Goal: Task Accomplishment & Management: Manage account settings

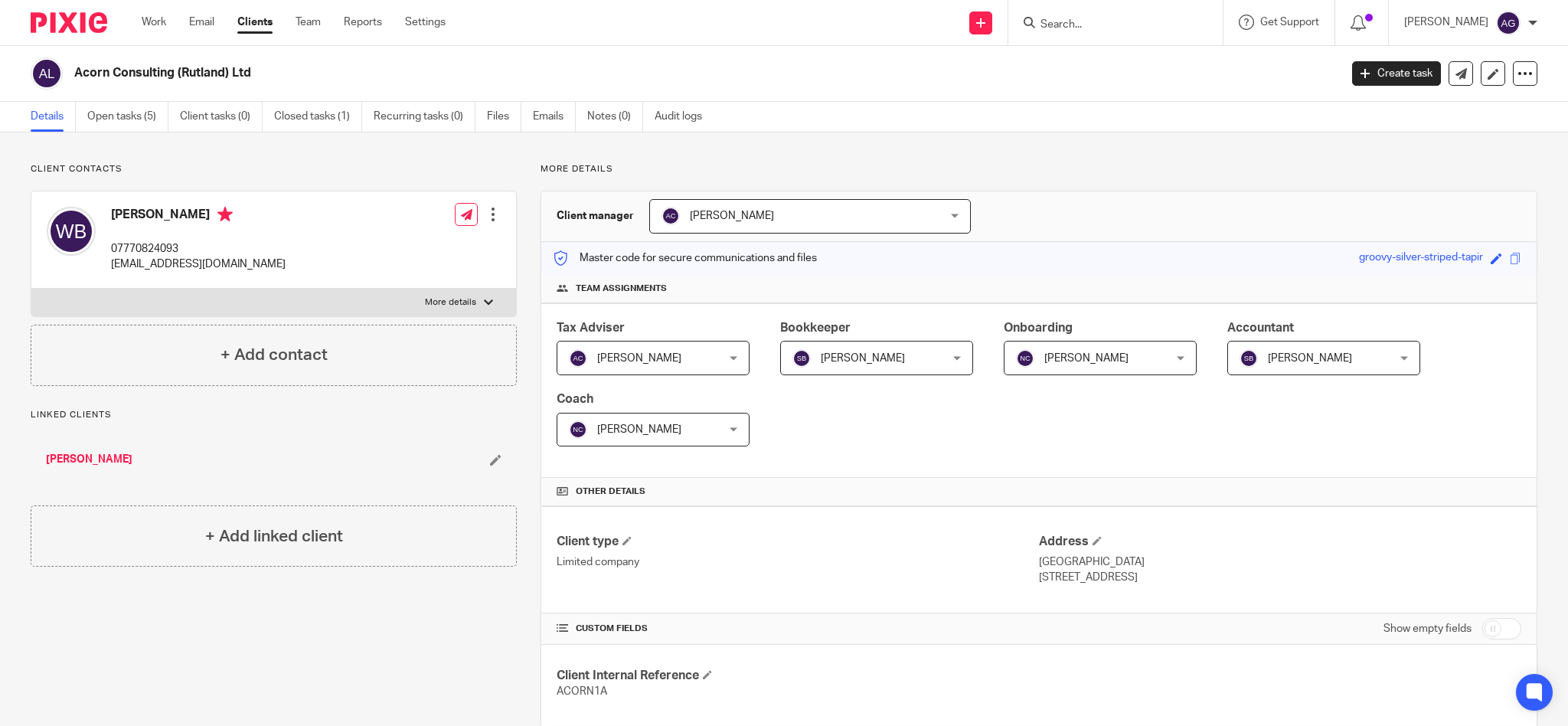
click at [1148, 23] on input "Search" at bounding box center [1107, 25] width 137 height 14
type input "arthur"
click at [1145, 64] on link at bounding box center [1137, 60] width 204 height 23
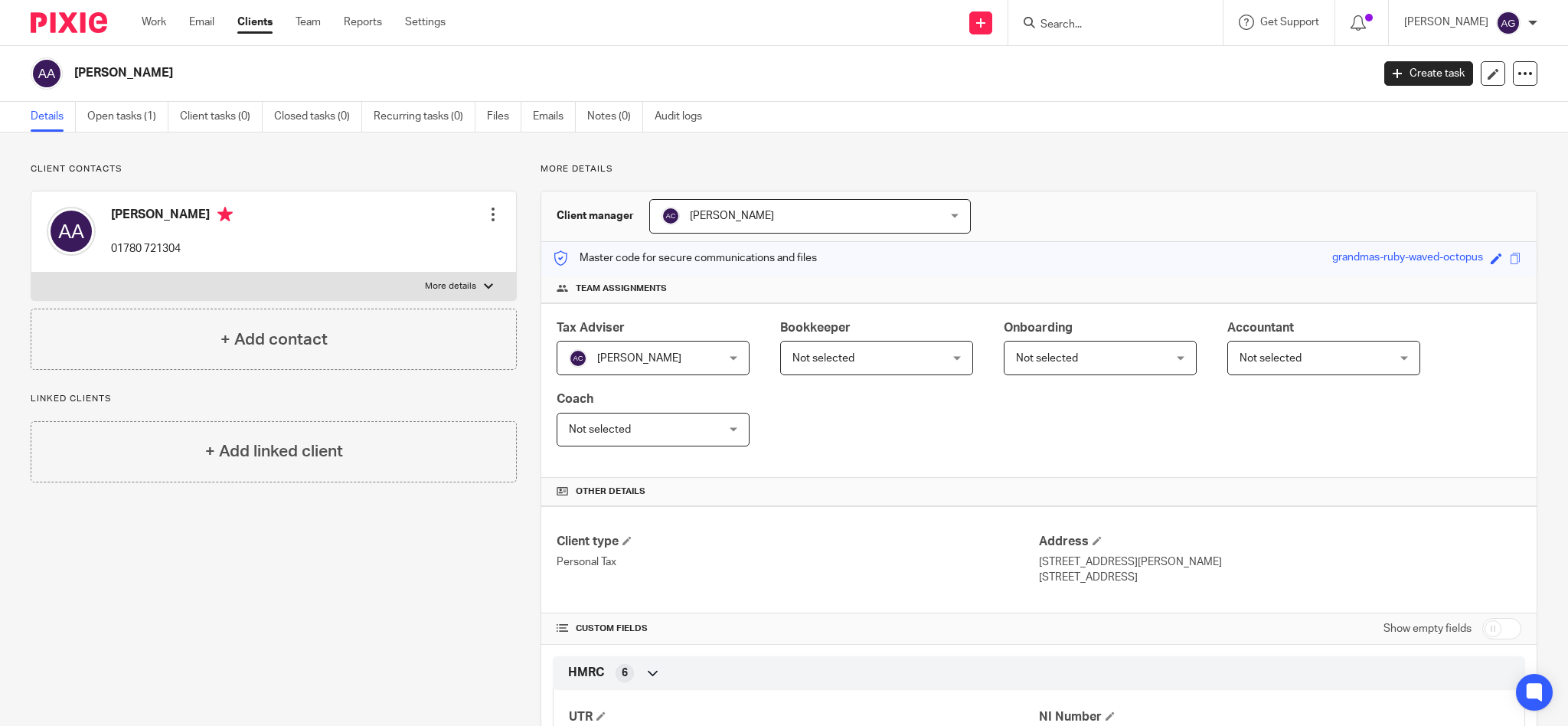
click at [1092, 30] on input "Search" at bounding box center [1107, 25] width 137 height 14
type input "mcavo"
click at [1181, 60] on link at bounding box center [1159, 66] width 247 height 35
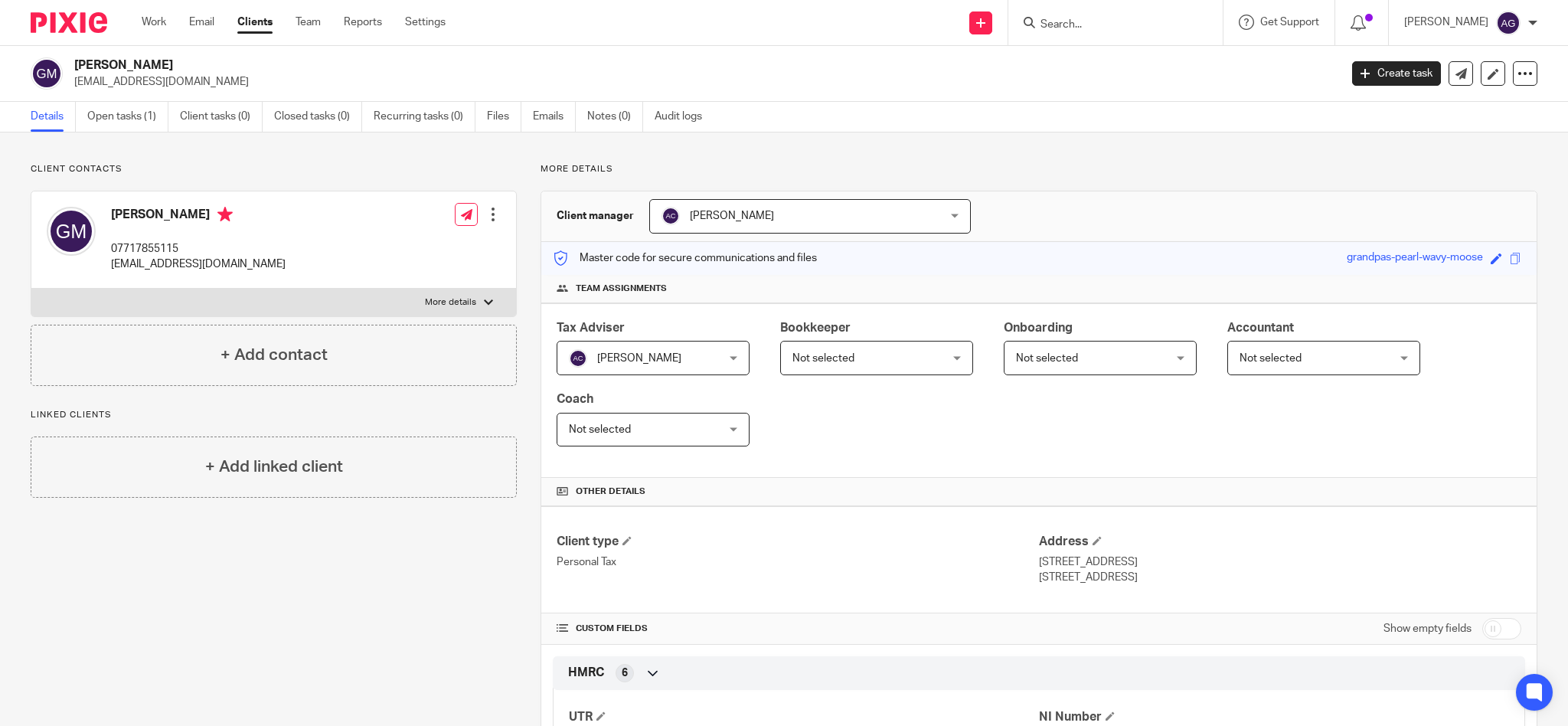
click at [1082, 18] on input "Search" at bounding box center [1107, 25] width 137 height 14
type input "[PERSON_NAME]"
drag, startPoint x: 1150, startPoint y: 21, endPoint x: 1021, endPoint y: 17, distance: 129.1
click at [1021, 17] on div "Send new email Create task Add client Request signature [PERSON_NAME] No result…" at bounding box center [1018, 22] width 1099 height 45
type input "r"
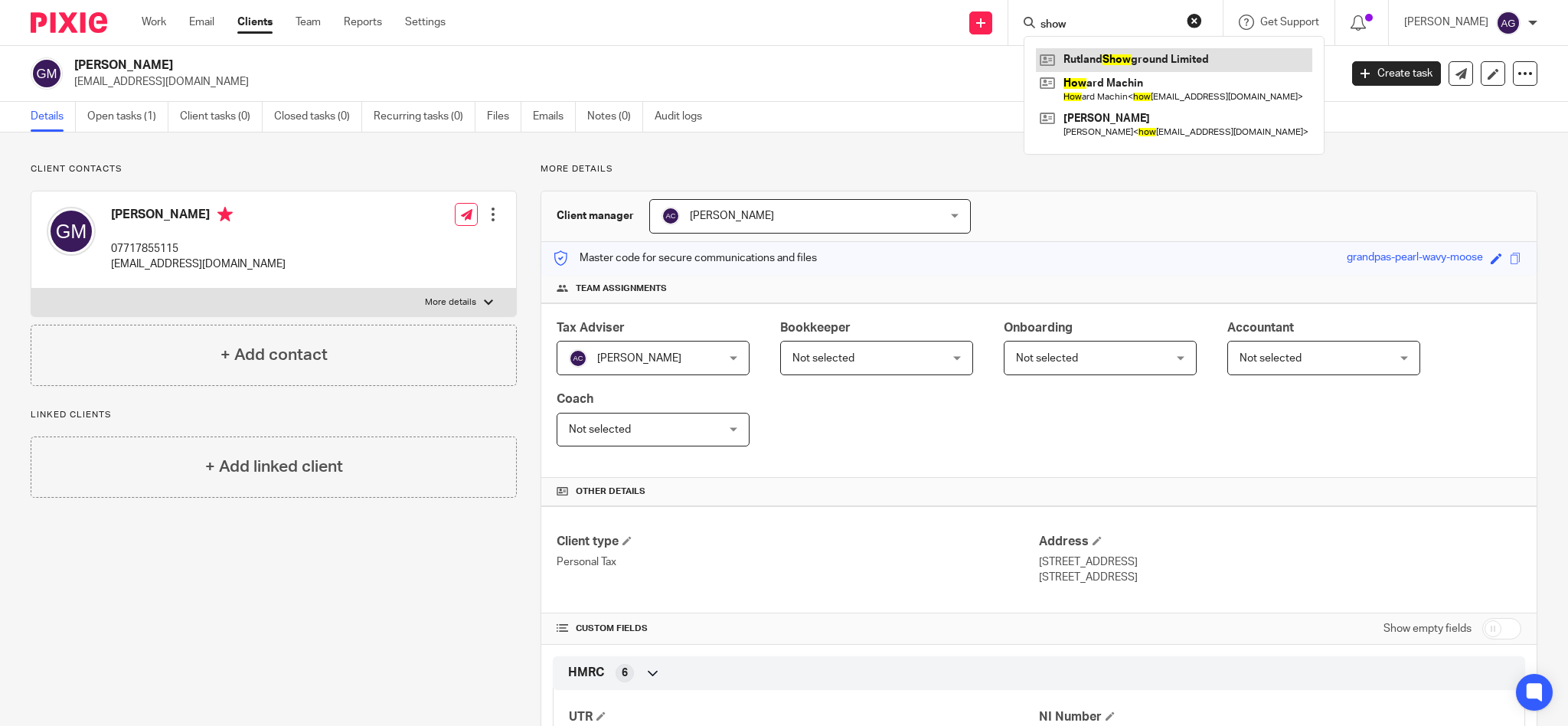
type input "show"
click at [1123, 58] on link at bounding box center [1174, 60] width 277 height 23
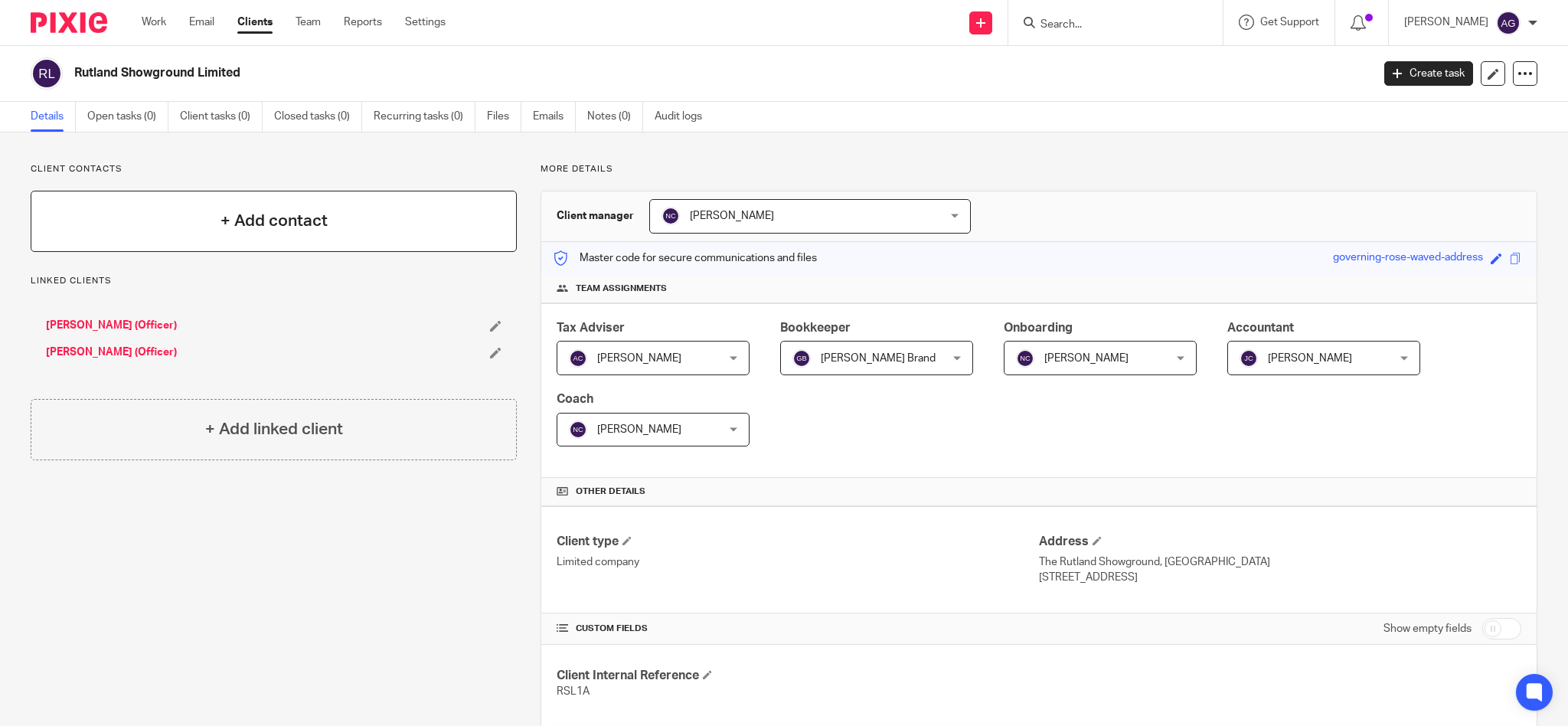
click at [275, 214] on h4 "+ Add contact" at bounding box center [273, 221] width 107 height 24
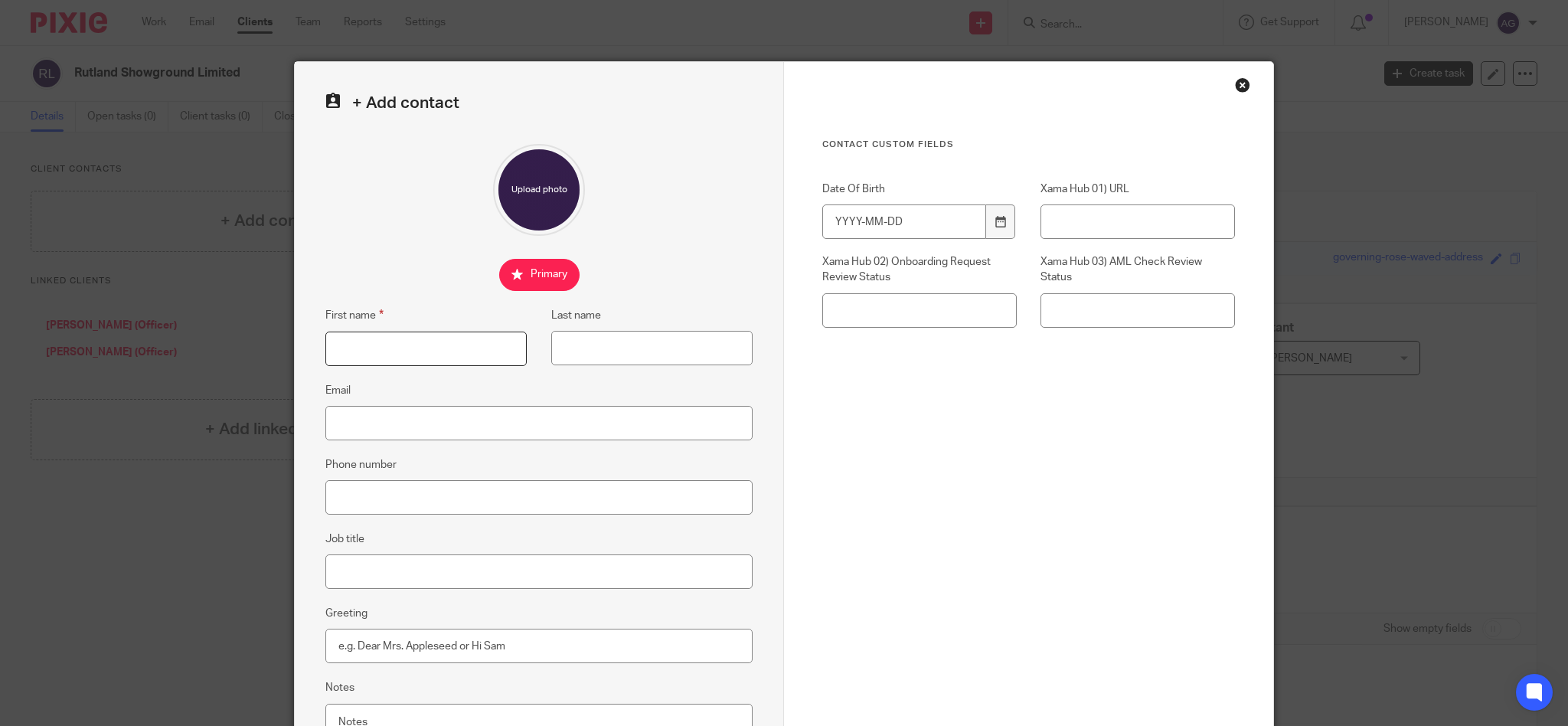
click at [451, 353] on input "First name" at bounding box center [425, 348] width 201 height 34
type input "[PERSON_NAME]"
type input "Woods"
click at [408, 490] on input "Phone number" at bounding box center [539, 497] width 428 height 34
type input "07711018373"
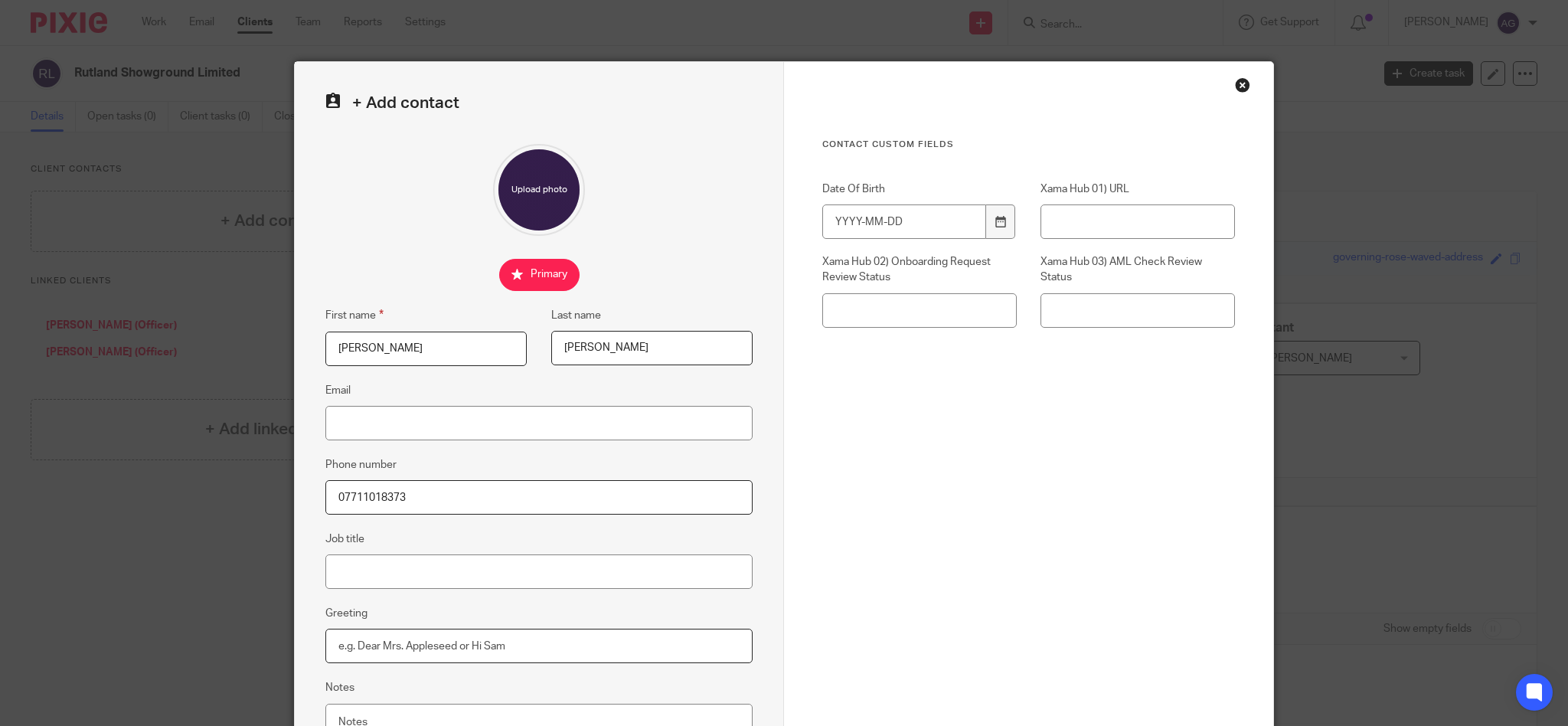
click at [479, 633] on input "Greeting" at bounding box center [539, 646] width 428 height 34
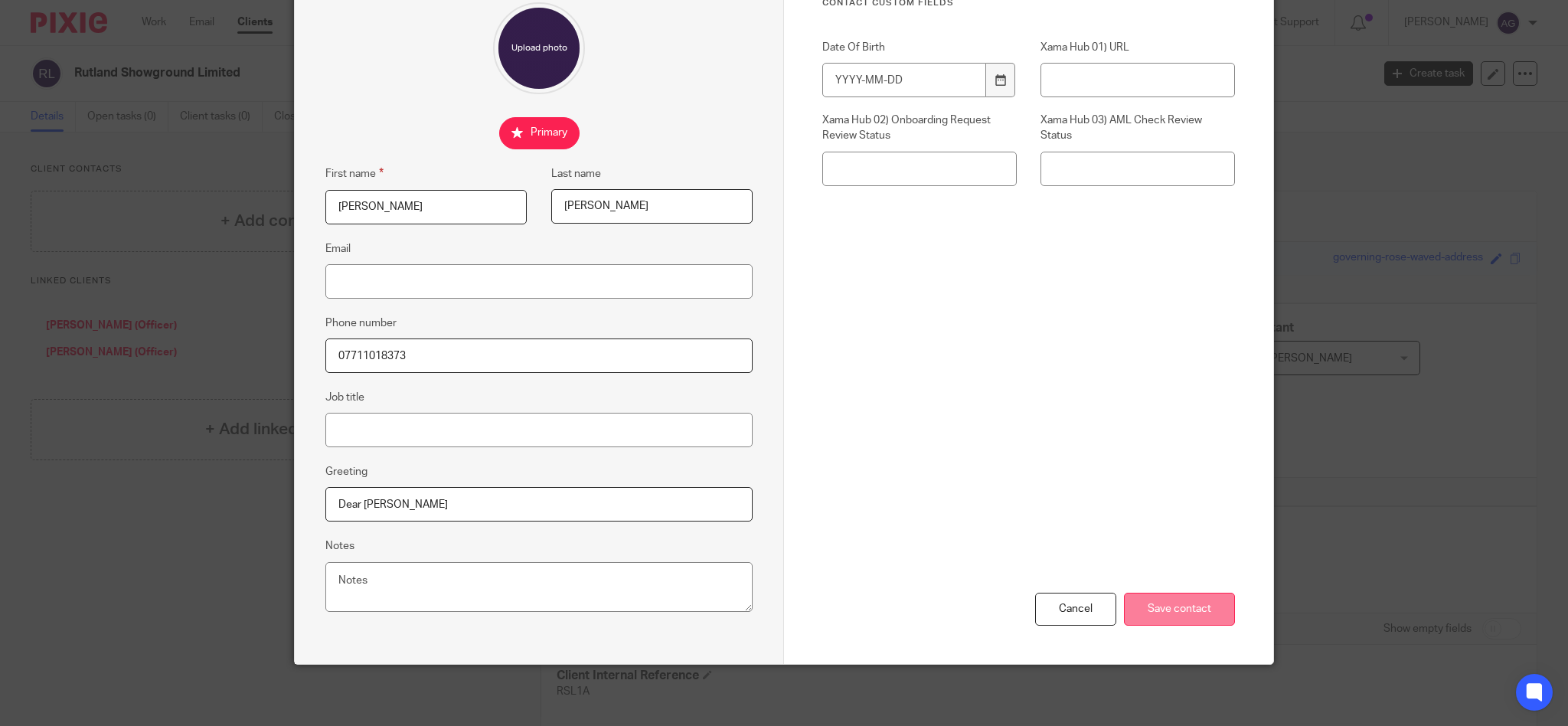
type input "Dear [PERSON_NAME]"
click at [1157, 608] on input "Save contact" at bounding box center [1179, 609] width 111 height 33
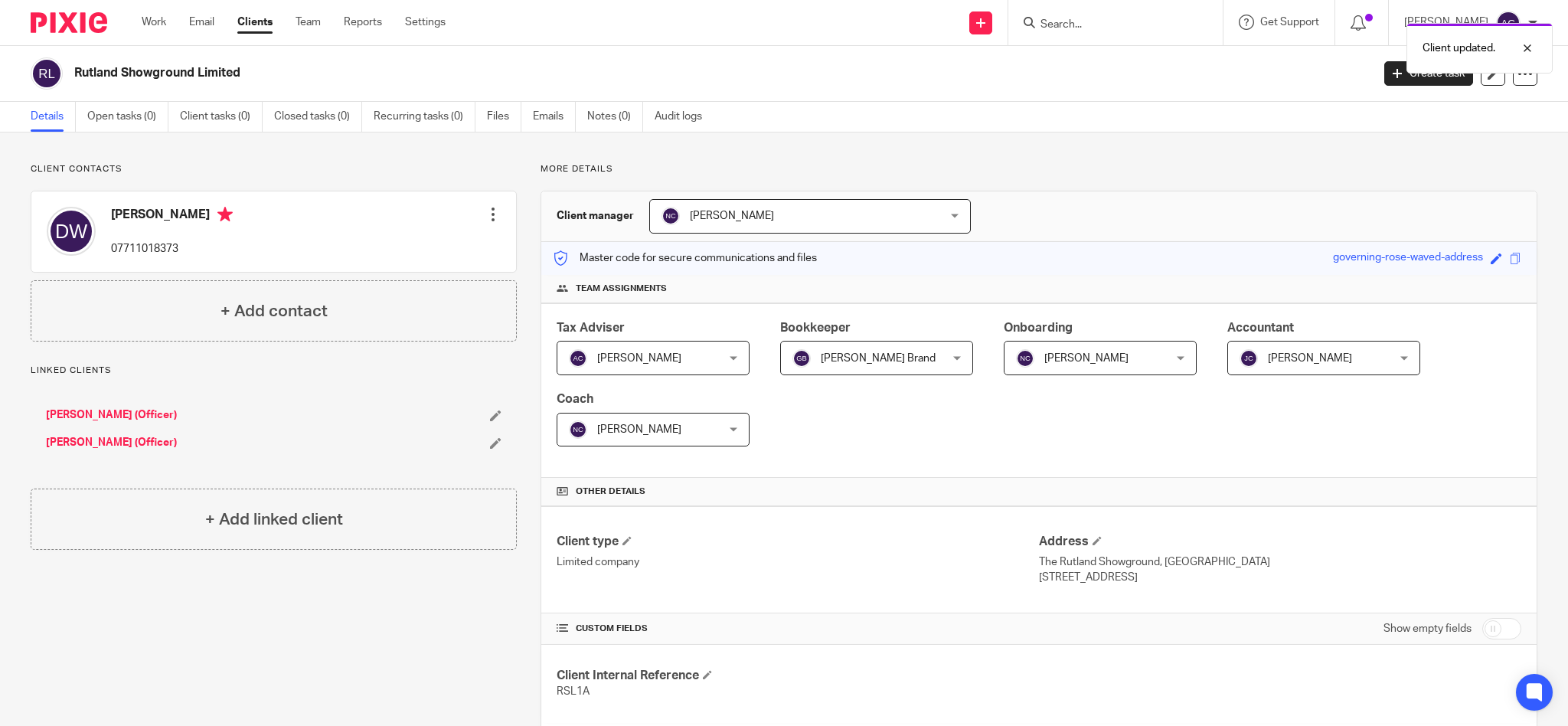
click at [1134, 14] on form at bounding box center [1120, 22] width 163 height 19
click at [1112, 26] on input "Search" at bounding box center [1107, 25] width 137 height 14
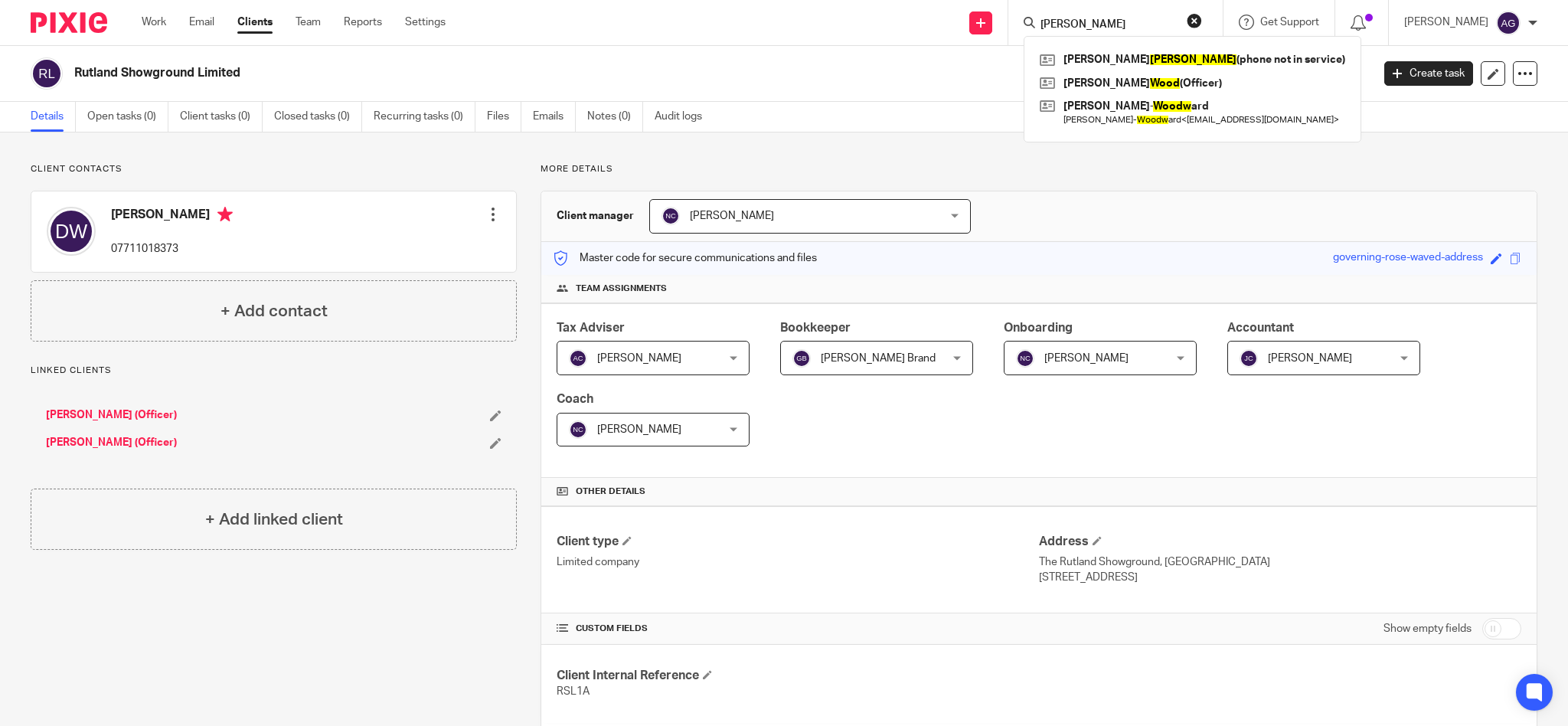
type input "woods"
click at [1135, 17] on form "woods" at bounding box center [1120, 22] width 163 height 19
drag, startPoint x: 1115, startPoint y: 18, endPoint x: 965, endPoint y: 14, distance: 150.1
click at [965, 14] on div "Send new email Create task Add client Request signature woods Michael Woods (ph…" at bounding box center [1018, 22] width 1099 height 45
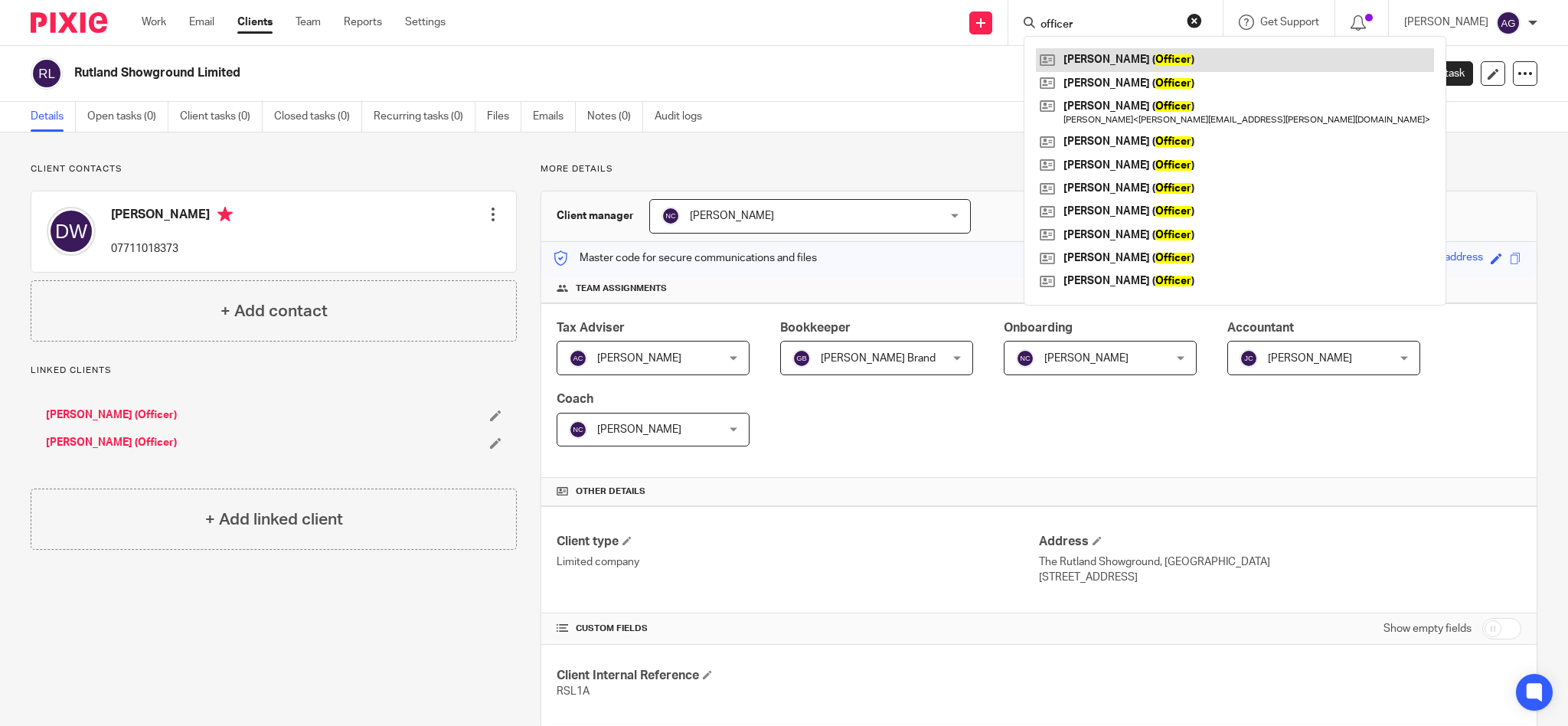
type input "officer"
click at [1150, 64] on link at bounding box center [1234, 60] width 398 height 23
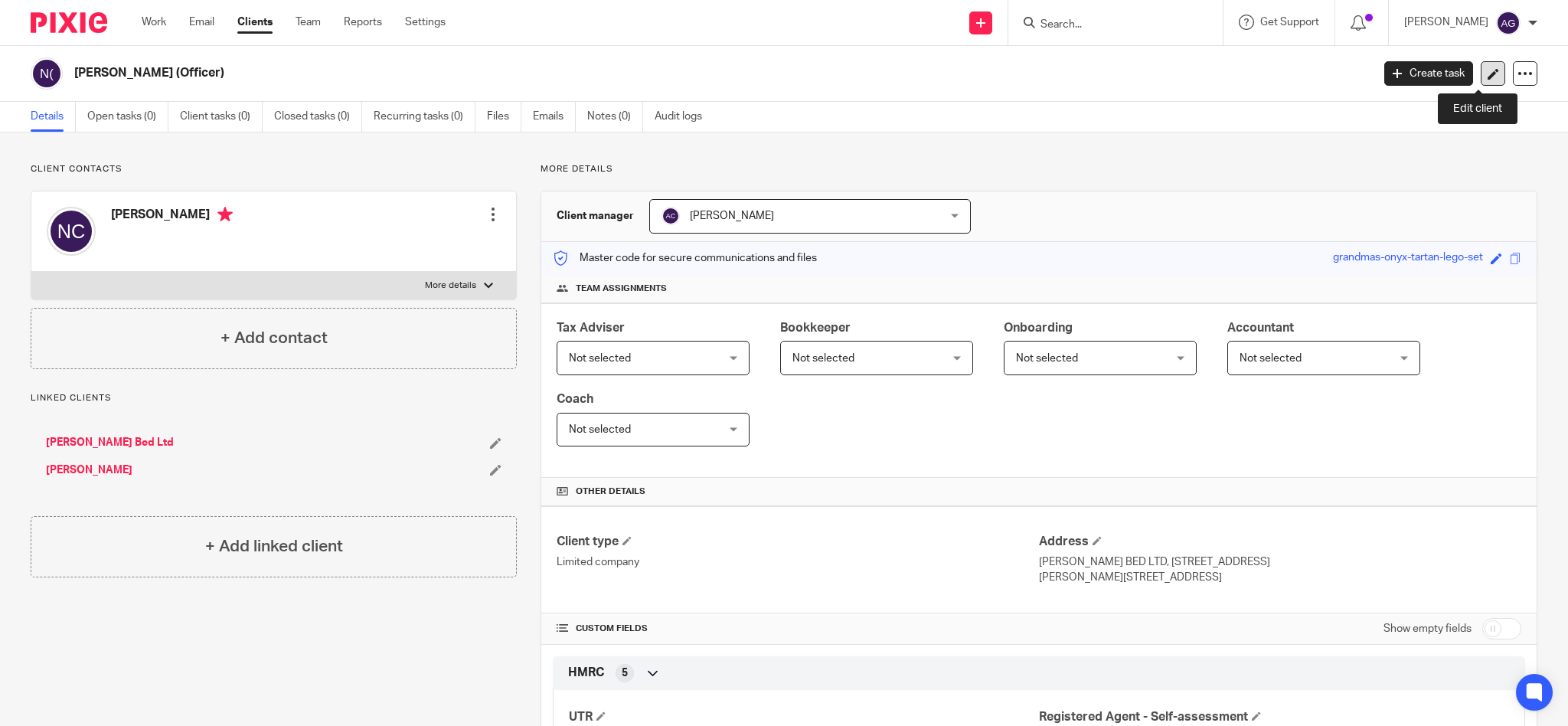
click at [1488, 72] on icon at bounding box center [1493, 74] width 11 height 11
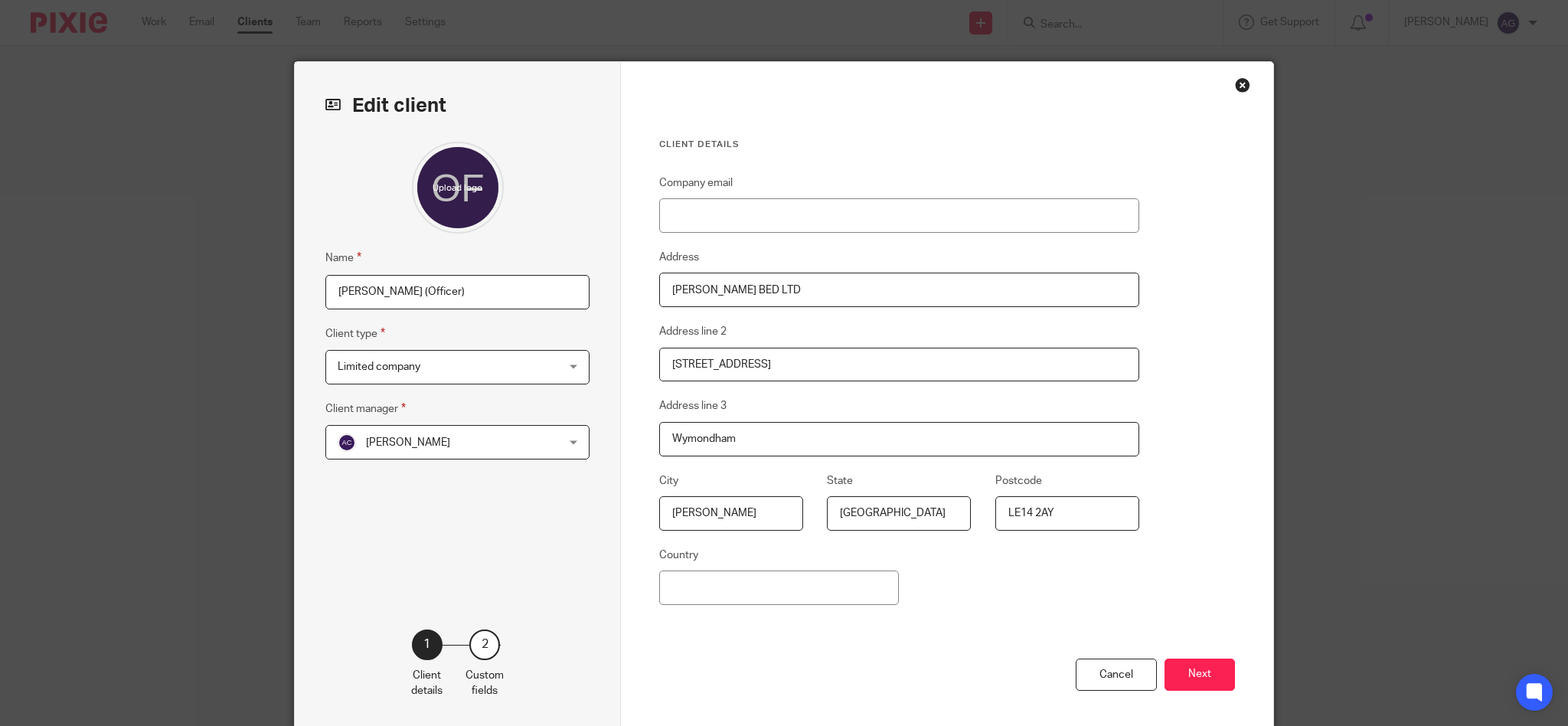
click at [1235, 85] on div "Close this dialog window" at bounding box center [1242, 84] width 15 height 15
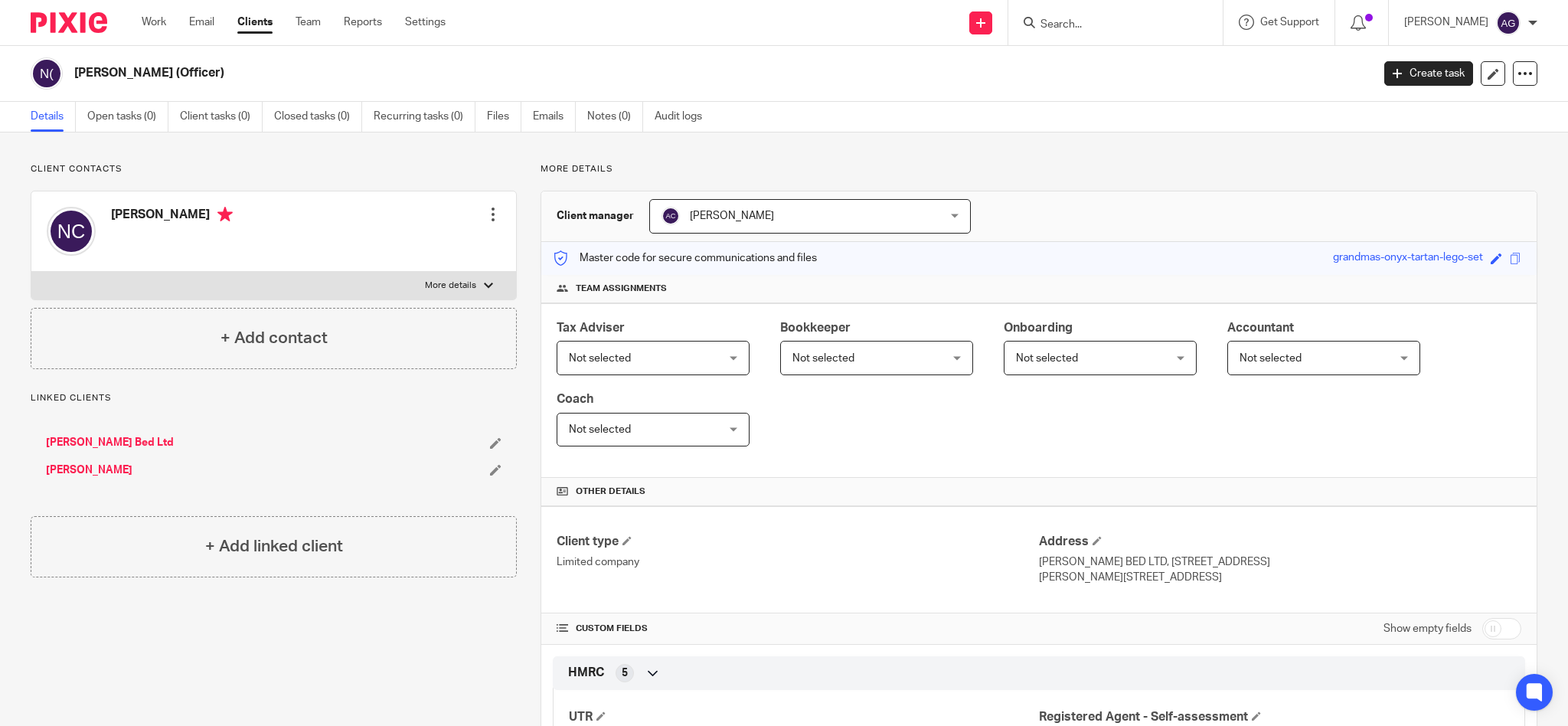
click at [246, 21] on link "Clients" at bounding box center [255, 21] width 35 height 15
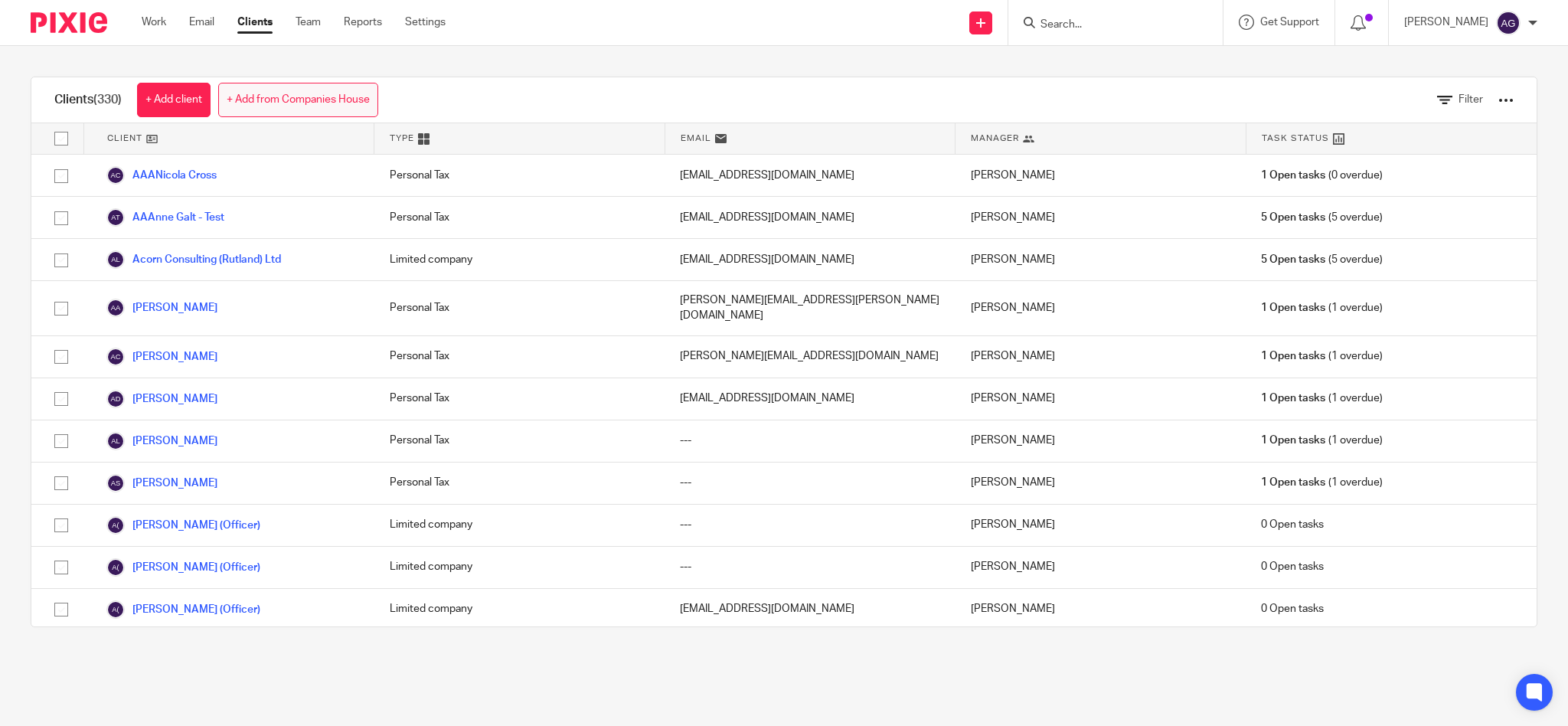
click at [286, 104] on link "+ Add from Companies House" at bounding box center [298, 99] width 160 height 34
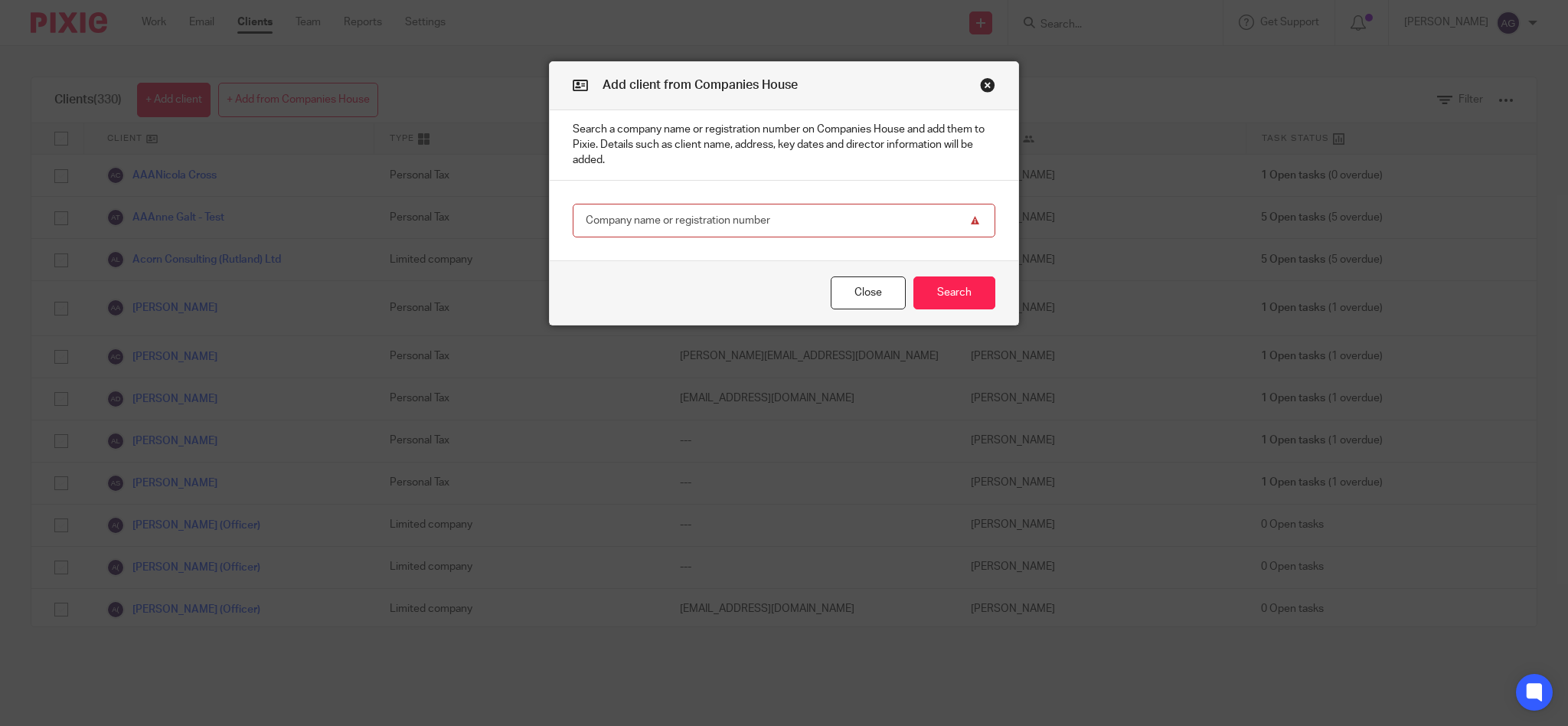
click at [983, 83] on button "Close modal" at bounding box center [987, 84] width 15 height 15
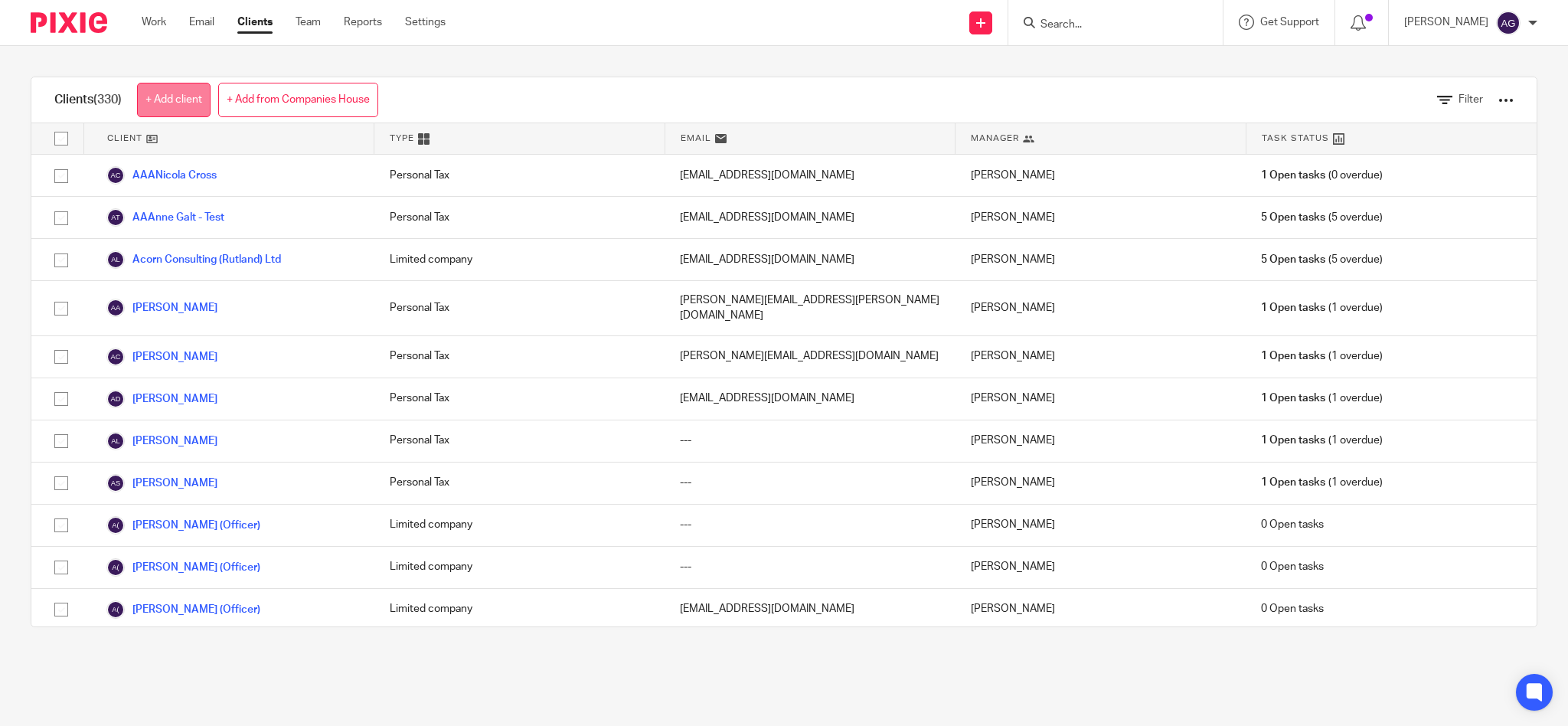
click at [150, 95] on link "+ Add client" at bounding box center [173, 99] width 73 height 34
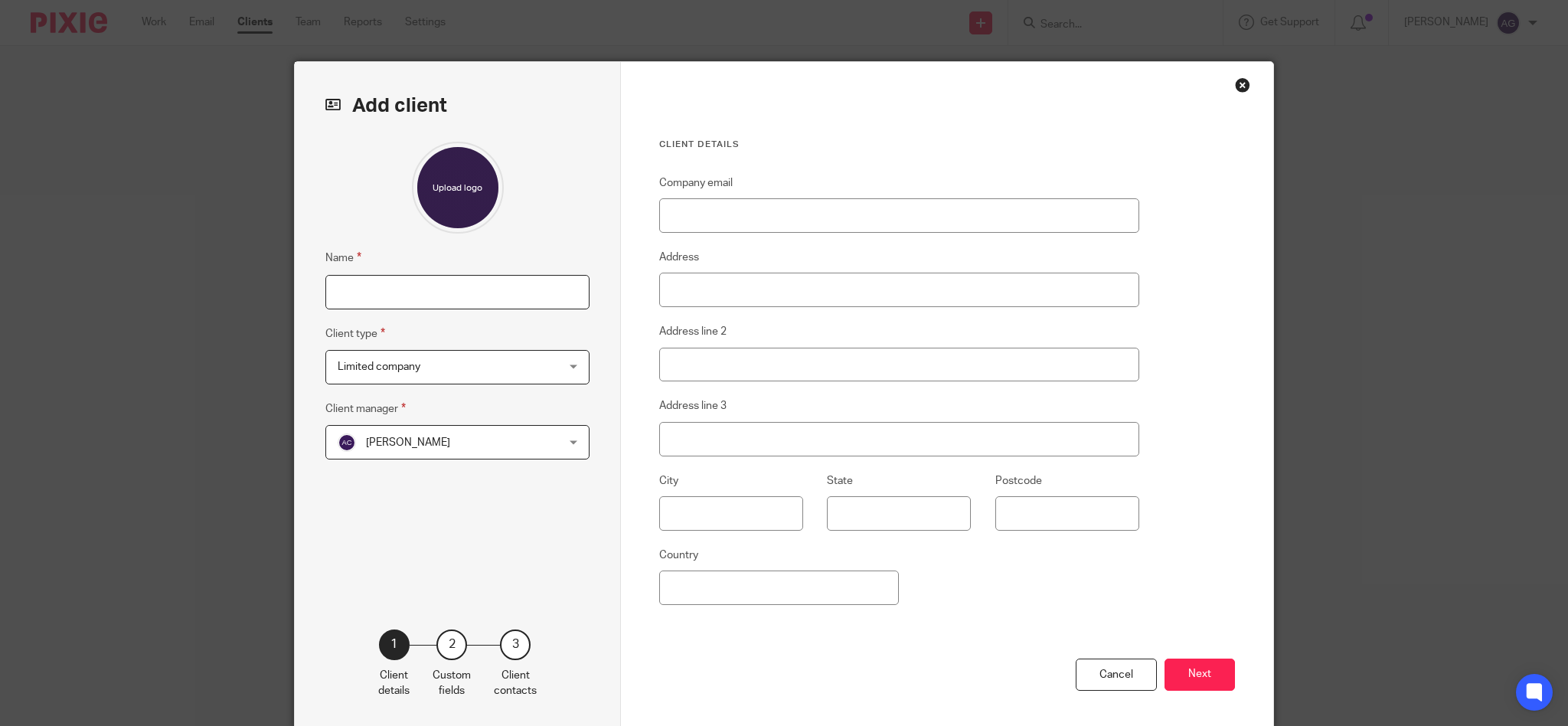
click at [381, 278] on input "Name" at bounding box center [457, 292] width 264 height 34
type input "[PERSON_NAME] [PERSON_NAME] (Officer)"
click at [767, 283] on input "Address" at bounding box center [899, 289] width 480 height 34
click at [765, 283] on input "Address" at bounding box center [899, 289] width 480 height 34
paste input "The Rutland Showground, [STREET_ADDRESS]"
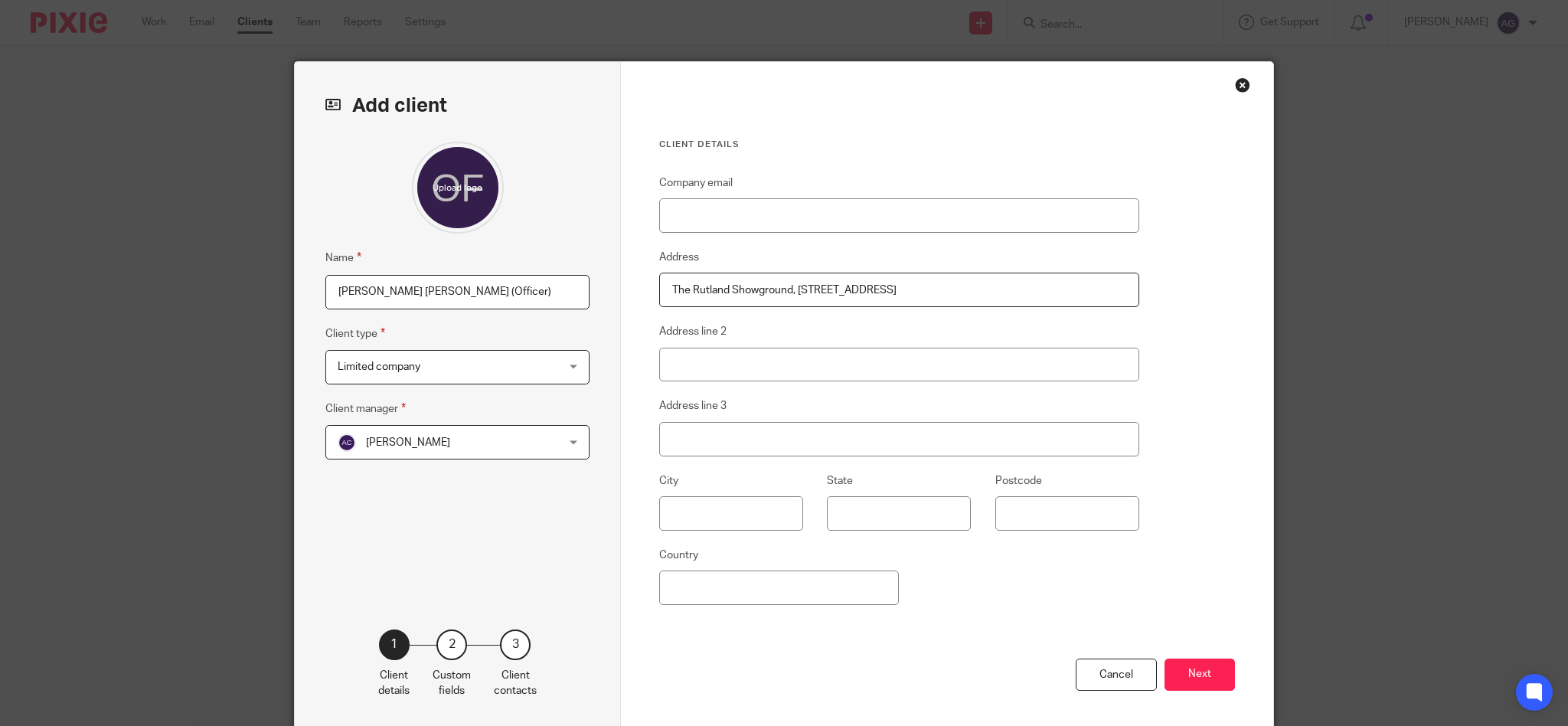
click at [1069, 281] on input "The Rutland Showground, Showground Way, Barleythorpe, Oakham, Rutland, LE15 7TW" at bounding box center [899, 289] width 480 height 34
drag, startPoint x: 1032, startPoint y: 285, endPoint x: 1112, endPoint y: 281, distance: 80.1
click at [1112, 281] on input "The Rutland Showground, Showground Way, Barleythorpe, Oakham, Rutland, LE15 7TW" at bounding box center [899, 289] width 480 height 34
type input "The Rutland Showground, Showground Way, Barleythorpe, Oakham, Rutland,"
type input "LE15 7TW"
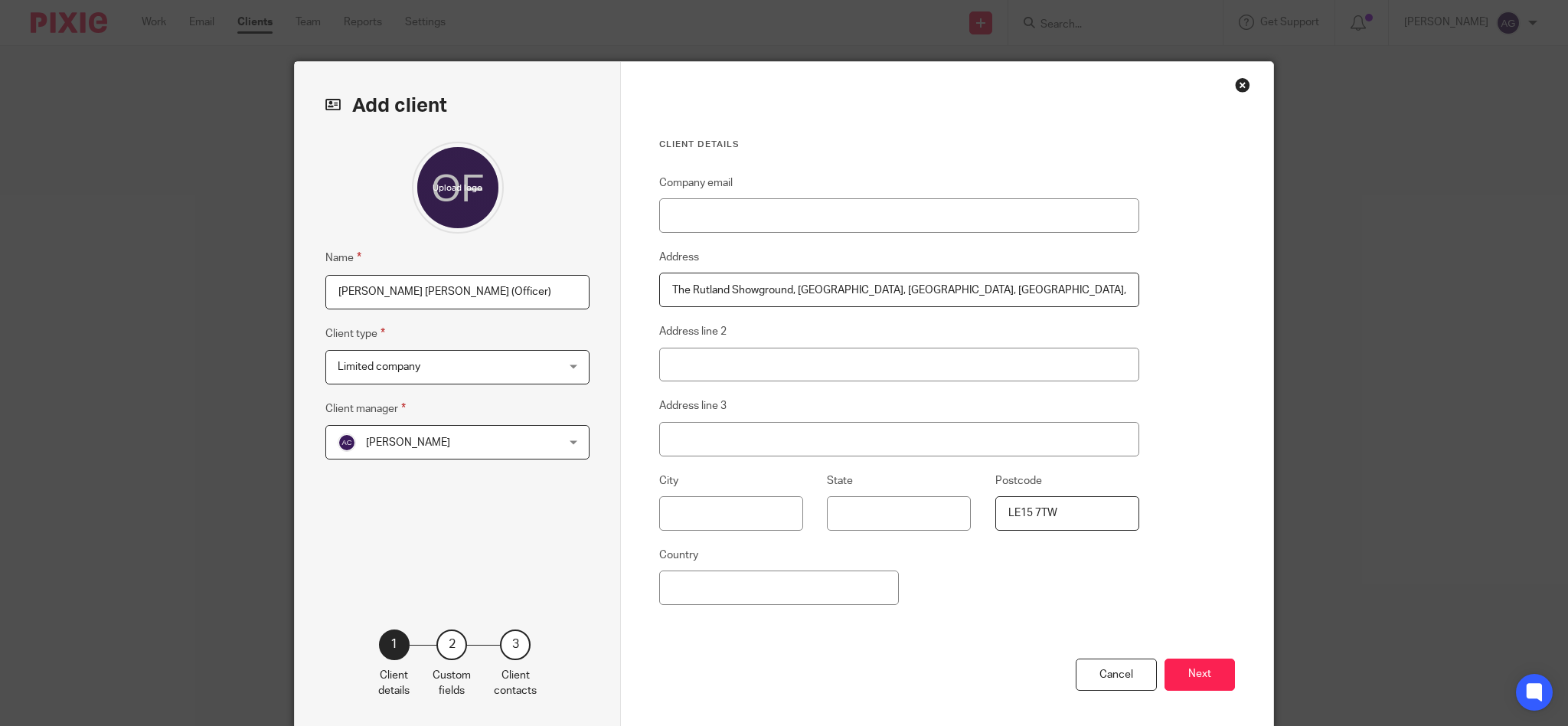
drag, startPoint x: 993, startPoint y: 289, endPoint x: 1025, endPoint y: 285, distance: 32.2
click at [1025, 285] on input "The Rutland Showground, Showground Way, Barleythorpe, Oakham, Rutland," at bounding box center [899, 289] width 480 height 34
type input "The Rutland Showground, Showground Way, Barleythorpe, Oakham, ,"
type input "Rutland"
drag, startPoint x: 948, startPoint y: 289, endPoint x: 985, endPoint y: 285, distance: 37.2
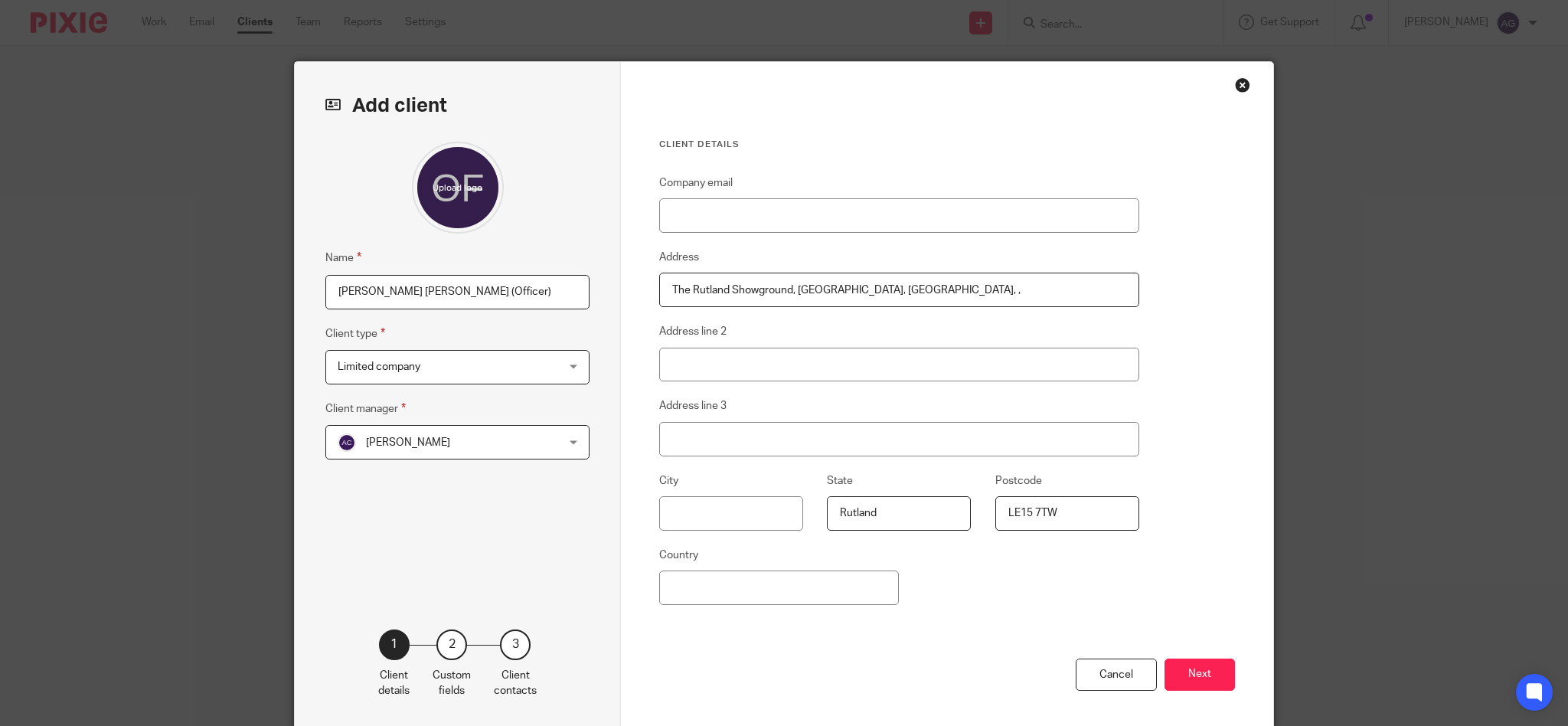
click at [985, 285] on input "The Rutland Showground, Showground Way, Barleythorpe, Oakham, ," at bounding box center [899, 289] width 480 height 34
type input "The Rutland Showground, Showground Way, Barleythorpe, , ,"
type input "Oakham"
drag, startPoint x: 879, startPoint y: 291, endPoint x: 937, endPoint y: 285, distance: 58.3
click at [937, 285] on input "The Rutland Showground, Showground Way, Barleythorpe, , ," at bounding box center [899, 289] width 480 height 34
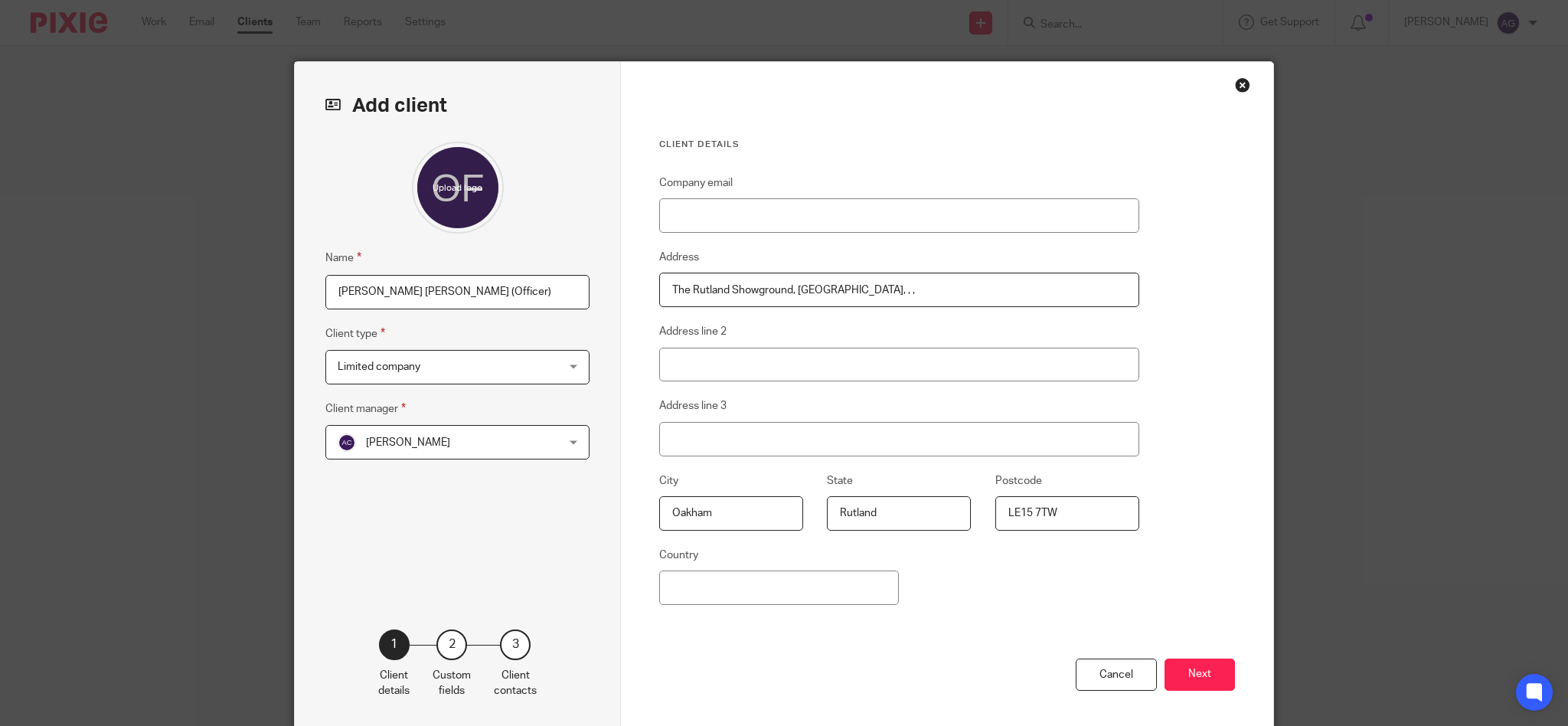
click at [880, 290] on input "The Rutland Showground, Showground Way, Barleythorpe, , ," at bounding box center [899, 289] width 480 height 34
drag, startPoint x: 880, startPoint y: 289, endPoint x: 940, endPoint y: 283, distance: 60.3
click at [940, 283] on input "The Rutland Showground, Showground Way, Barleythorpe, , ," at bounding box center [899, 289] width 480 height 34
type input "The Rutland Showground, Showground Way, , , ,"
type input "Barleythorpe"
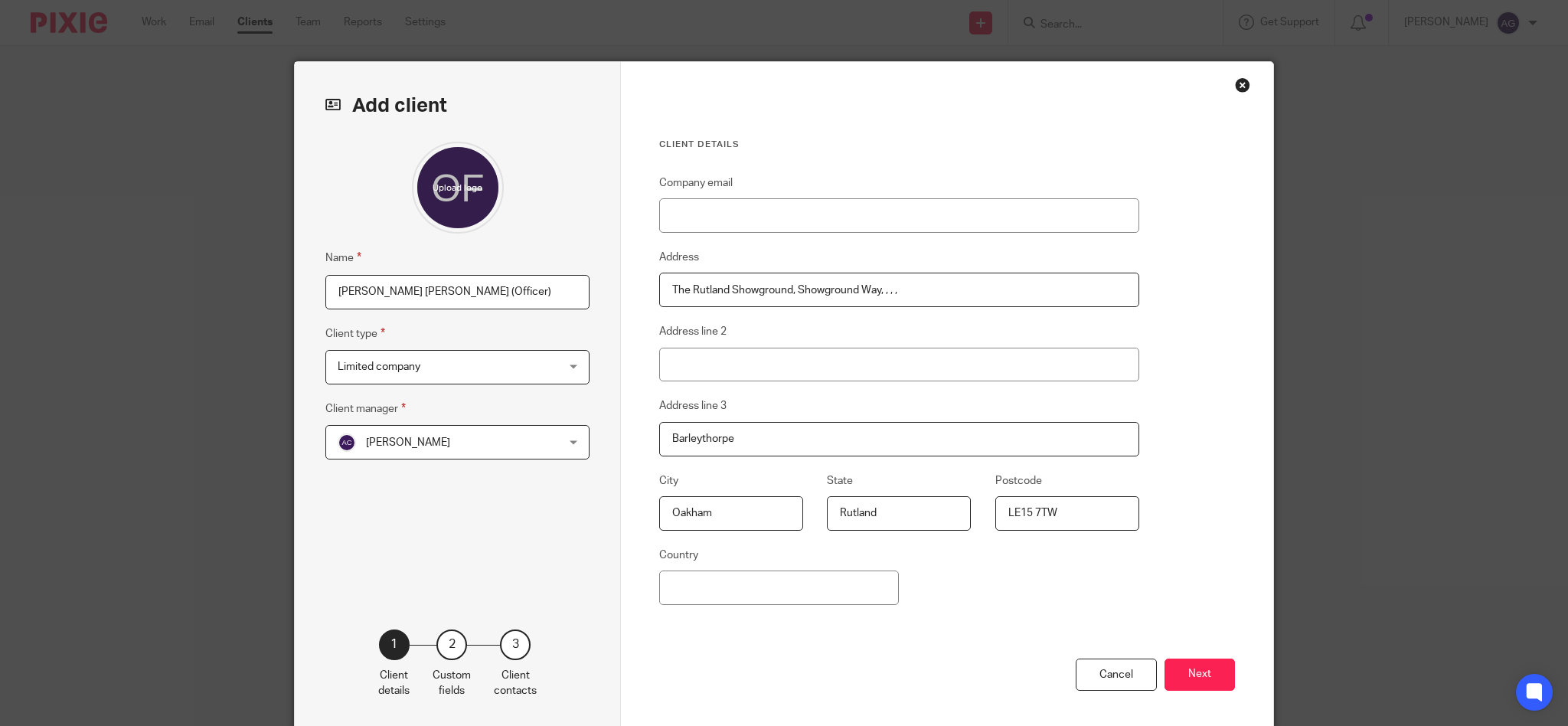
drag, startPoint x: 793, startPoint y: 291, endPoint x: 874, endPoint y: 283, distance: 81.4
click at [874, 283] on input "The Rutland Showground, Showground Way, , , ," at bounding box center [899, 289] width 480 height 34
type input "The Rutland Showground, , , , ,"
type input "Showground Way"
drag, startPoint x: 785, startPoint y: 294, endPoint x: 909, endPoint y: 279, distance: 124.9
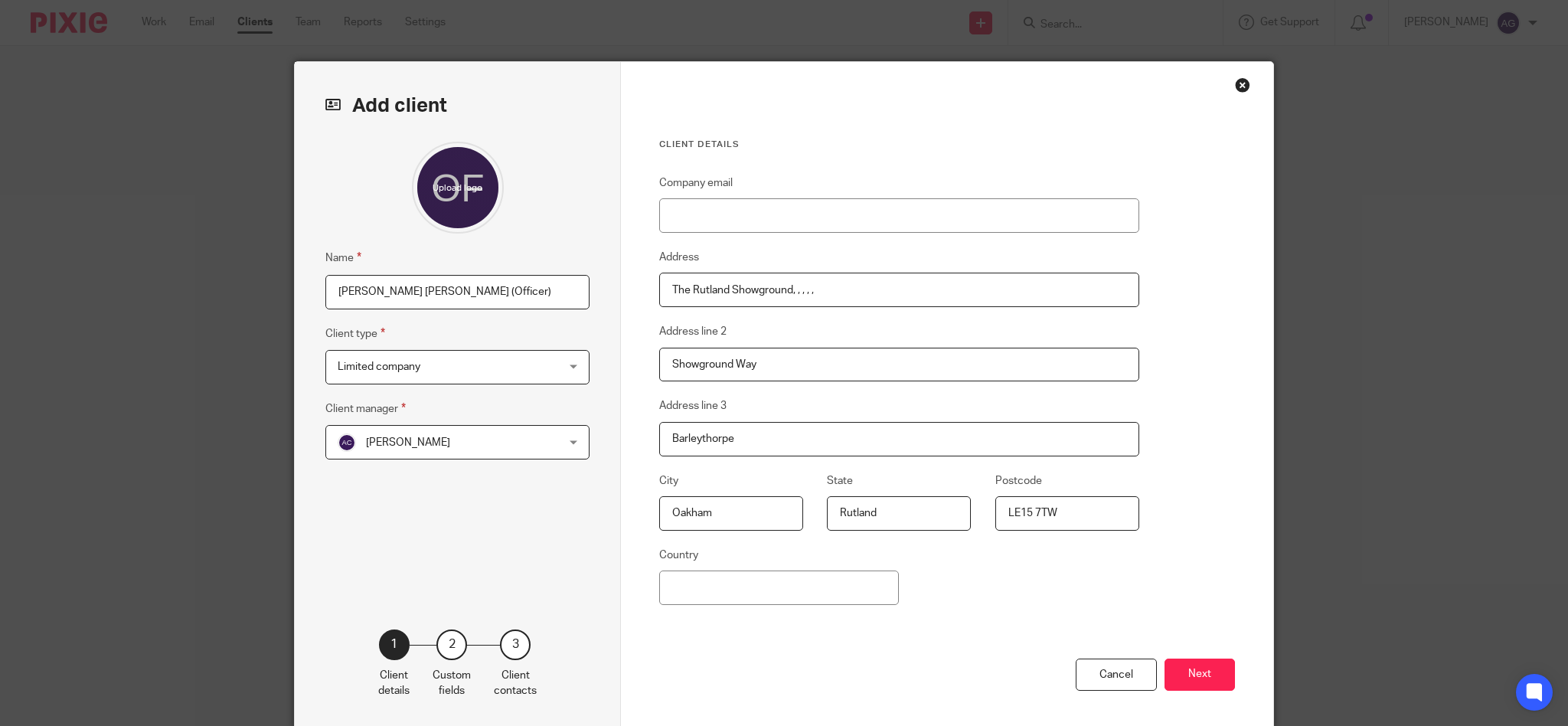
click at [909, 279] on input "The Rutland Showground, , , , ," at bounding box center [899, 289] width 480 height 34
type input "The Rutland Showground"
click at [1194, 674] on button "Next" at bounding box center [1199, 674] width 71 height 33
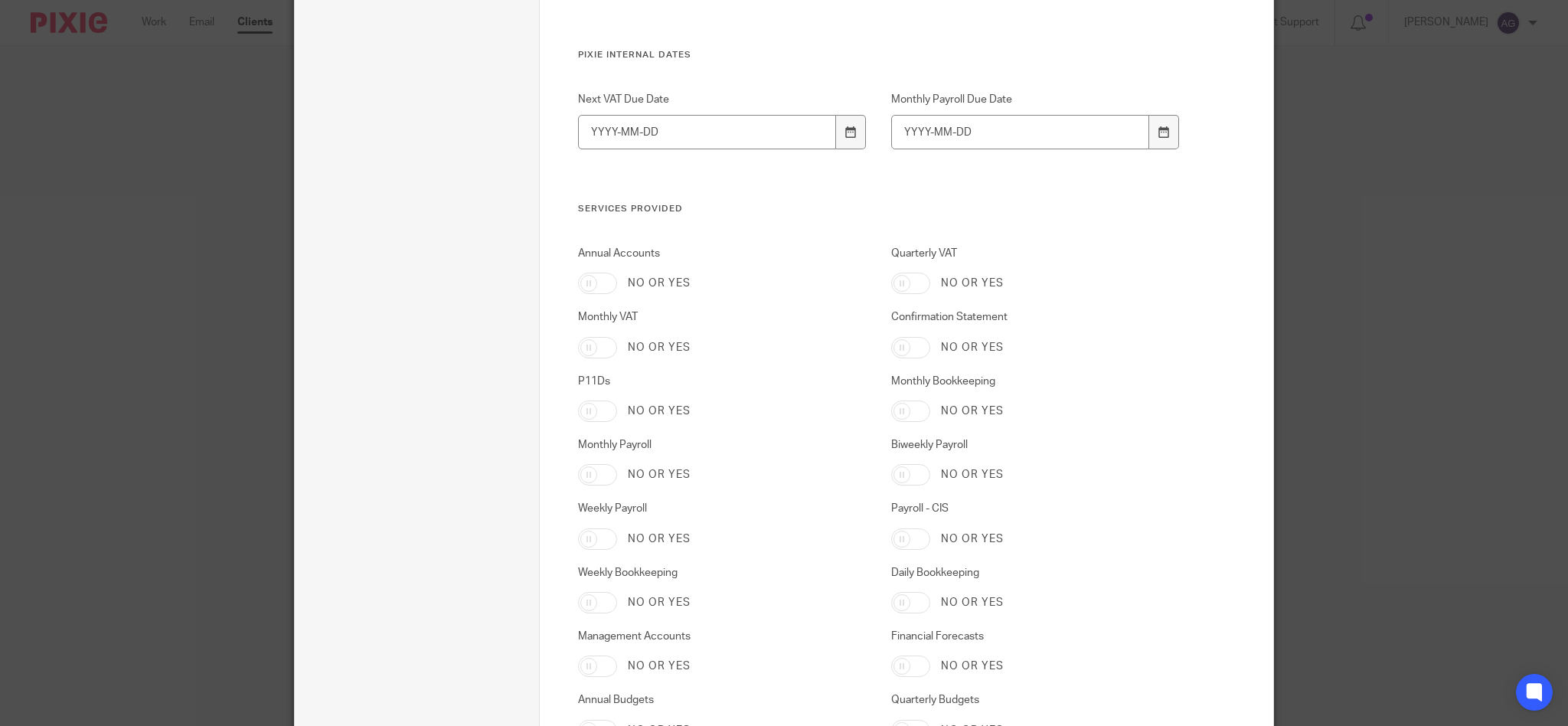
scroll to position [2410, 0]
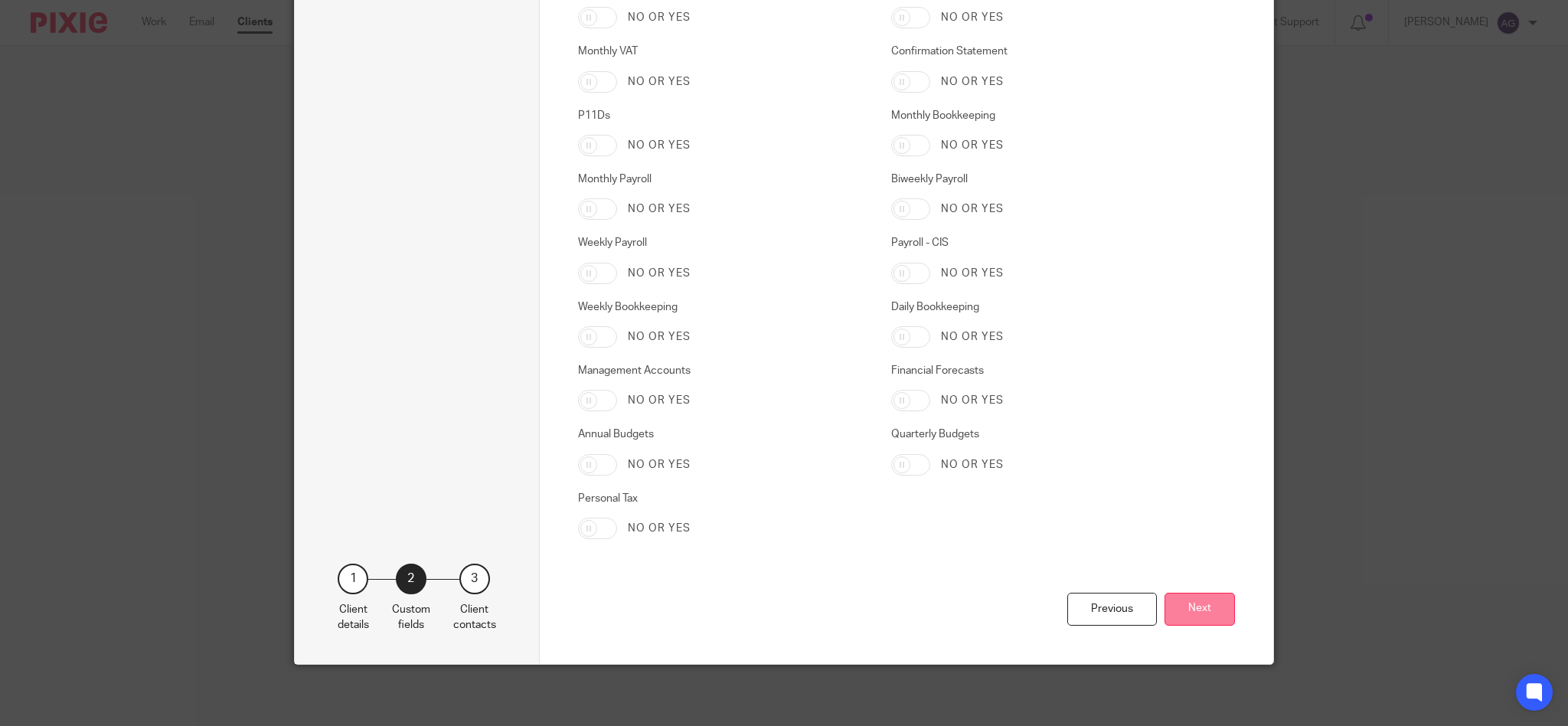
click at [1184, 610] on button "Next" at bounding box center [1199, 609] width 71 height 33
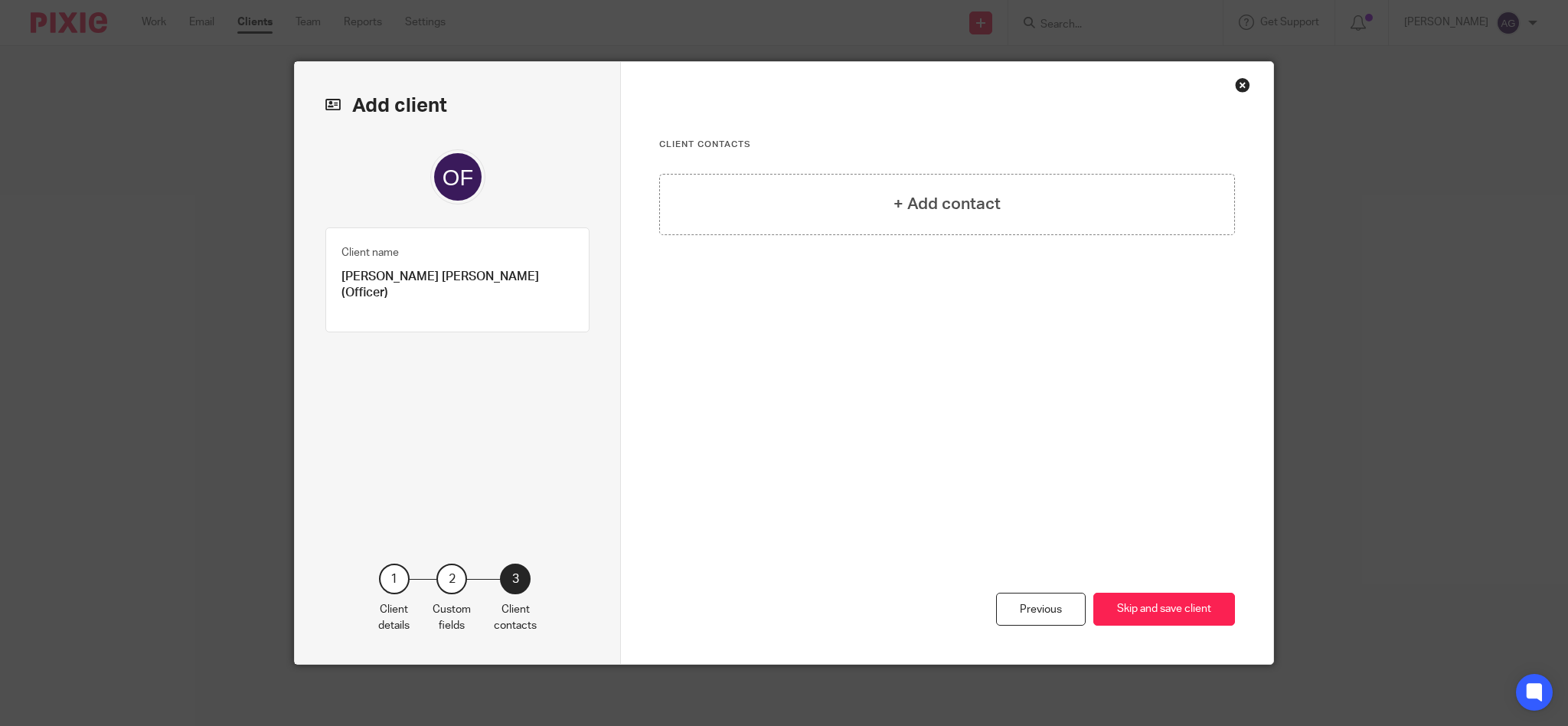
scroll to position [0, 0]
click at [1153, 608] on button "Skip and save client" at bounding box center [1164, 609] width 141 height 33
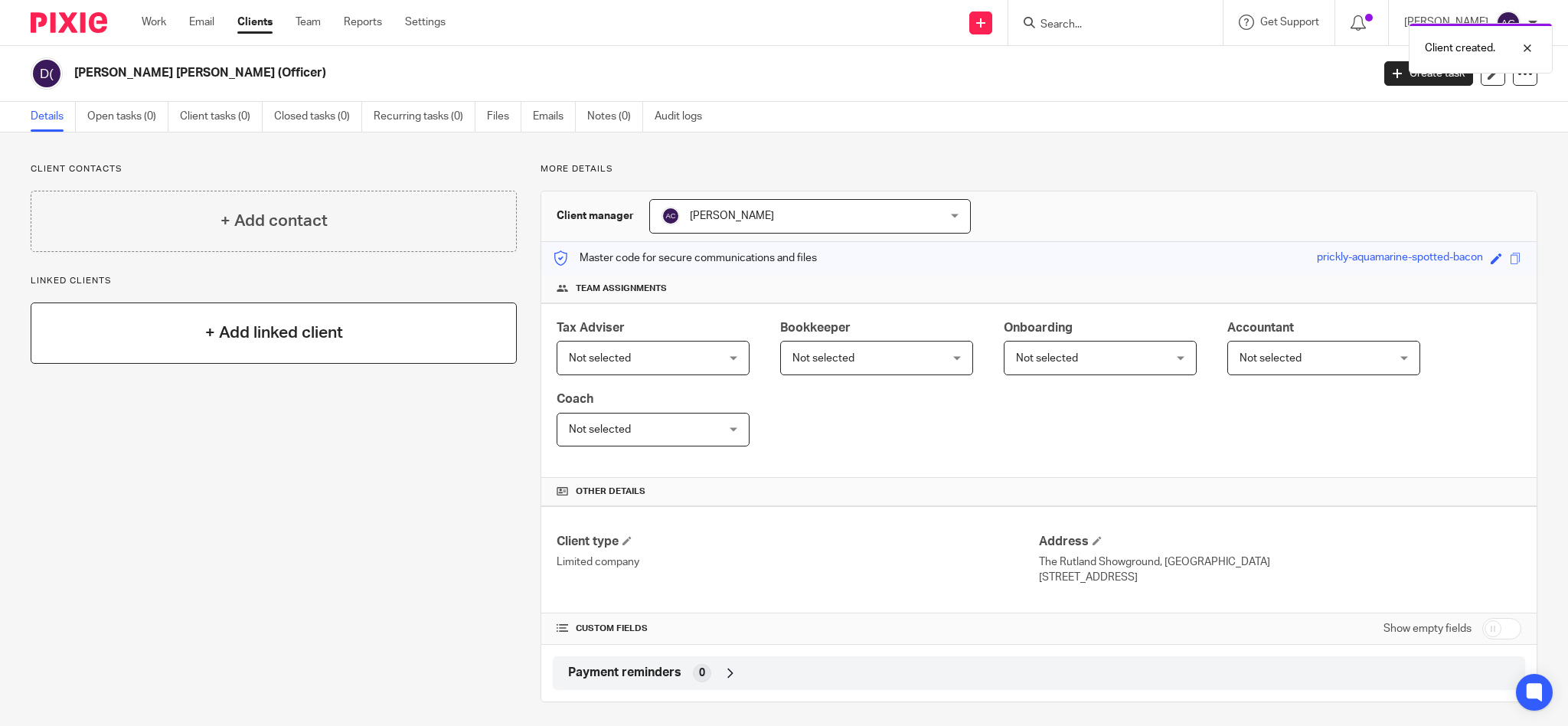
click at [223, 337] on h4 "+ Add linked client" at bounding box center [273, 333] width 137 height 24
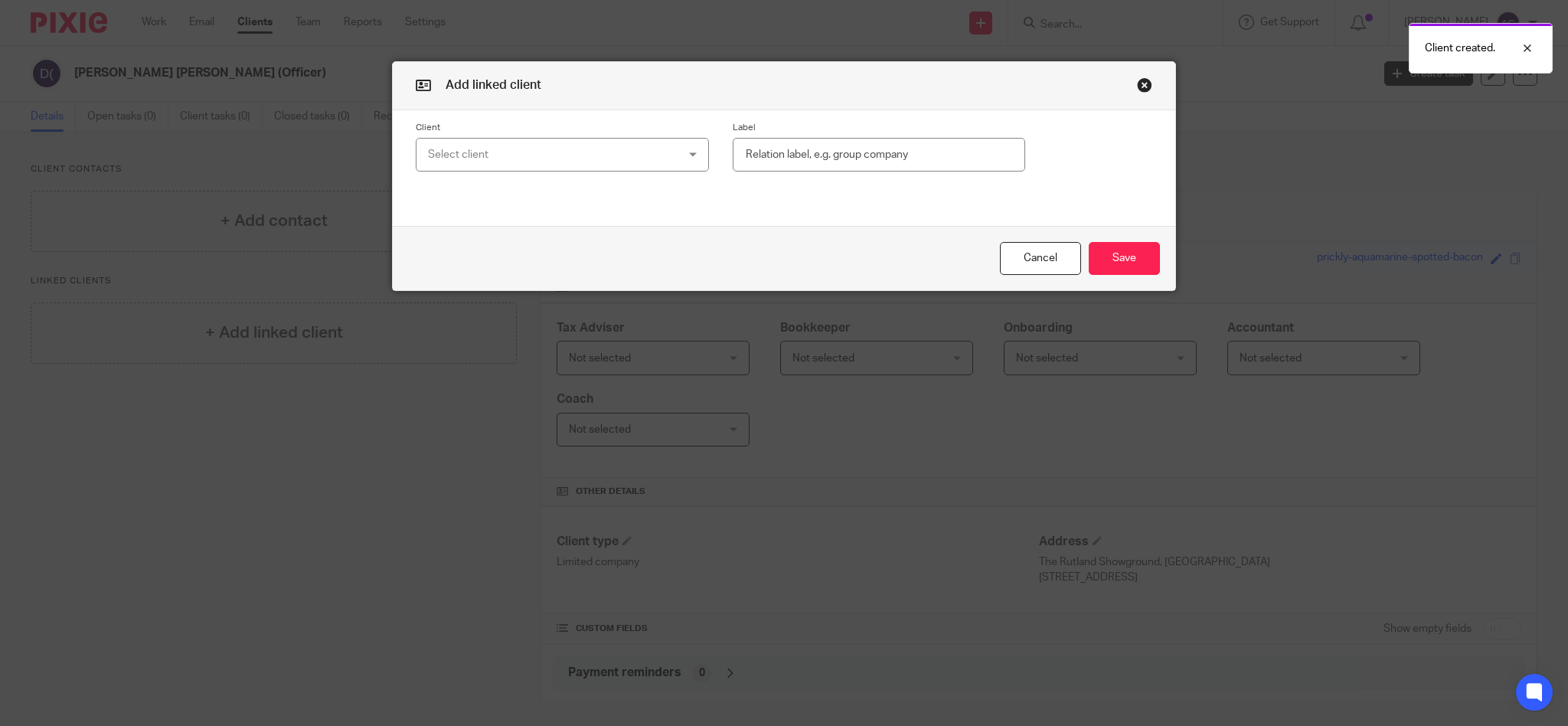
click at [557, 147] on div "Select client" at bounding box center [540, 154] width 224 height 32
type input "show"
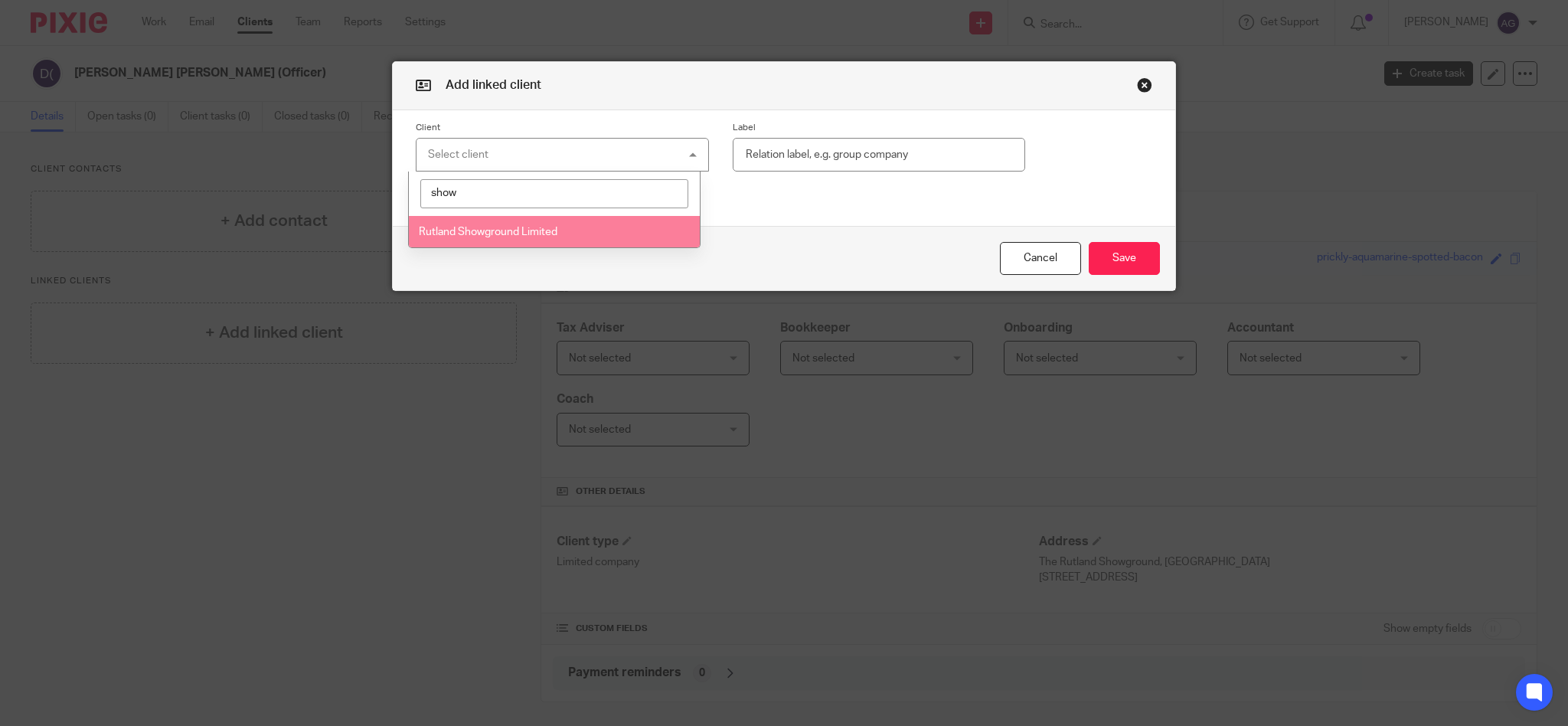
click at [475, 227] on span "Rutland Showground Limited" at bounding box center [488, 231] width 138 height 10
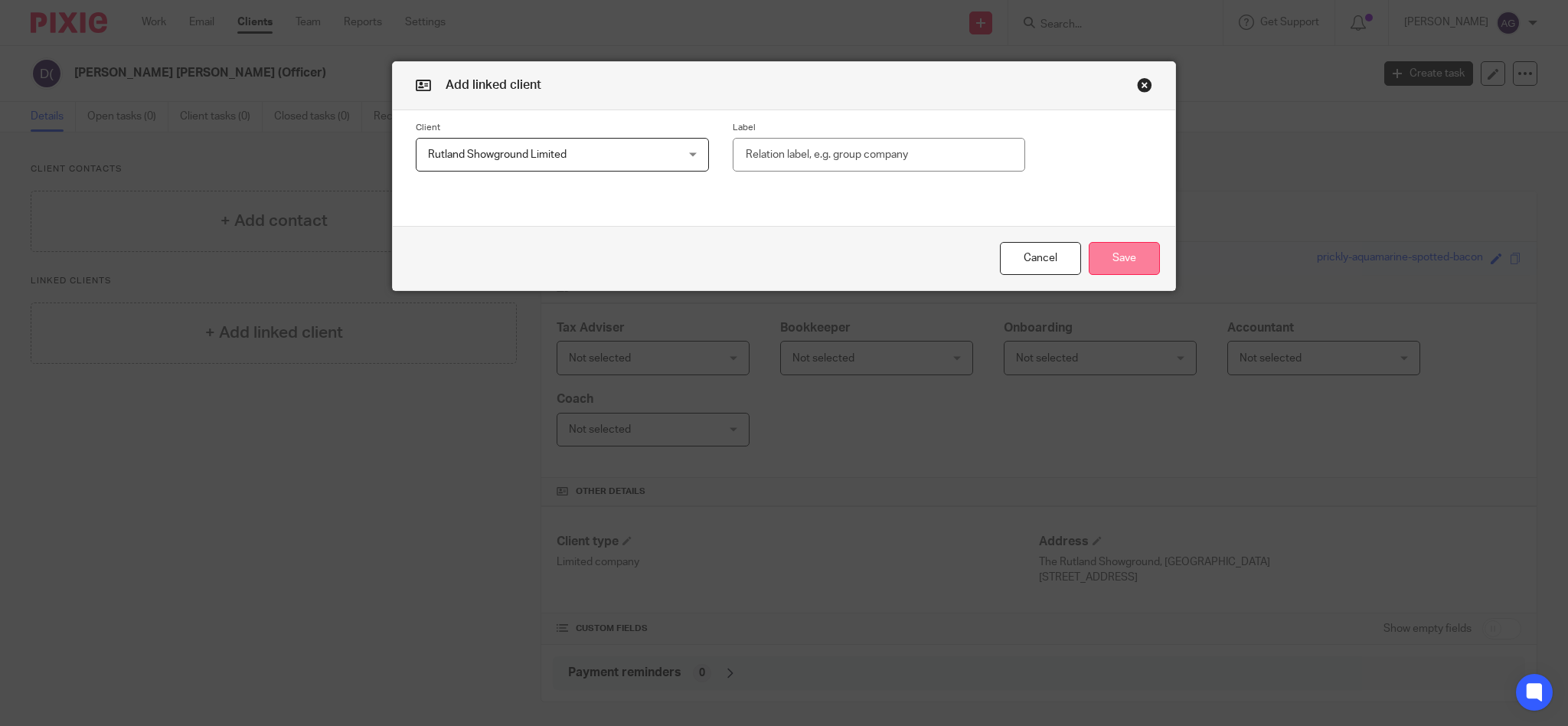
click at [1099, 262] on button "Save" at bounding box center [1125, 258] width 72 height 33
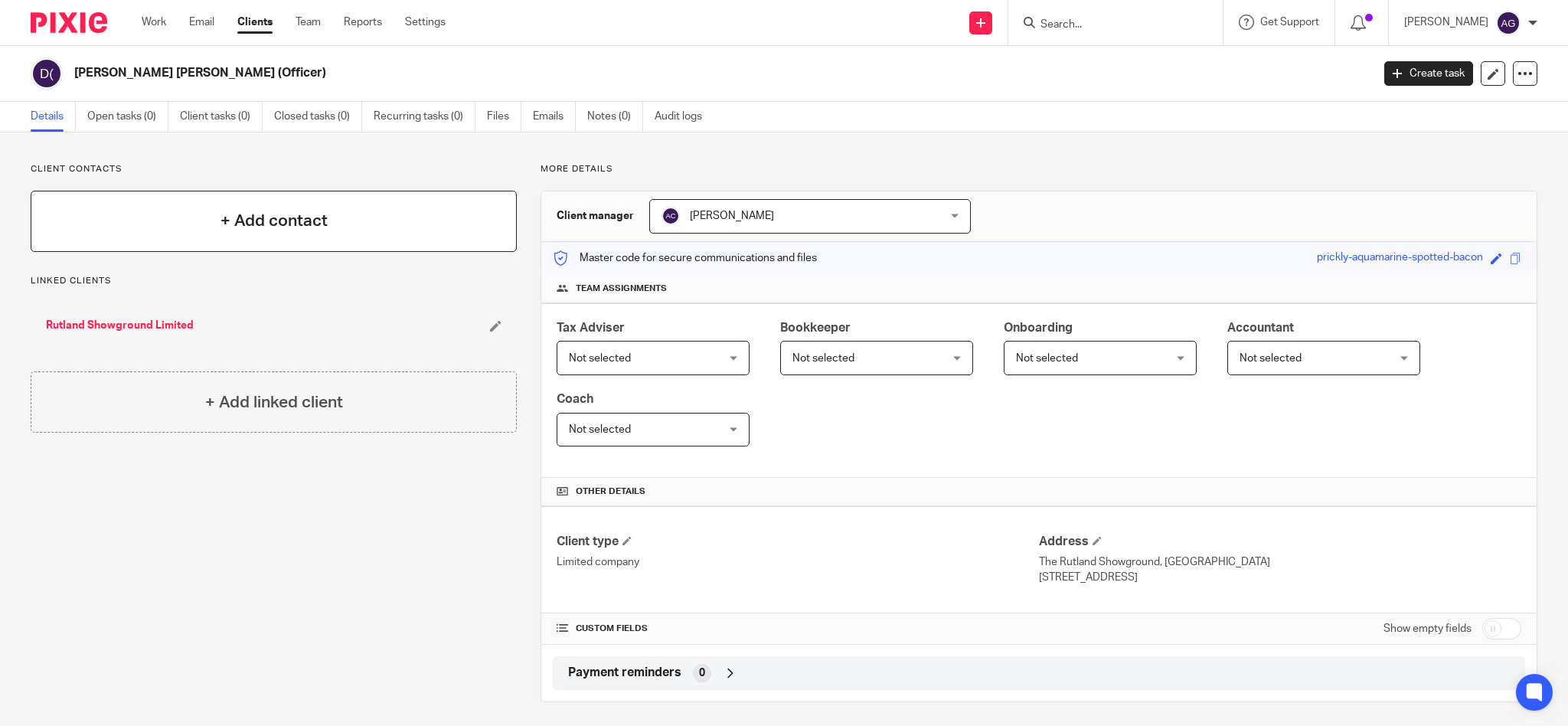
click at [242, 227] on h4 "+ Add contact" at bounding box center [273, 221] width 107 height 24
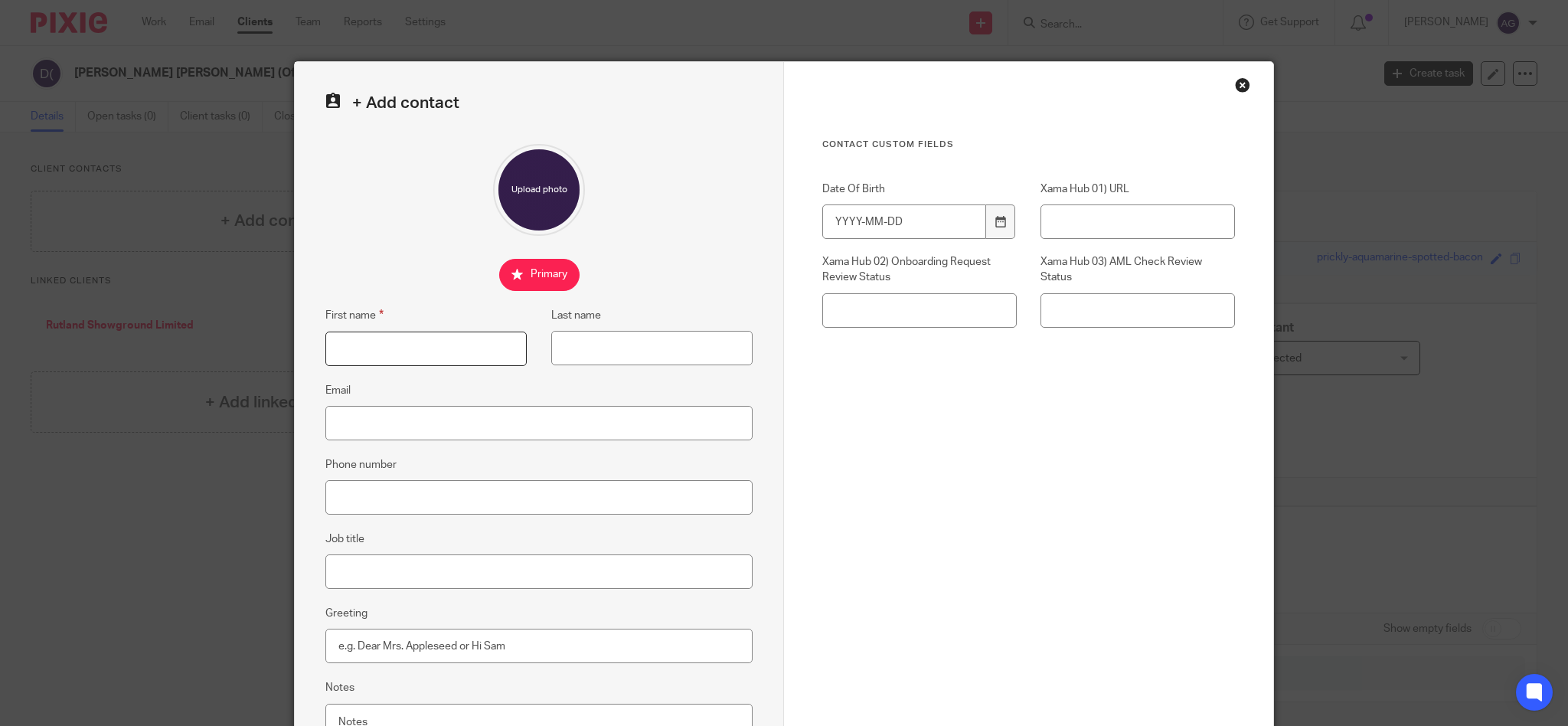
click at [381, 336] on input "First name" at bounding box center [425, 348] width 201 height 34
type input "[PERSON_NAME]"
type input "Wood"
click at [376, 499] on input "Phone number" at bounding box center [539, 497] width 428 height 34
type input "07711018373"
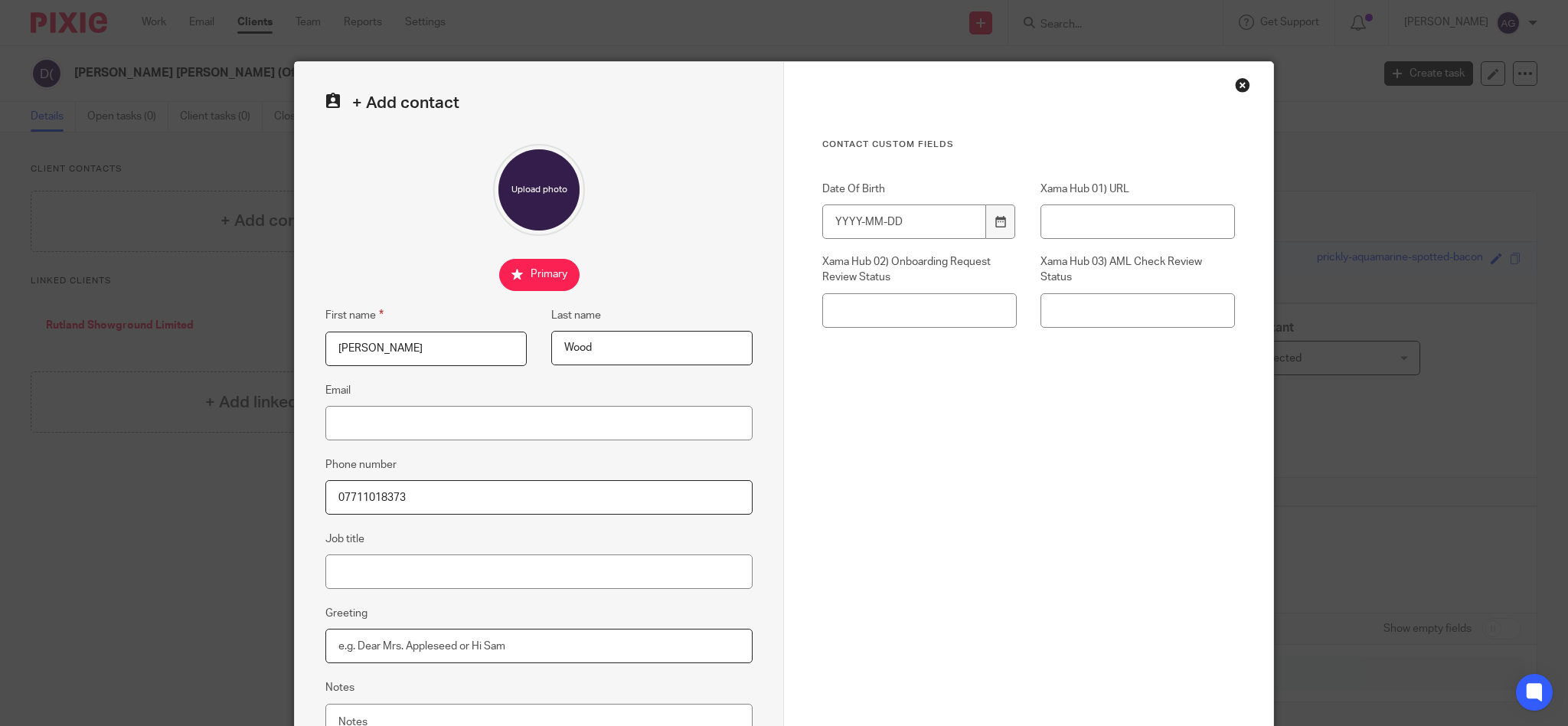
click at [455, 649] on input "Greeting" at bounding box center [539, 646] width 428 height 34
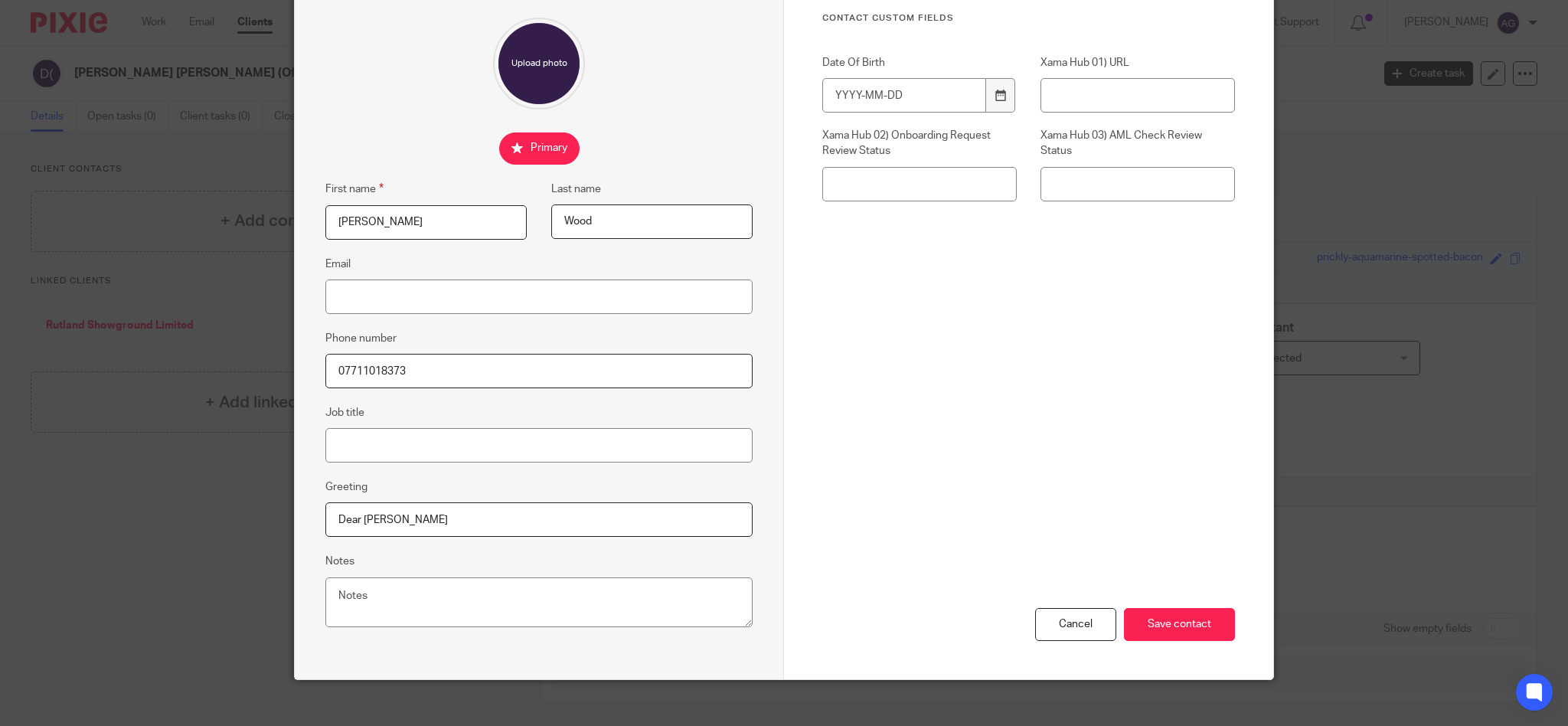
scroll to position [142, 0]
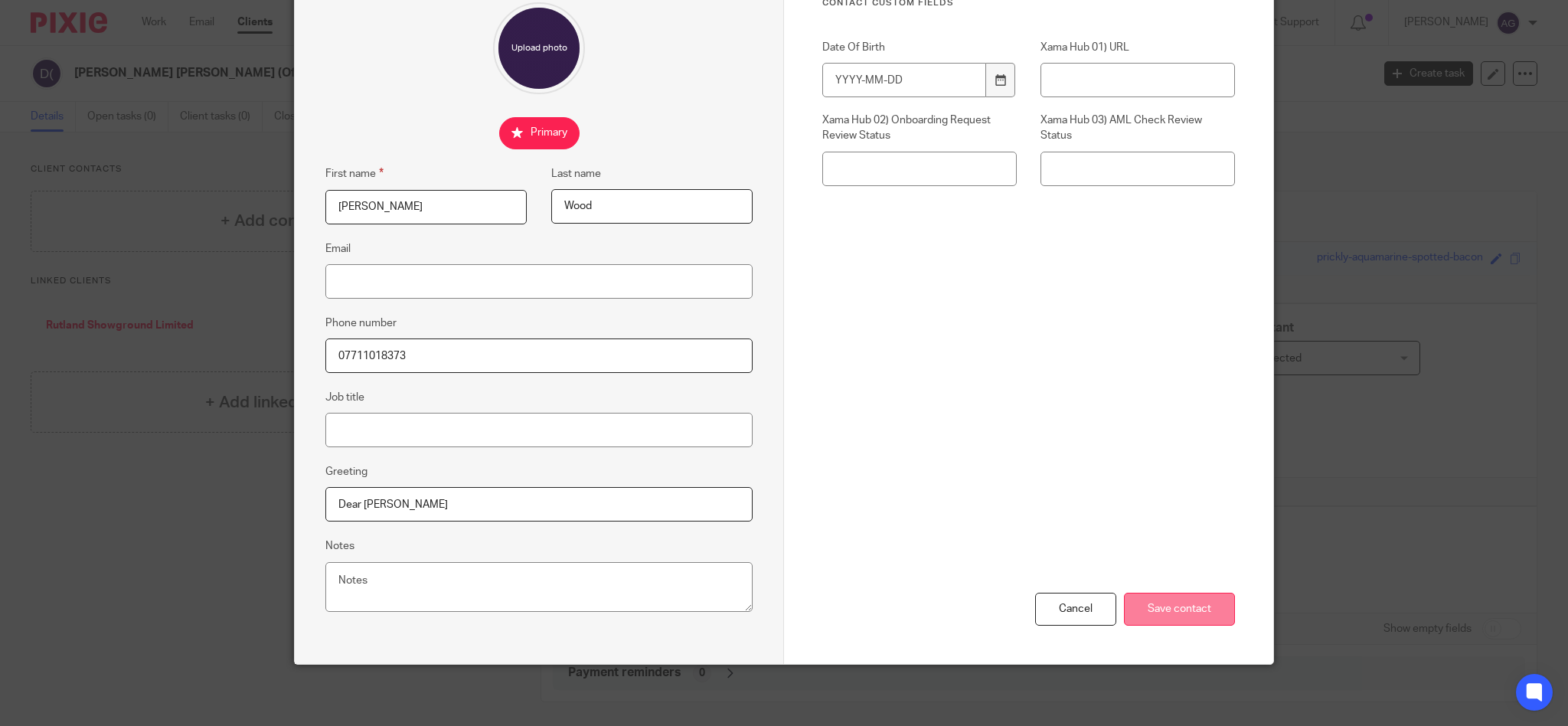
type input "Dear David"
click at [1203, 600] on input "Save contact" at bounding box center [1179, 609] width 111 height 33
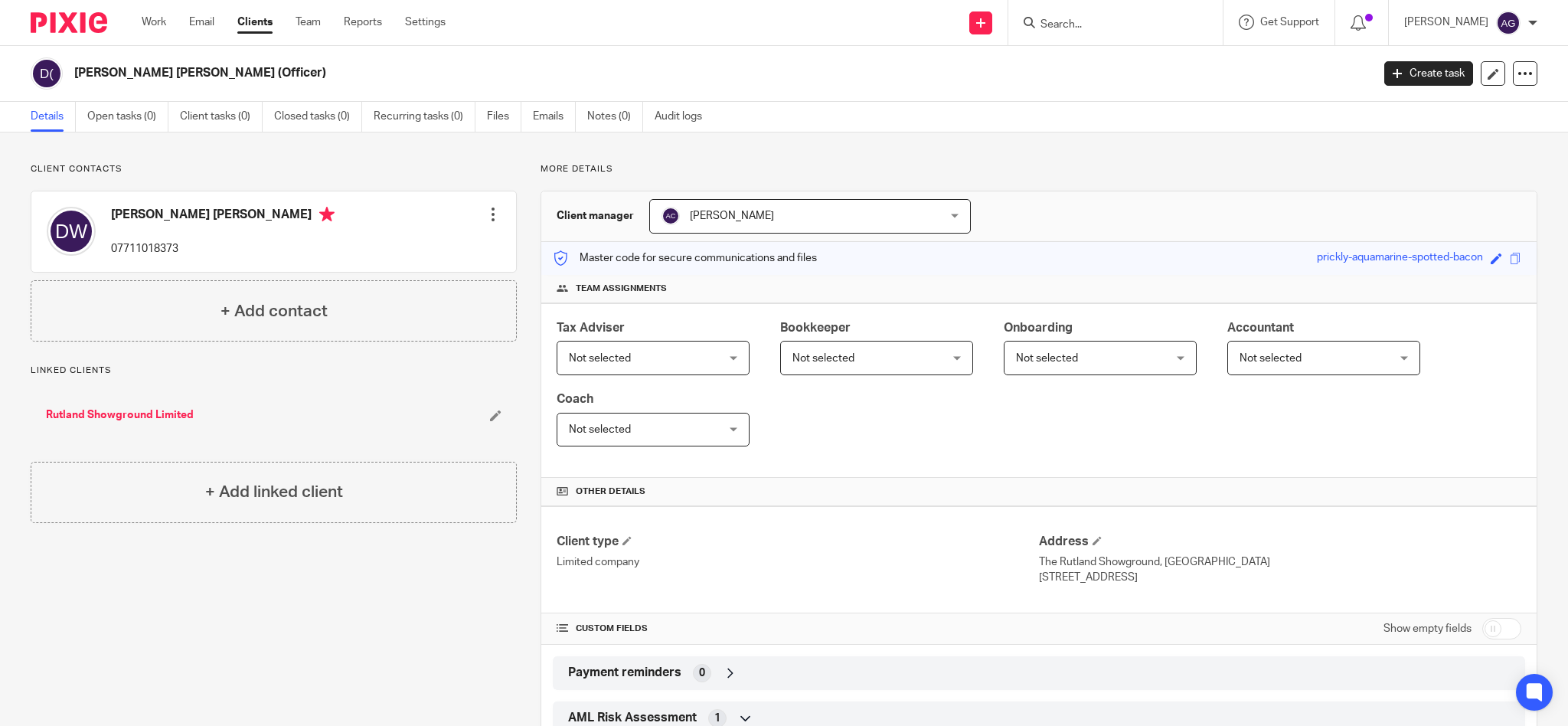
click at [1105, 24] on input "Search" at bounding box center [1107, 25] width 137 height 14
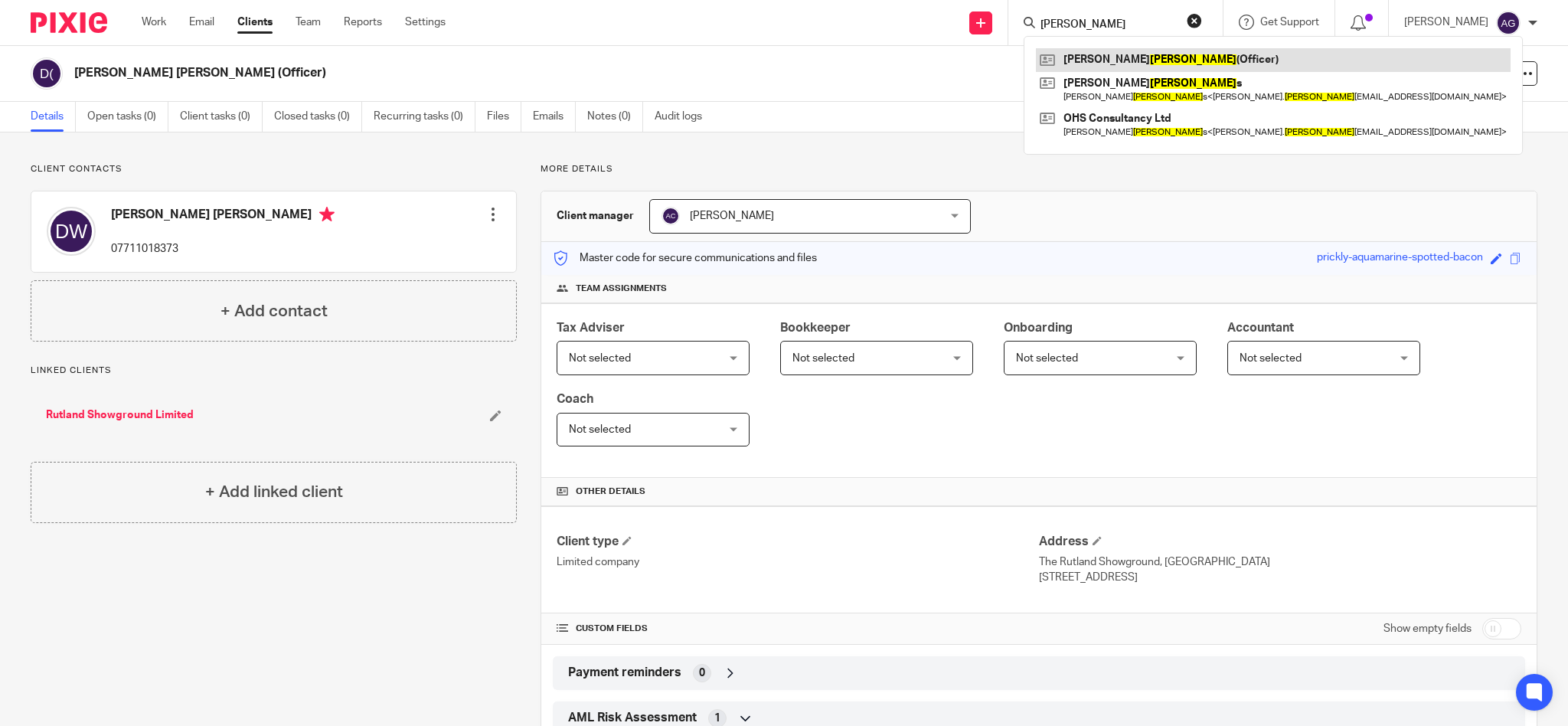
type input "sawyer"
click at [1119, 52] on link at bounding box center [1272, 60] width 474 height 23
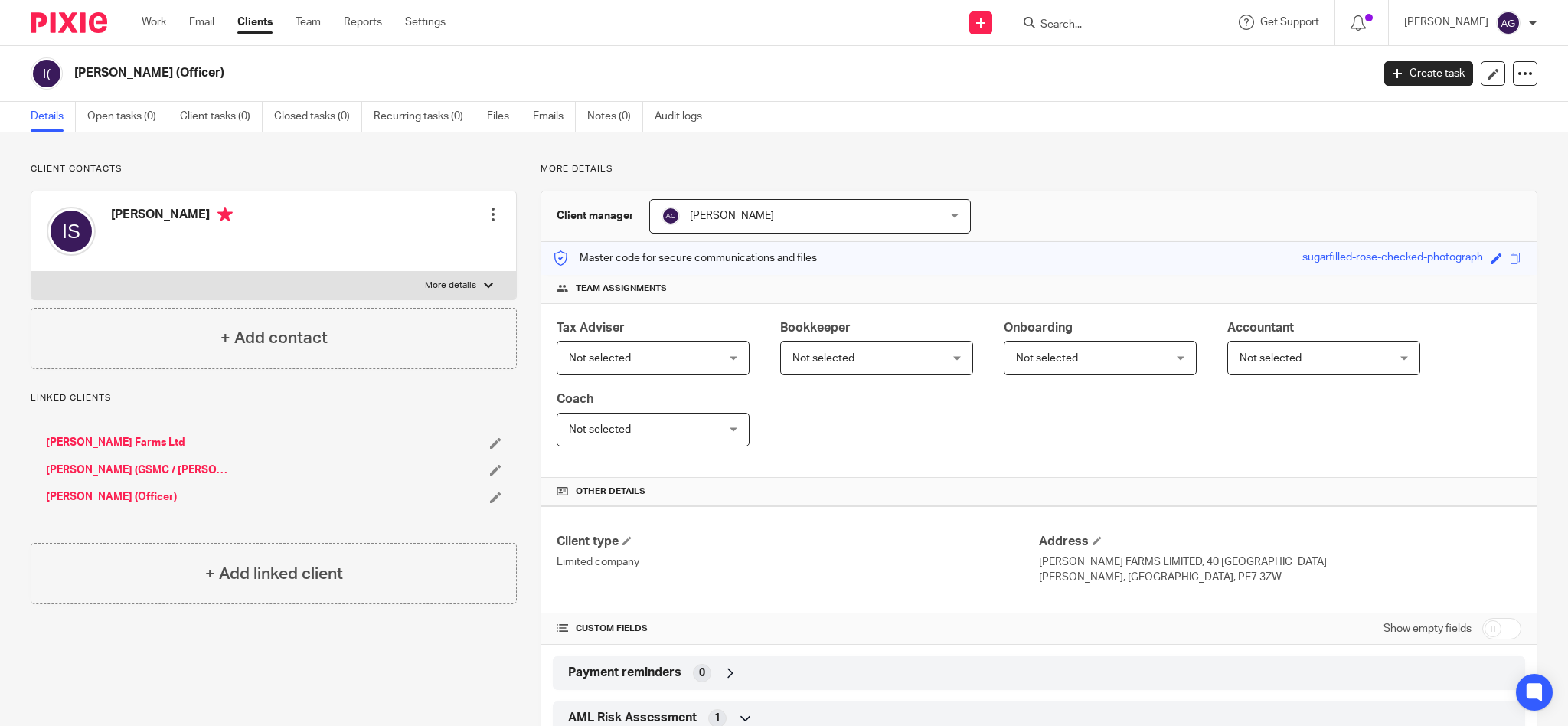
click at [1117, 29] on input "Search" at bounding box center [1107, 25] width 137 height 14
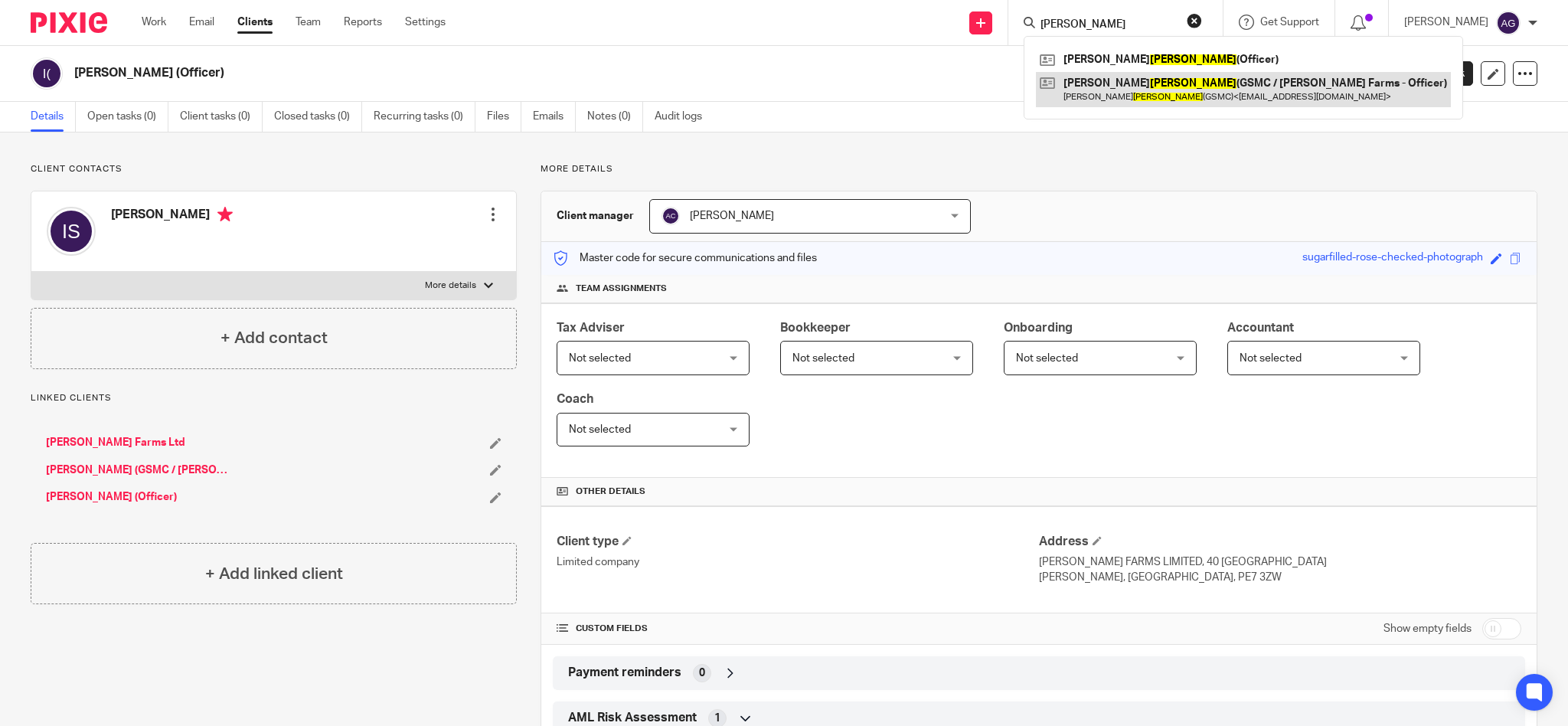
type input "[PERSON_NAME]"
click at [1132, 86] on link at bounding box center [1243, 90] width 415 height 35
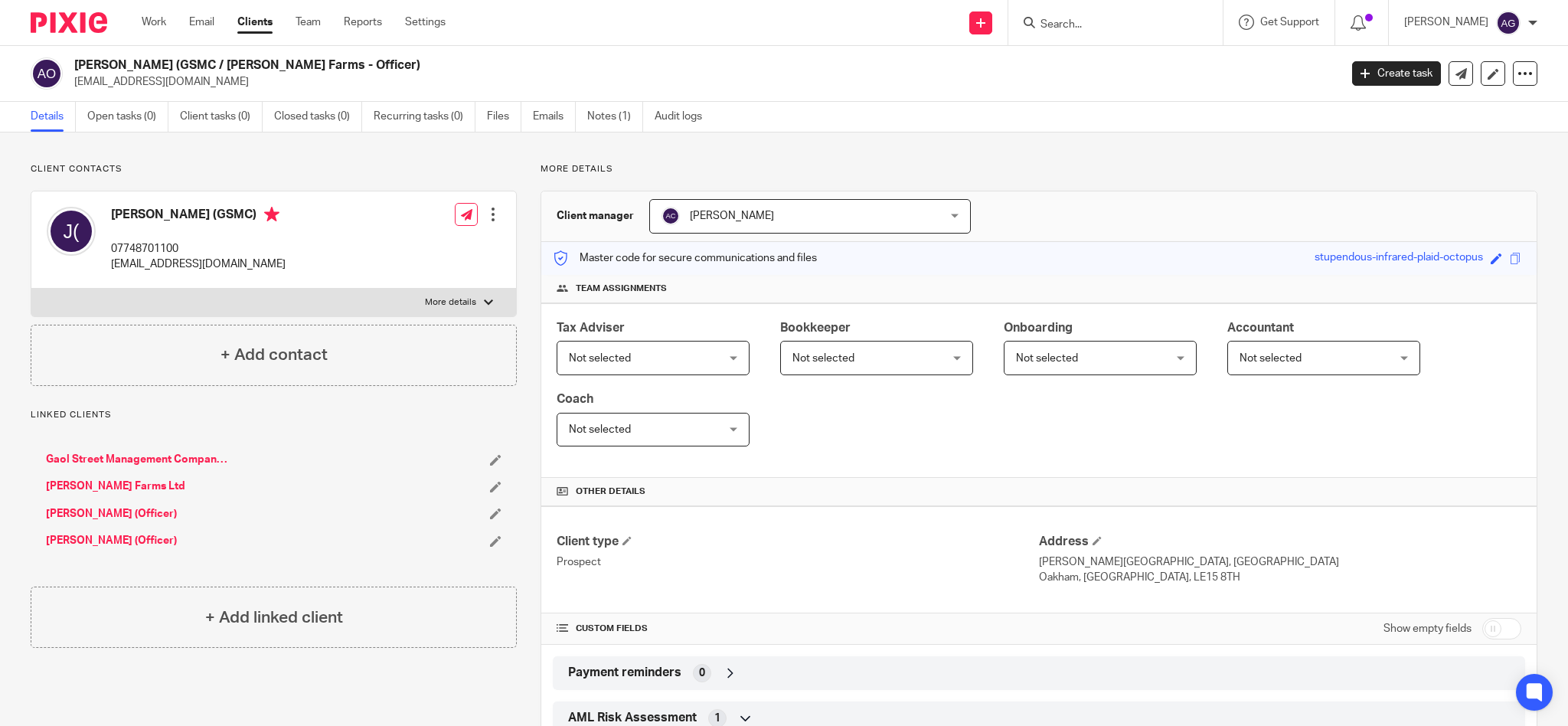
click at [102, 537] on link "[PERSON_NAME] (Officer)" at bounding box center [111, 540] width 131 height 15
click at [98, 518] on link "[PERSON_NAME] (Officer)" at bounding box center [111, 514] width 131 height 15
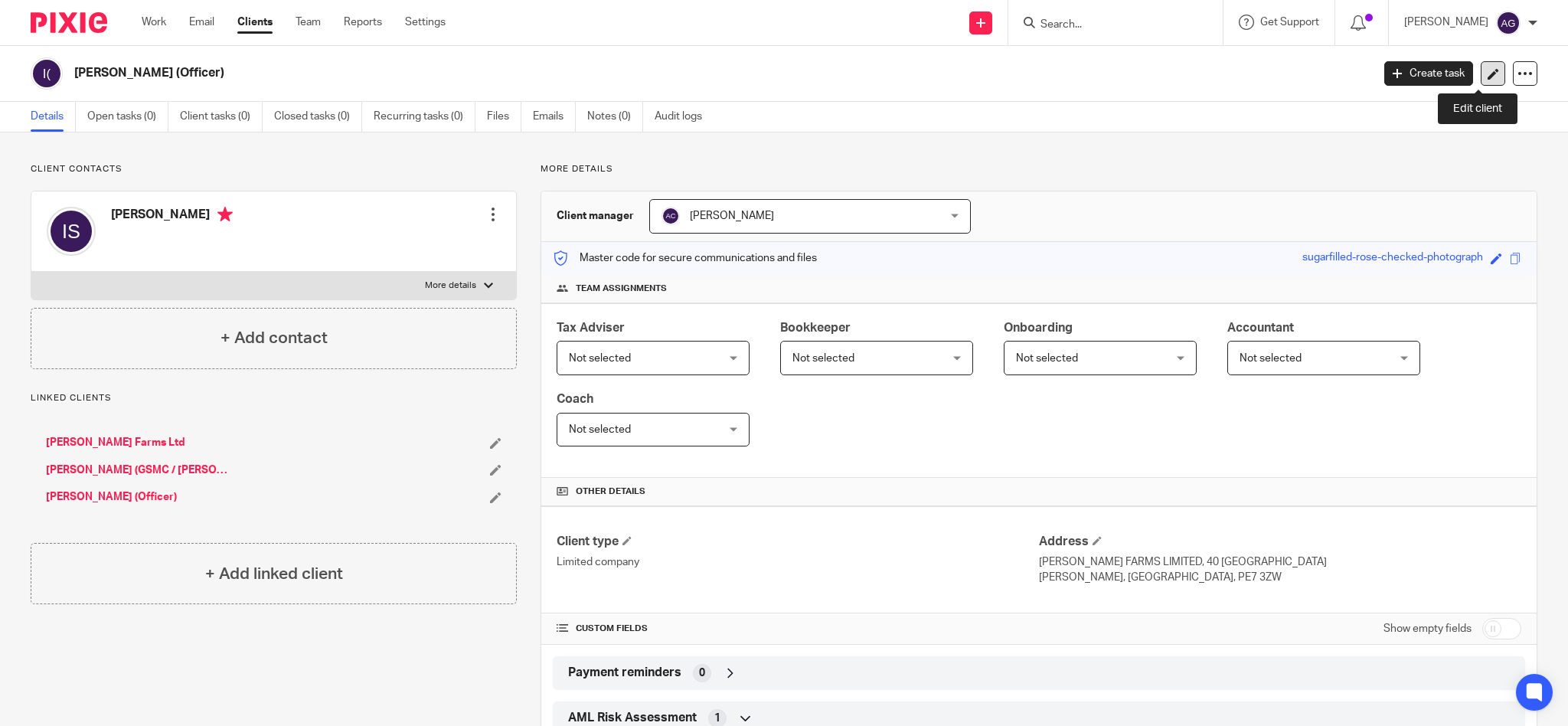
click at [1488, 78] on icon at bounding box center [1493, 74] width 11 height 11
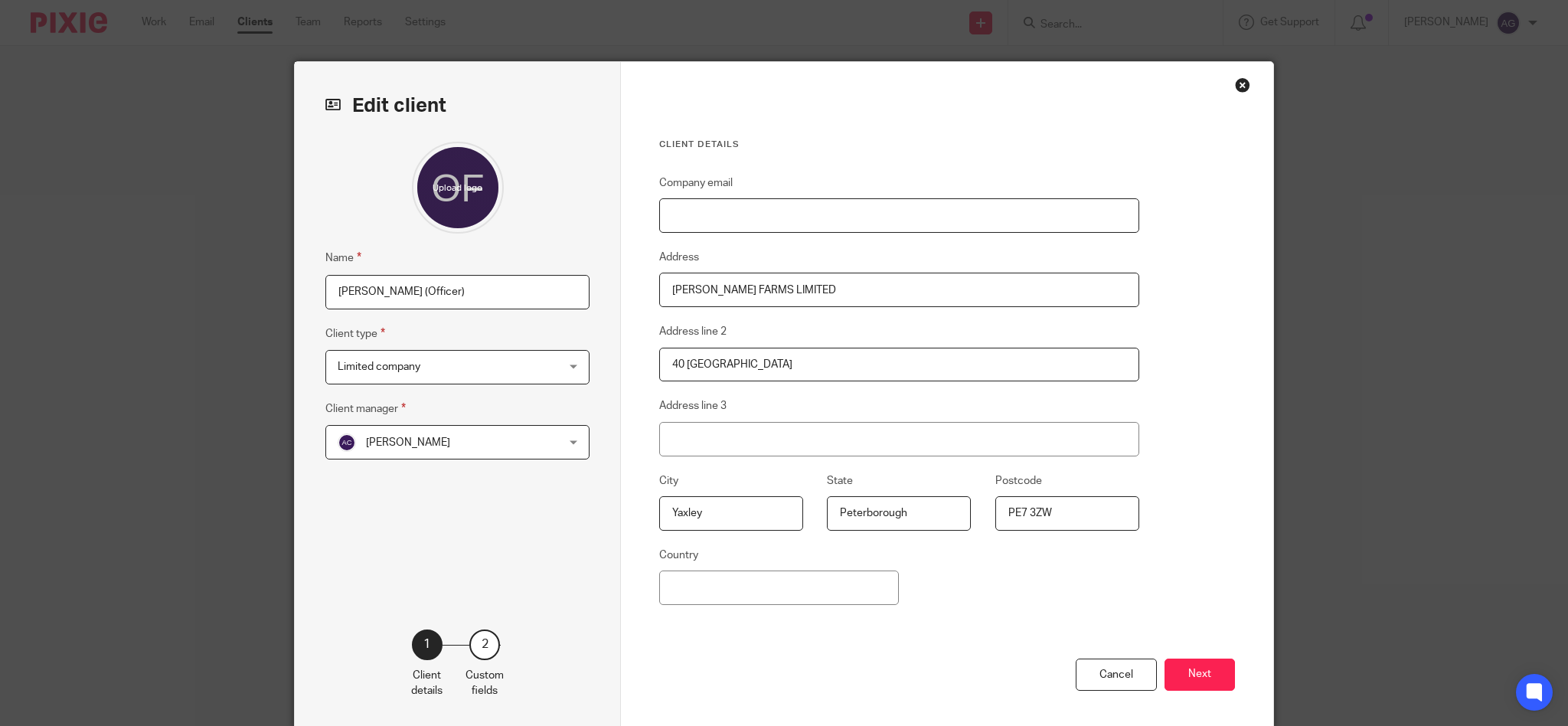
click at [765, 206] on input "Company email" at bounding box center [899, 215] width 480 height 34
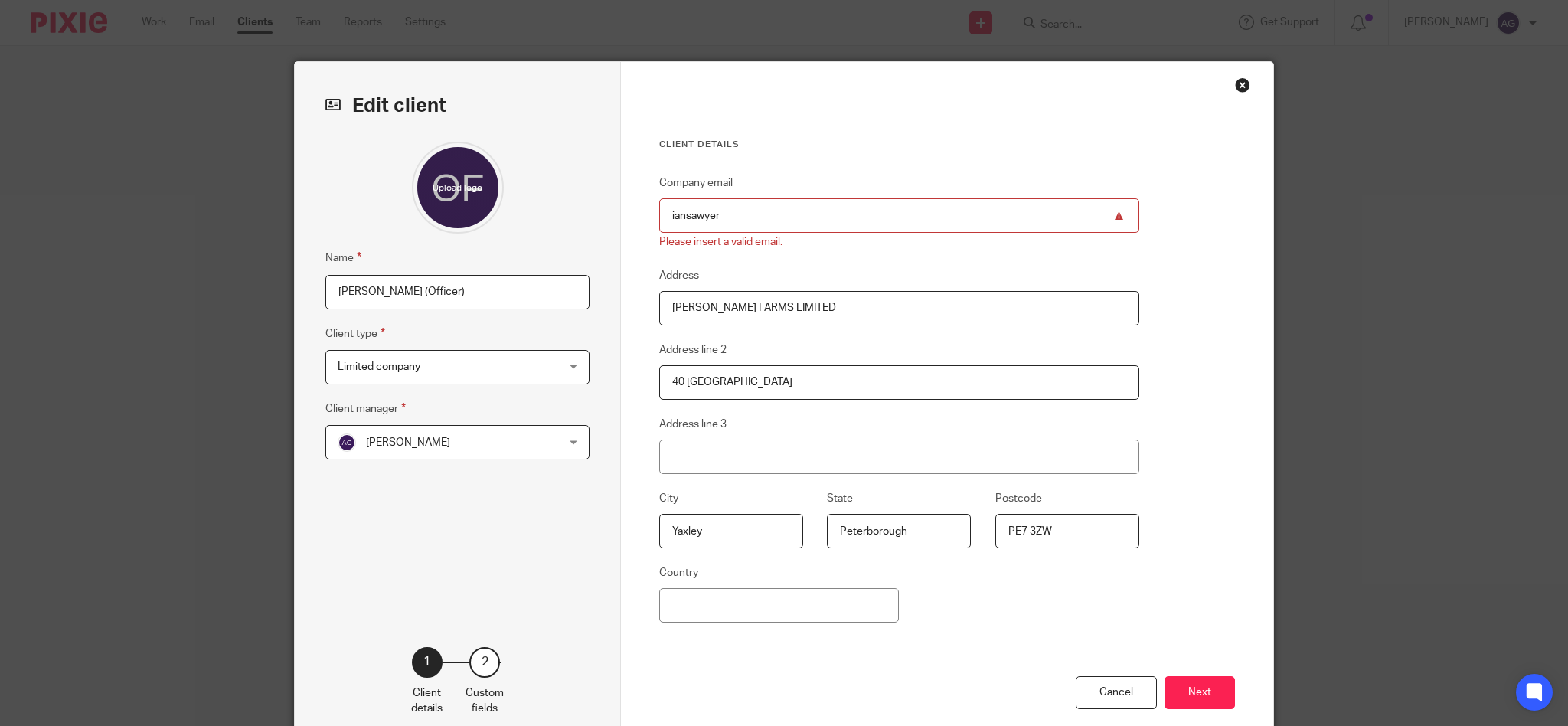
drag, startPoint x: 756, startPoint y: 219, endPoint x: 637, endPoint y: 212, distance: 119.2
click at [637, 212] on div "Client details Company email iansawyer Please insert a valid email. Address HAM…" at bounding box center [947, 405] width 652 height 685
paste input "@hambletonfarms.co.uk"
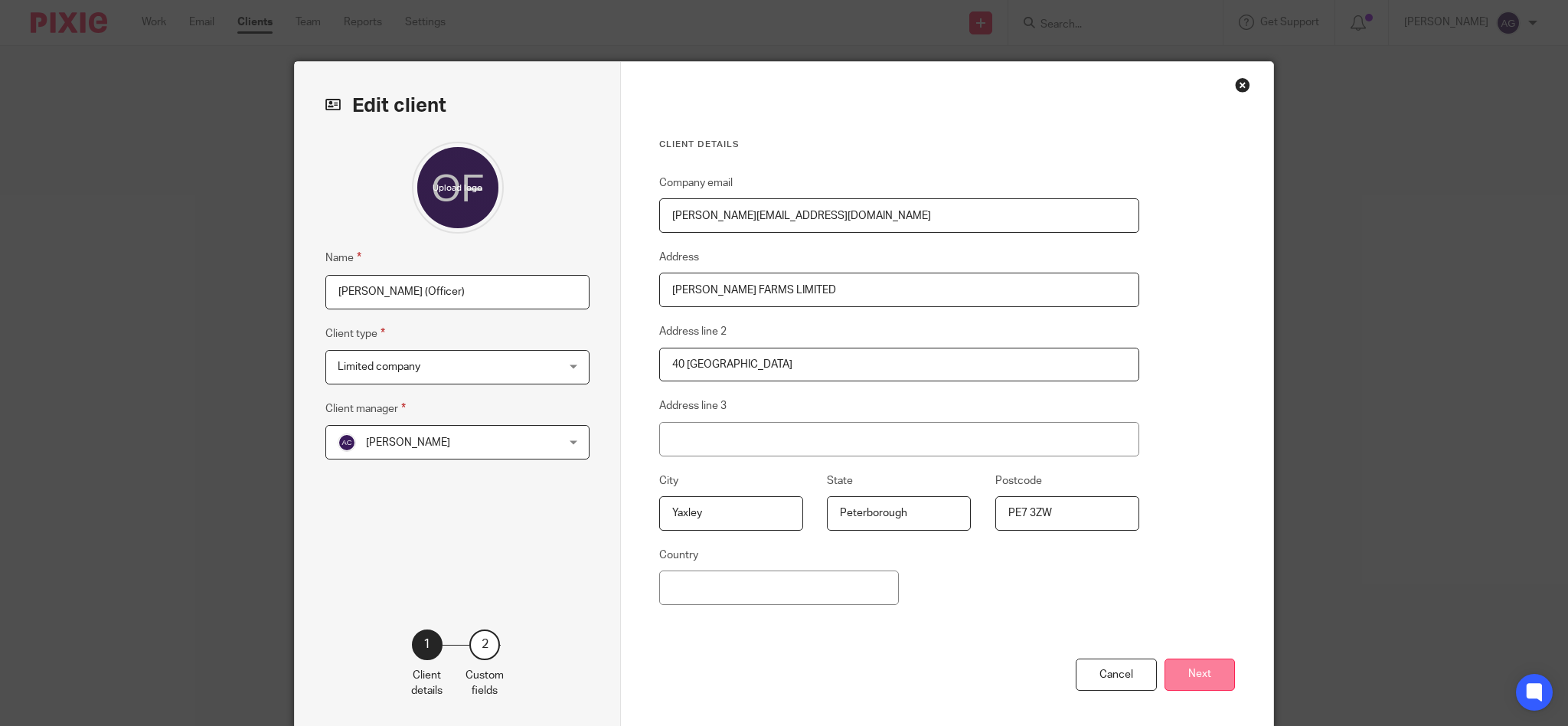
type input "[PERSON_NAME][EMAIL_ADDRESS][DOMAIN_NAME]"
click at [1183, 669] on button "Next" at bounding box center [1199, 674] width 71 height 33
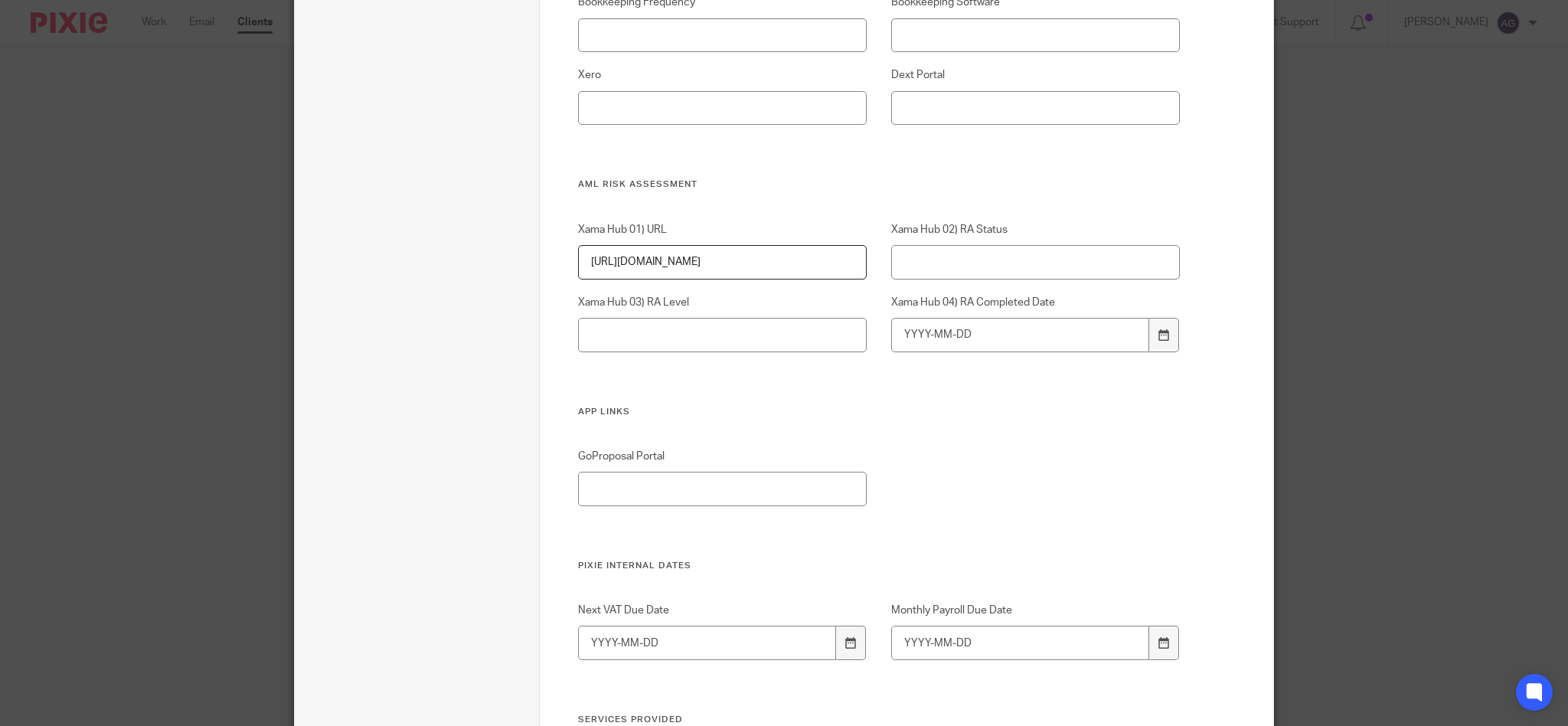
scroll to position [2410, 0]
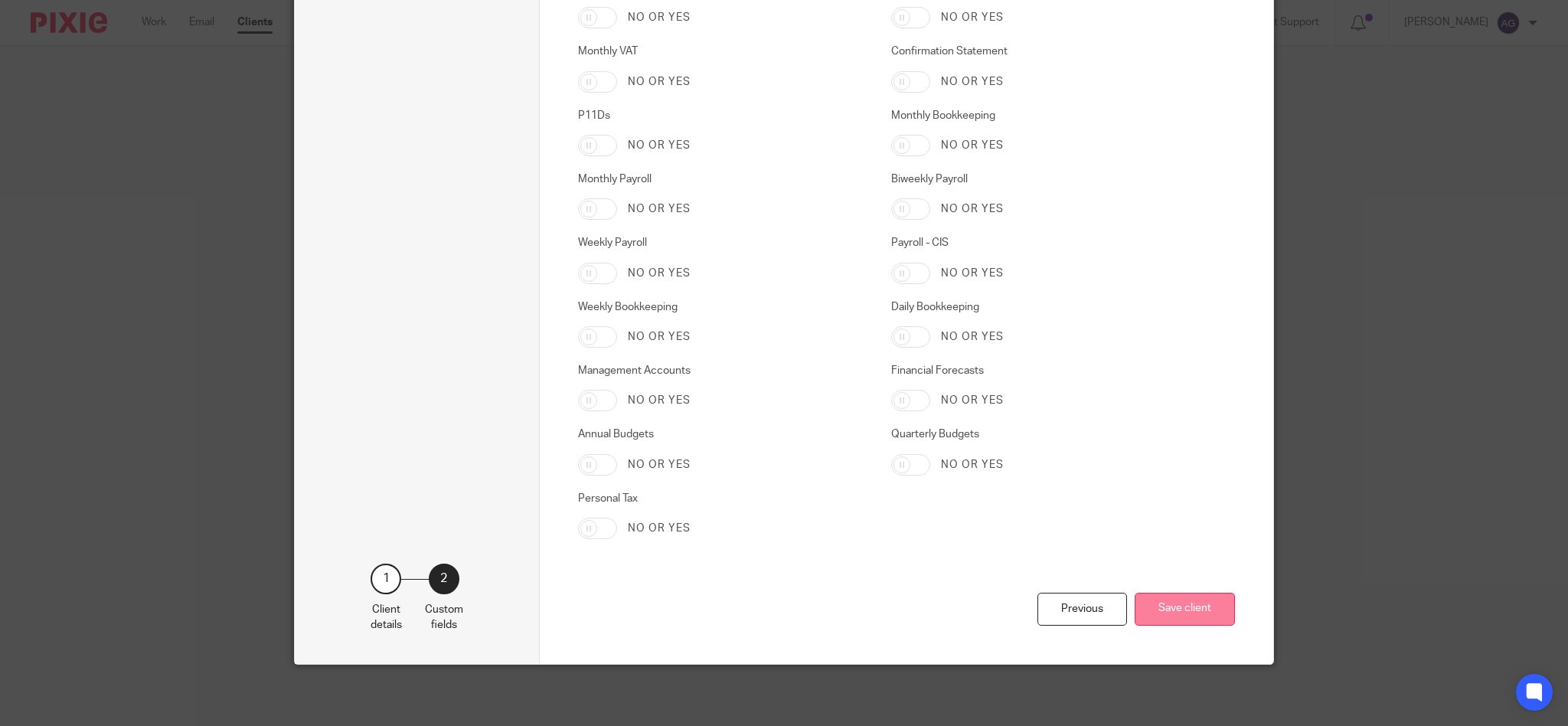
click at [1188, 606] on button "Save client" at bounding box center [1185, 609] width 100 height 33
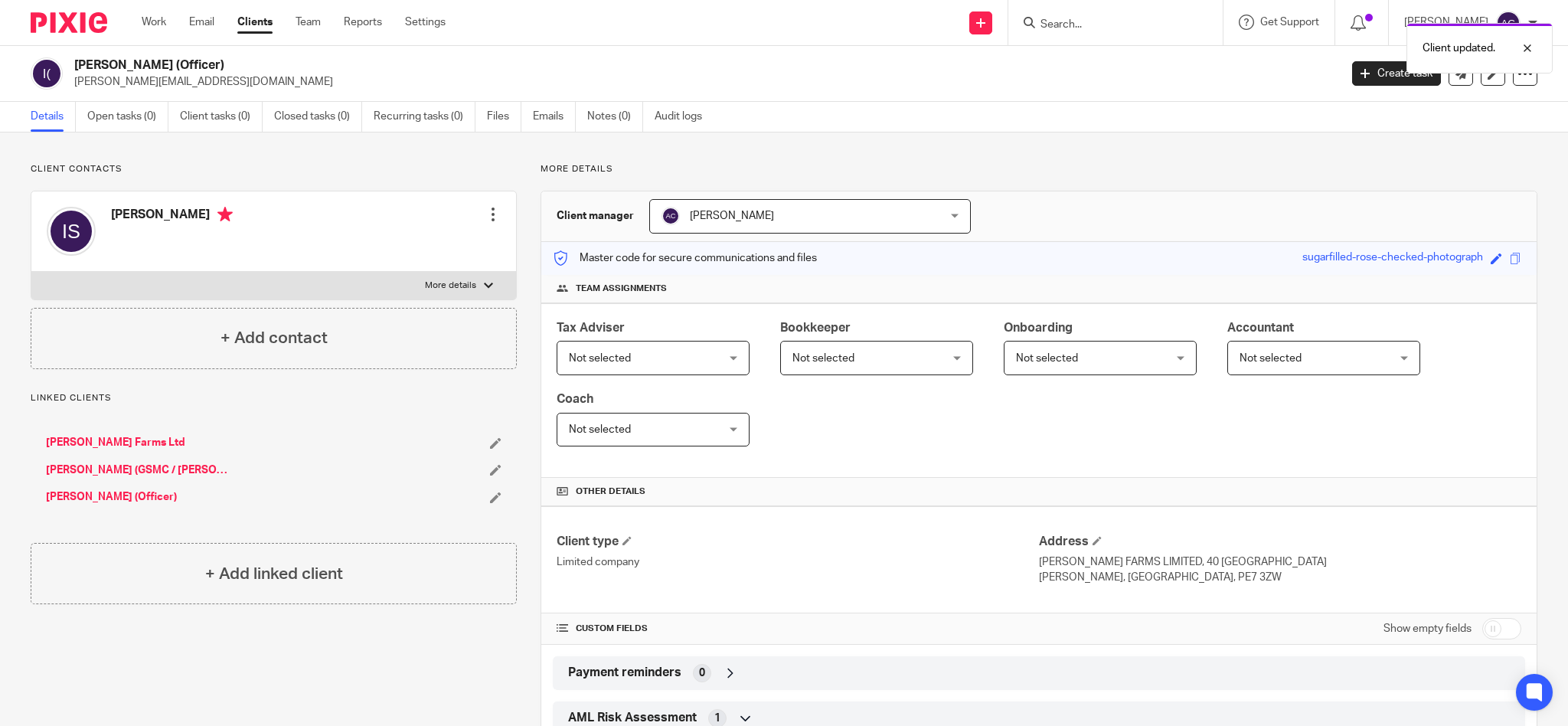
click at [487, 216] on div at bounding box center [493, 214] width 15 height 15
click at [427, 248] on link "Edit contact" at bounding box center [419, 249] width 146 height 22
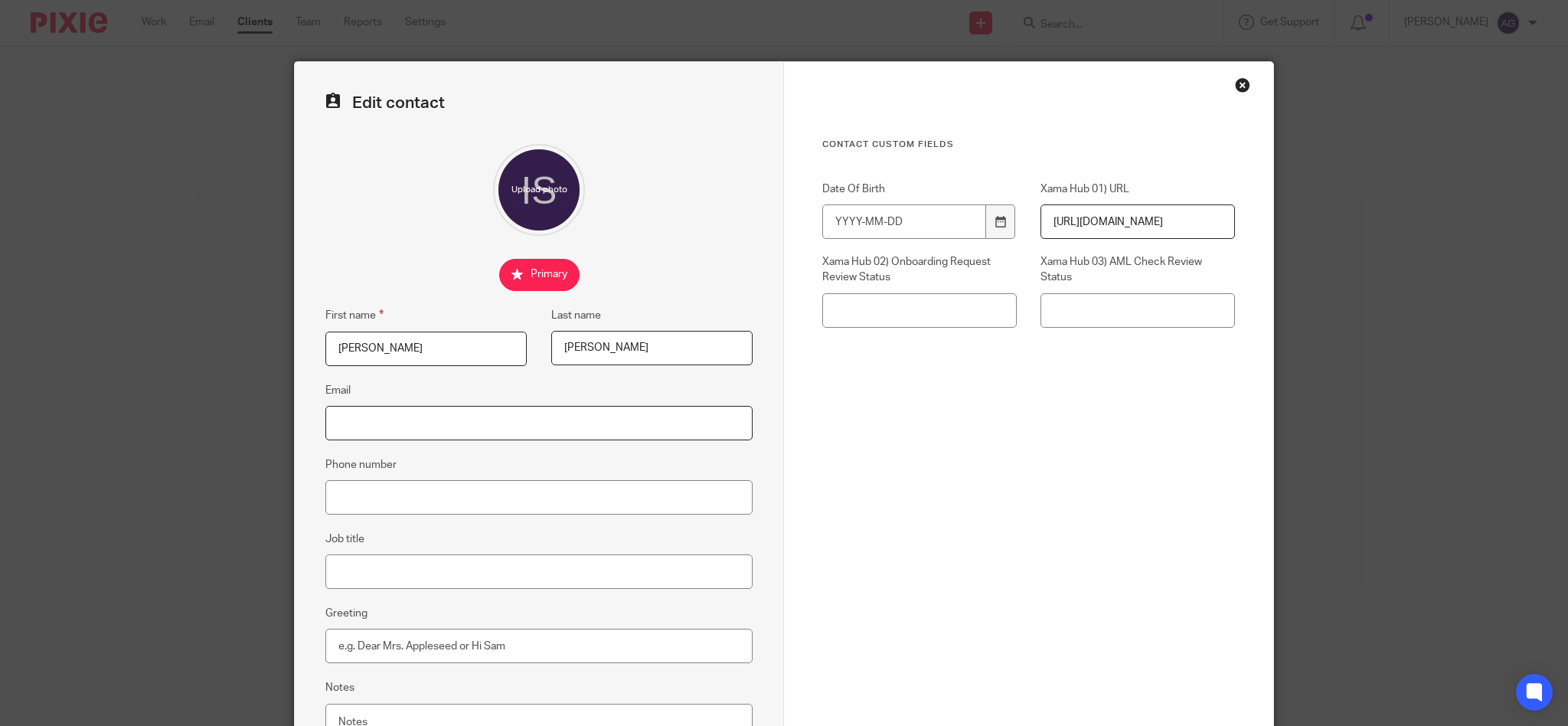
click at [376, 410] on input "Email" at bounding box center [539, 423] width 428 height 34
paste input "ian@hambletonfarms.co.uk"
type input "ian@hambletonfarms.co.uk"
click at [464, 658] on input "Greeting" at bounding box center [539, 646] width 428 height 34
click at [464, 641] on input "Greeting" at bounding box center [539, 646] width 428 height 34
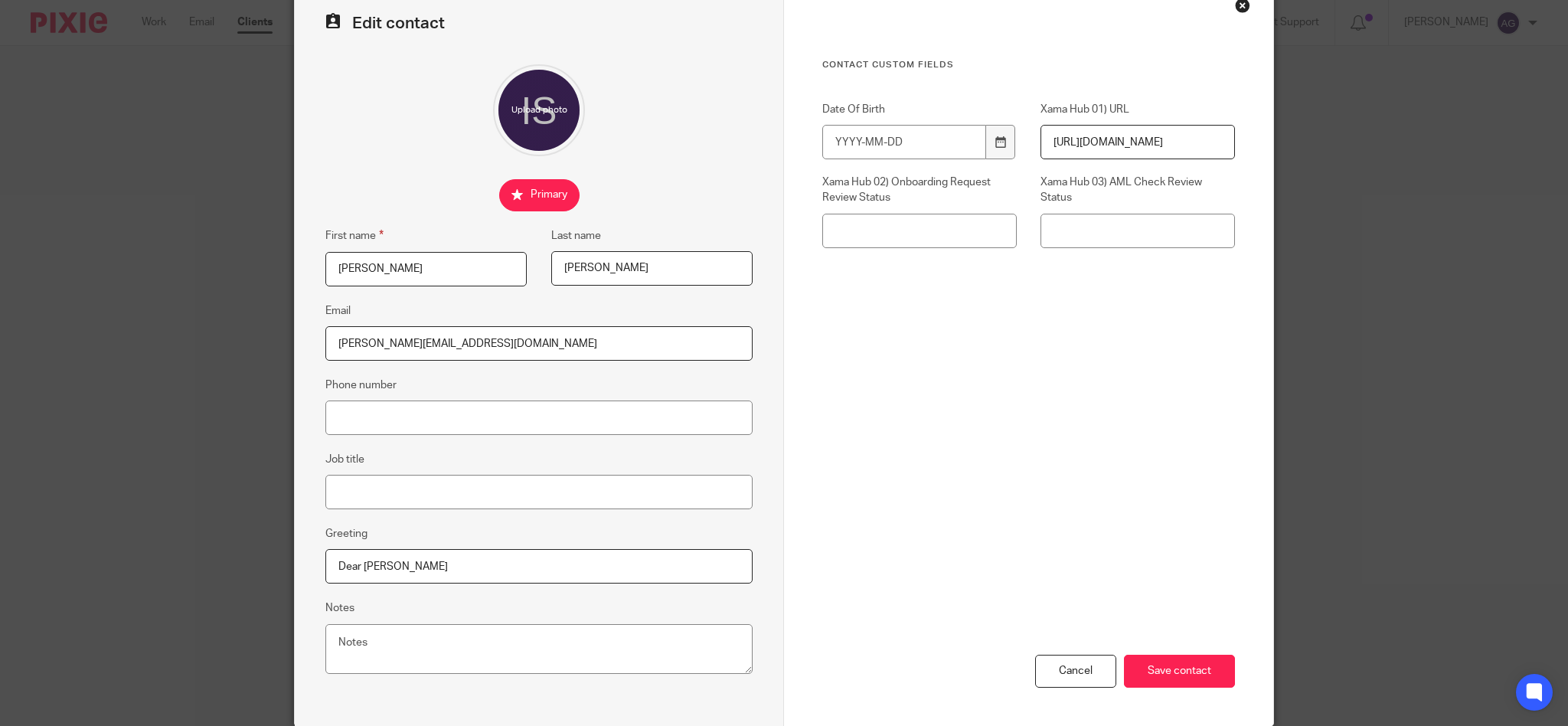
scroll to position [142, 0]
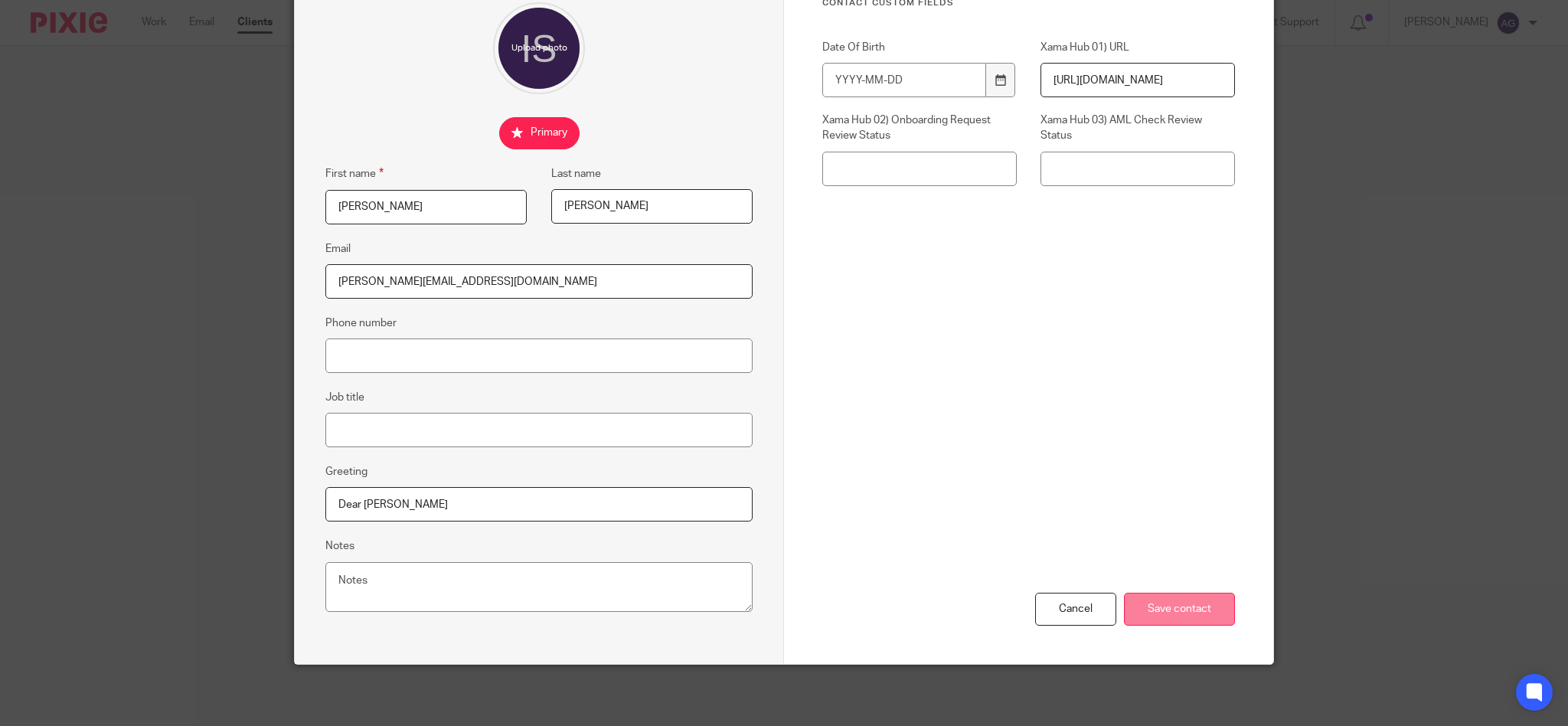
type input "Dear Ian"
click at [1185, 608] on input "Save contact" at bounding box center [1179, 609] width 111 height 33
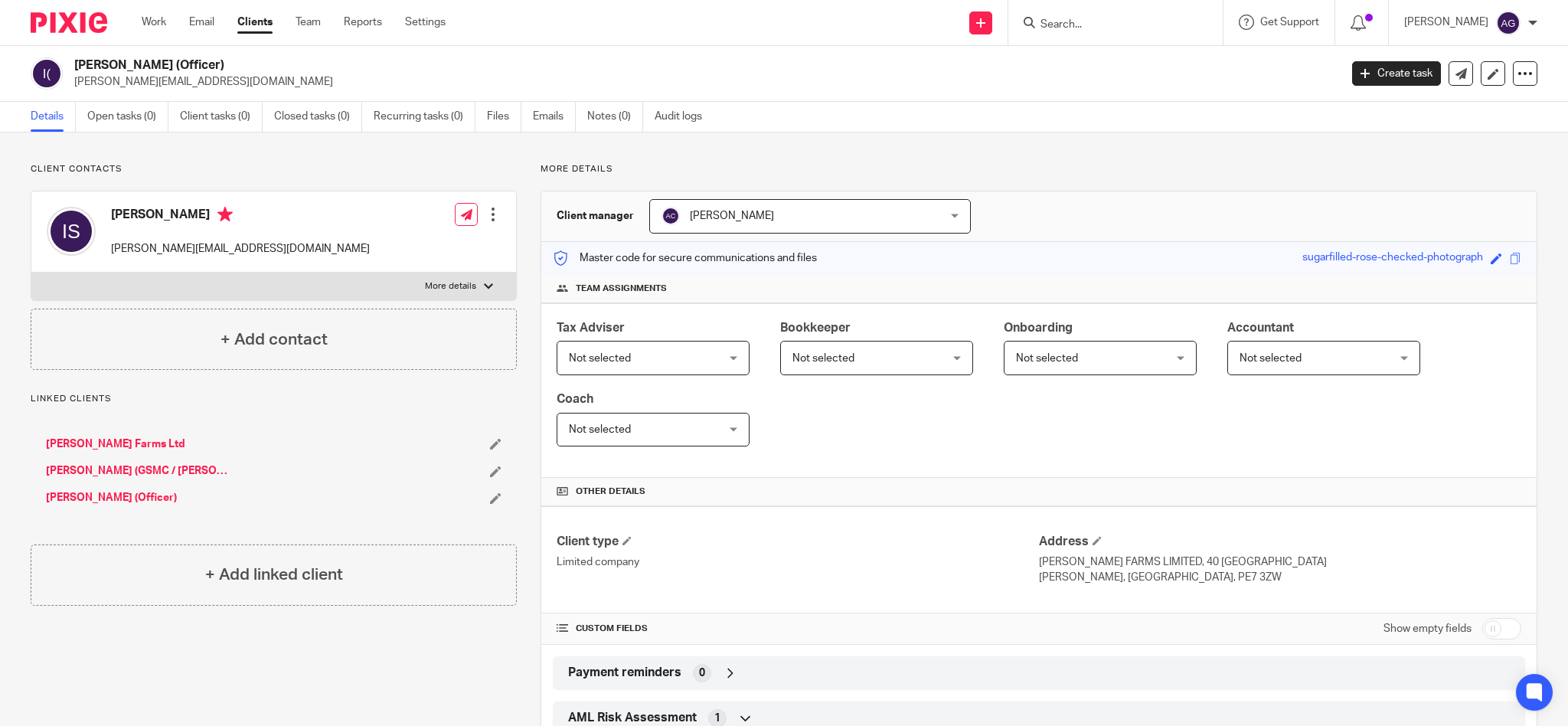
click at [105, 495] on link "[PERSON_NAME] (Officer)" at bounding box center [111, 497] width 131 height 15
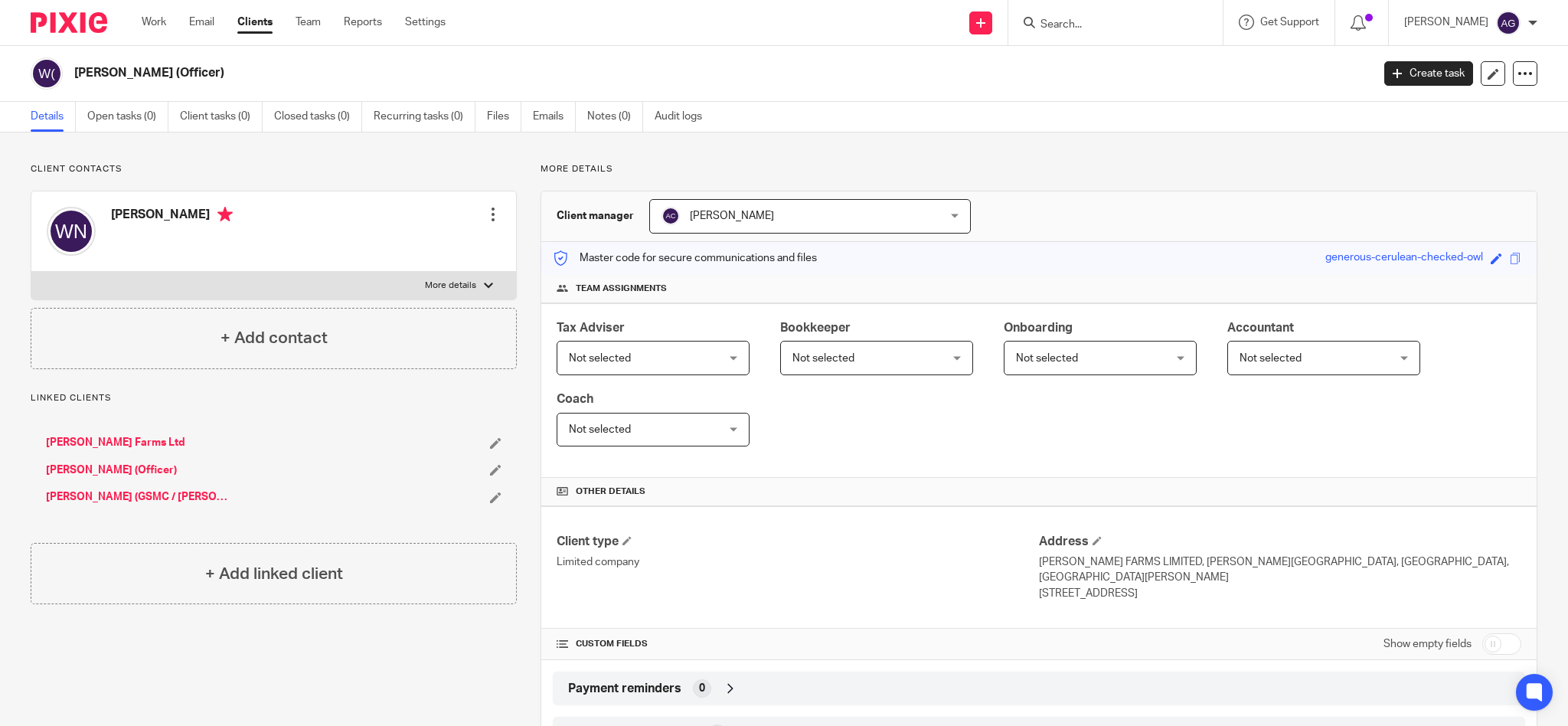
click at [486, 209] on div at bounding box center [493, 214] width 15 height 15
click at [408, 250] on link "Edit contact" at bounding box center [419, 249] width 146 height 22
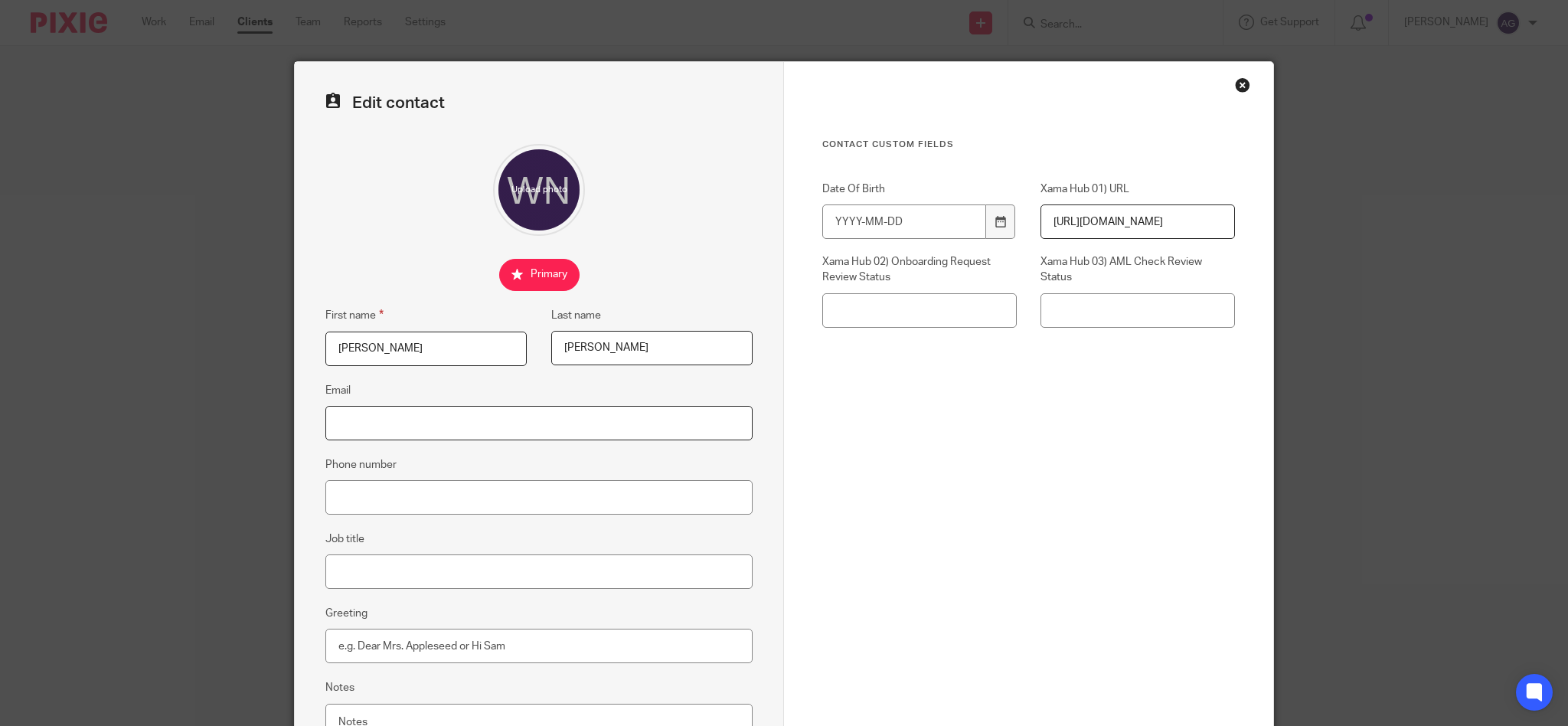
click at [389, 413] on input "Email" at bounding box center [539, 423] width 428 height 34
paste input "[PERSON_NAME][EMAIL_ADDRESS][DOMAIN_NAME]"
type input "[PERSON_NAME][EMAIL_ADDRESS][DOMAIN_NAME]"
click at [385, 647] on input "Greeting" at bounding box center [539, 646] width 428 height 34
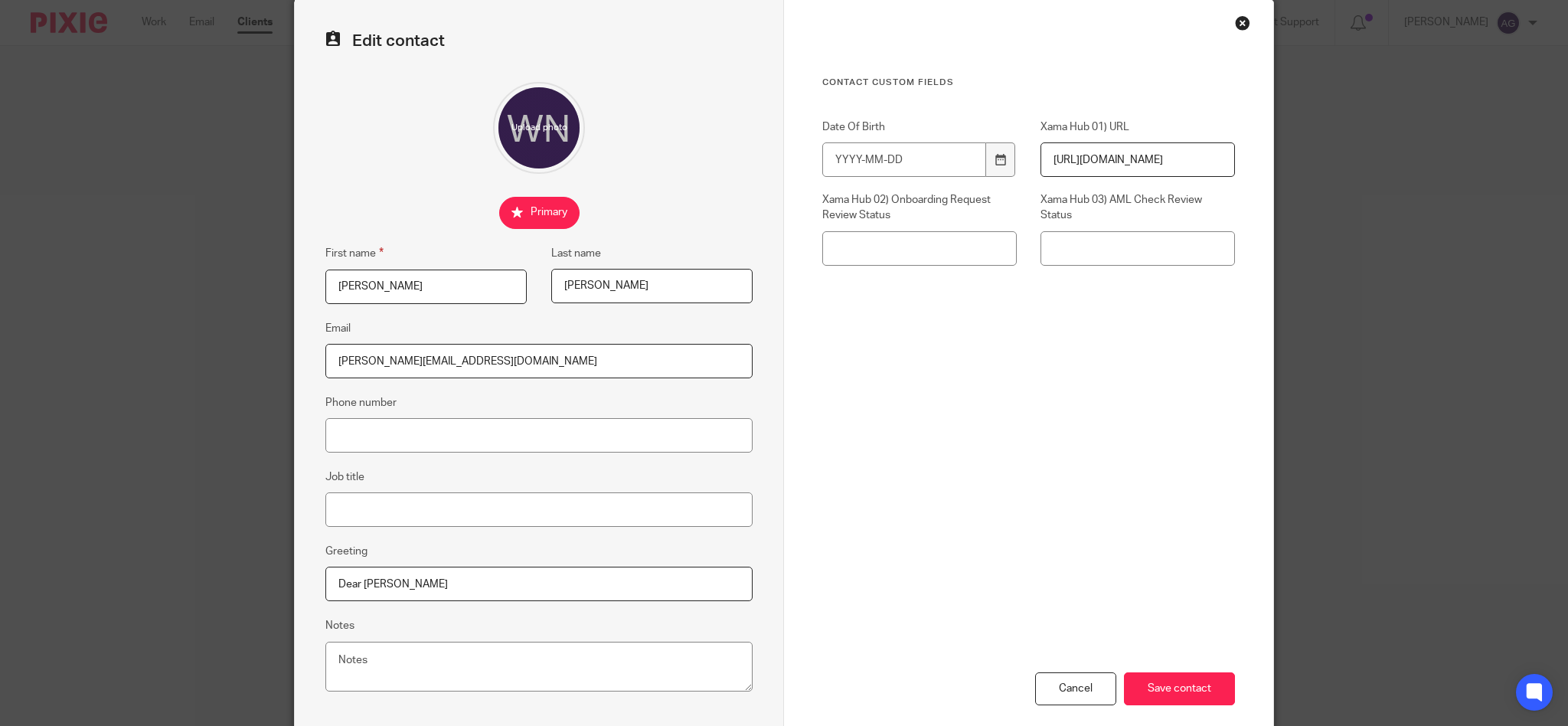
scroll to position [142, 0]
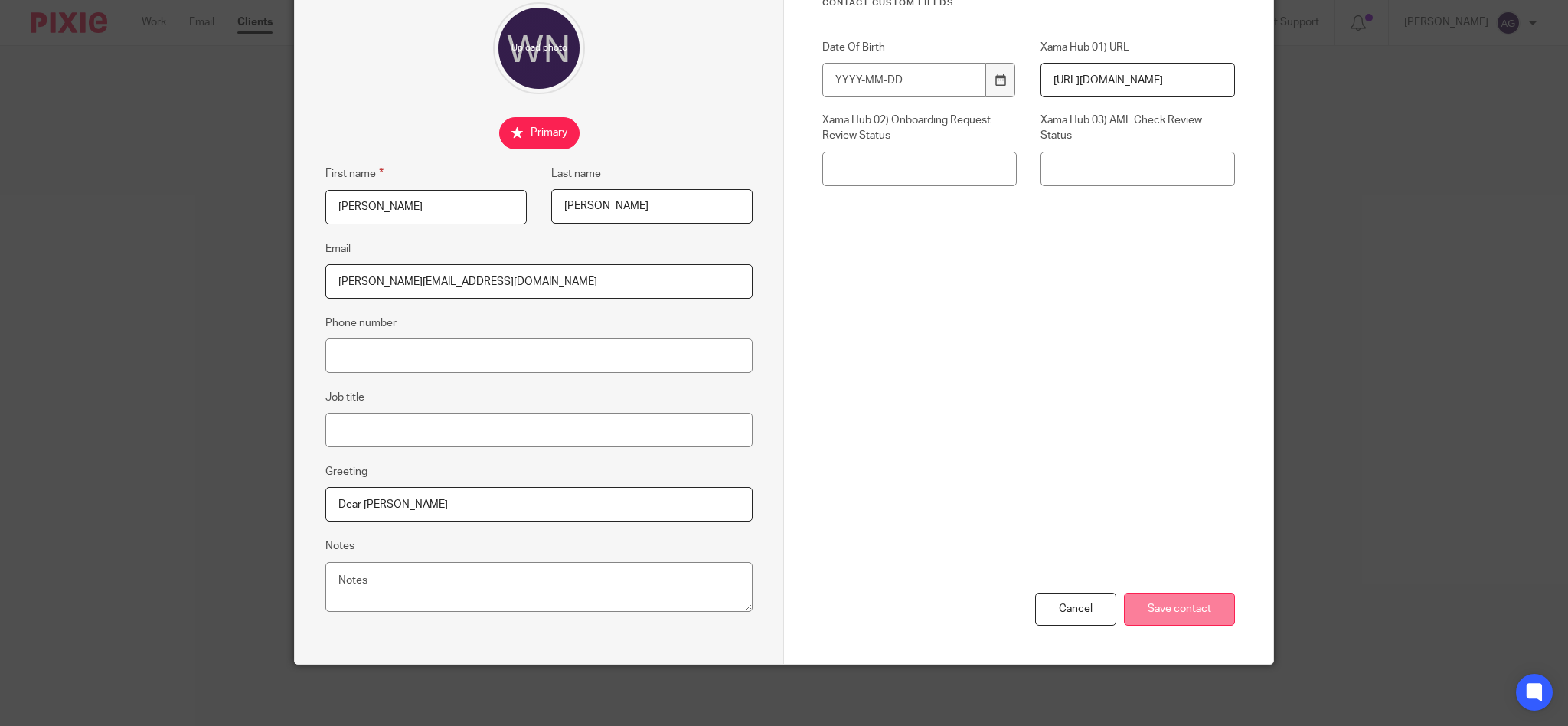
type input "Dear [PERSON_NAME]"
click at [1171, 611] on input "Save contact" at bounding box center [1179, 609] width 111 height 33
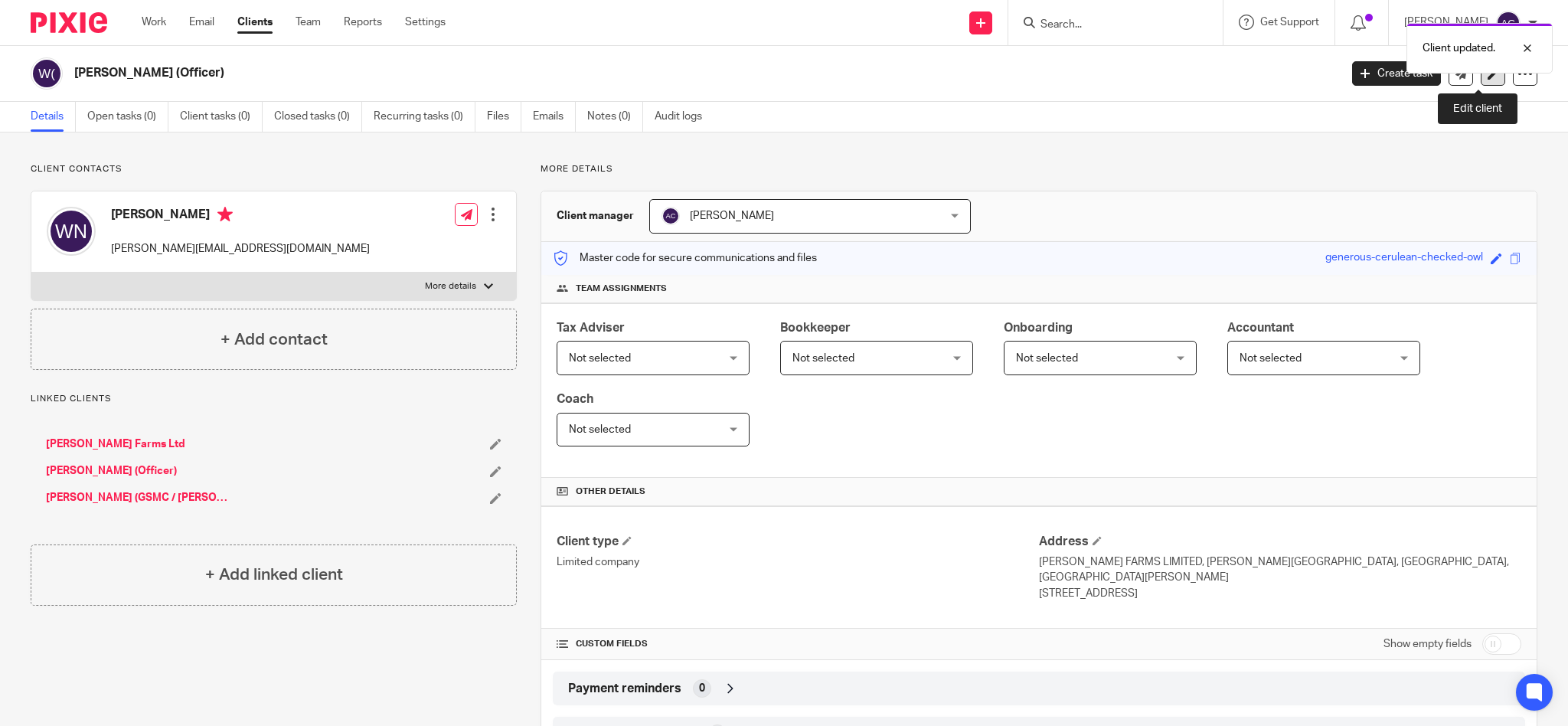
click at [1481, 78] on link at bounding box center [1493, 73] width 25 height 25
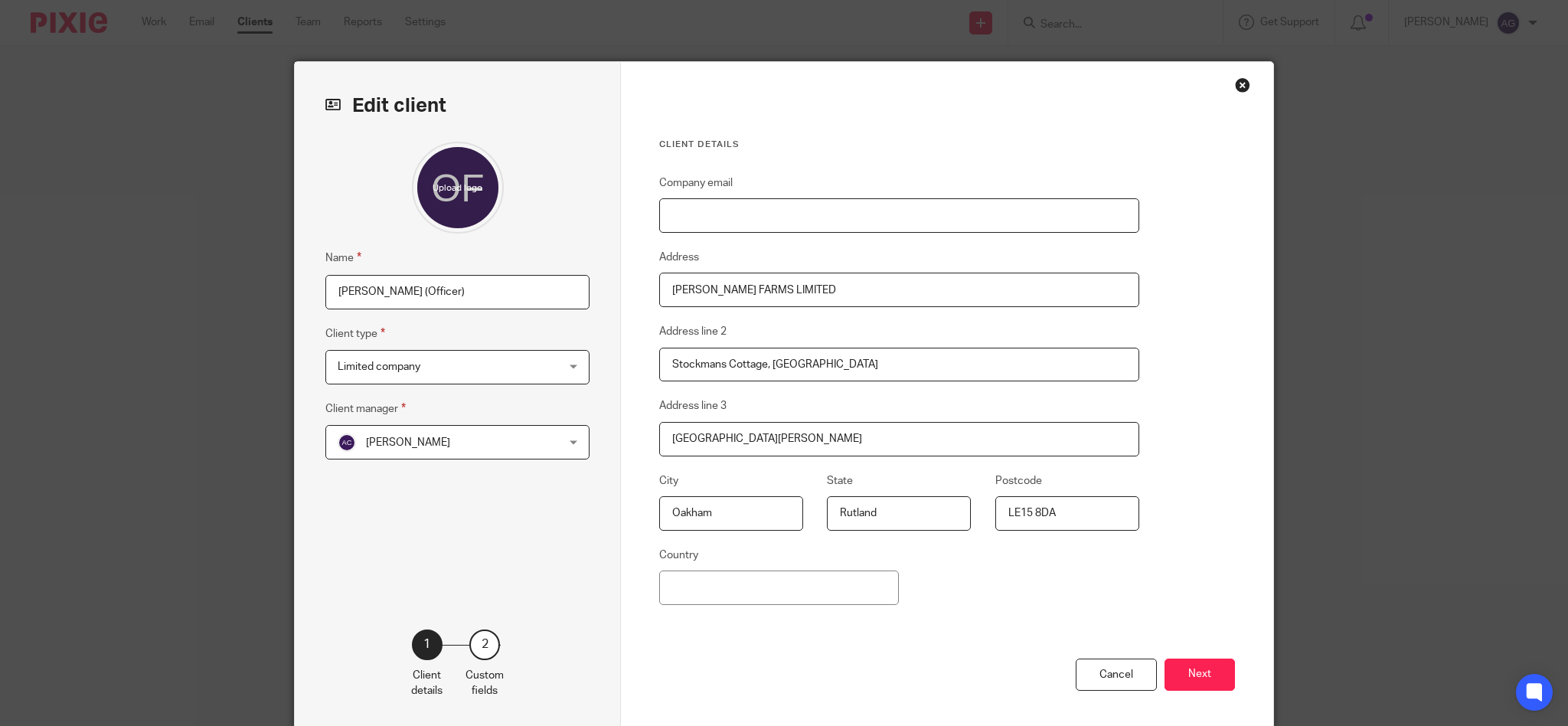
click at [766, 206] on input "Company email" at bounding box center [899, 215] width 480 height 34
paste input "[PERSON_NAME][EMAIL_ADDRESS][DOMAIN_NAME]"
type input "[PERSON_NAME][EMAIL_ADDRESS][DOMAIN_NAME]"
click at [1204, 679] on button "Next" at bounding box center [1199, 674] width 71 height 33
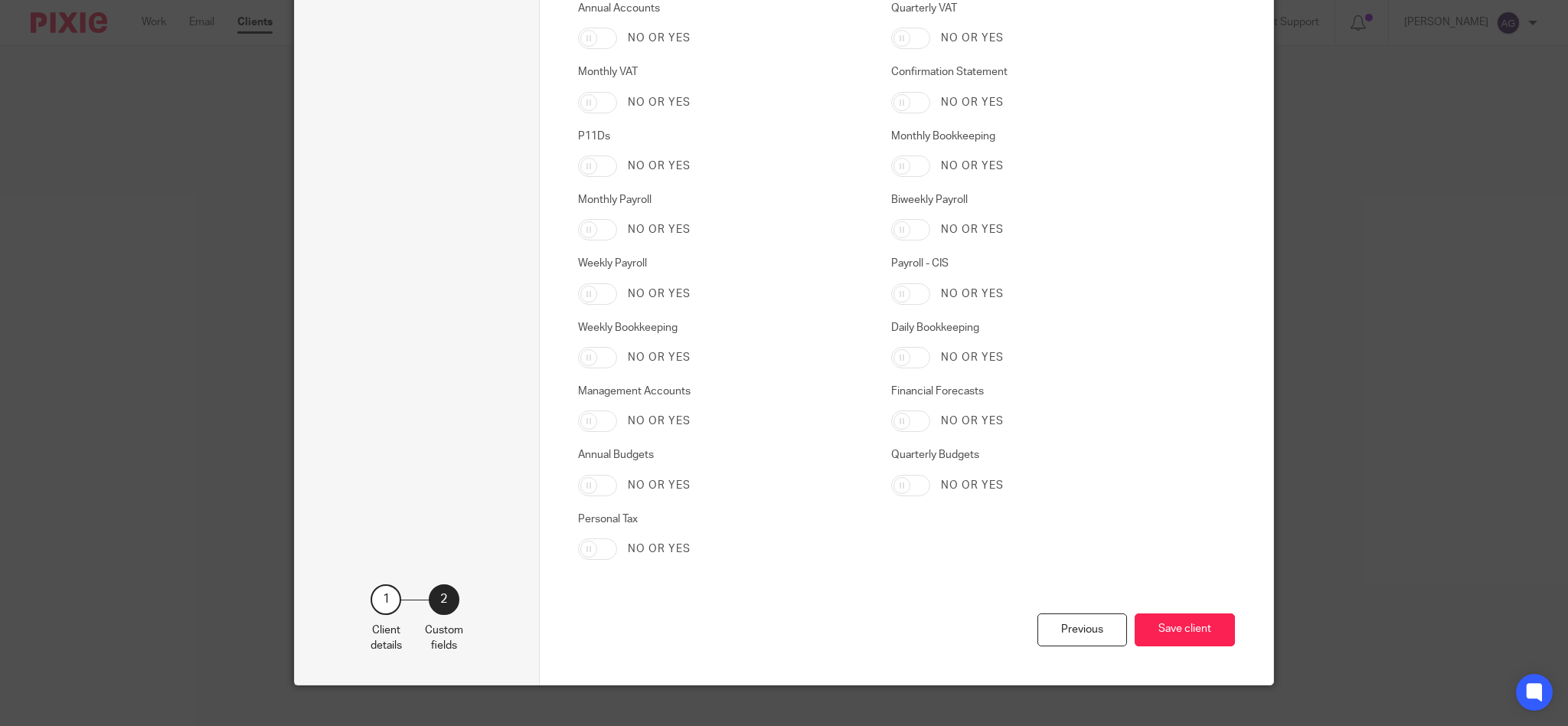
scroll to position [2410, 0]
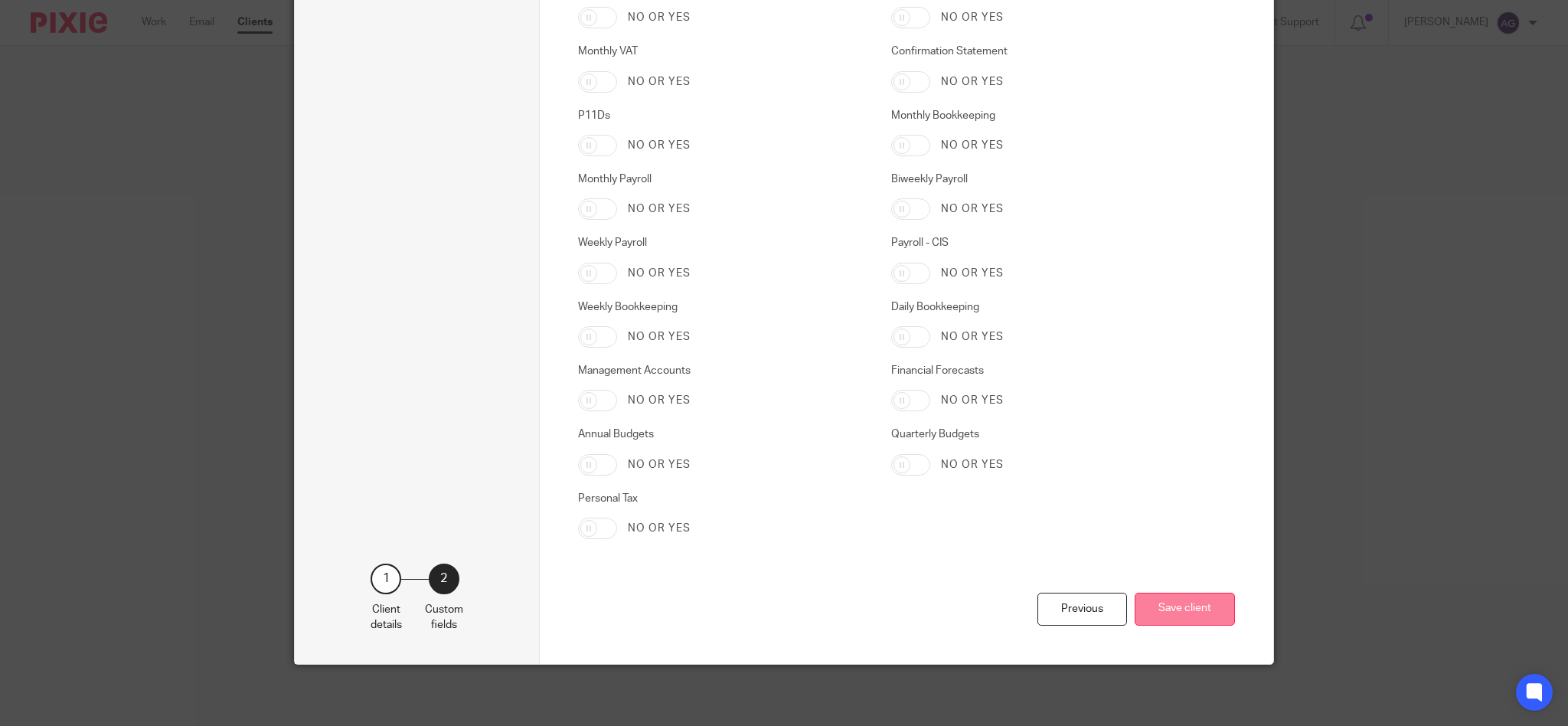
click at [1175, 604] on button "Save client" at bounding box center [1185, 609] width 100 height 33
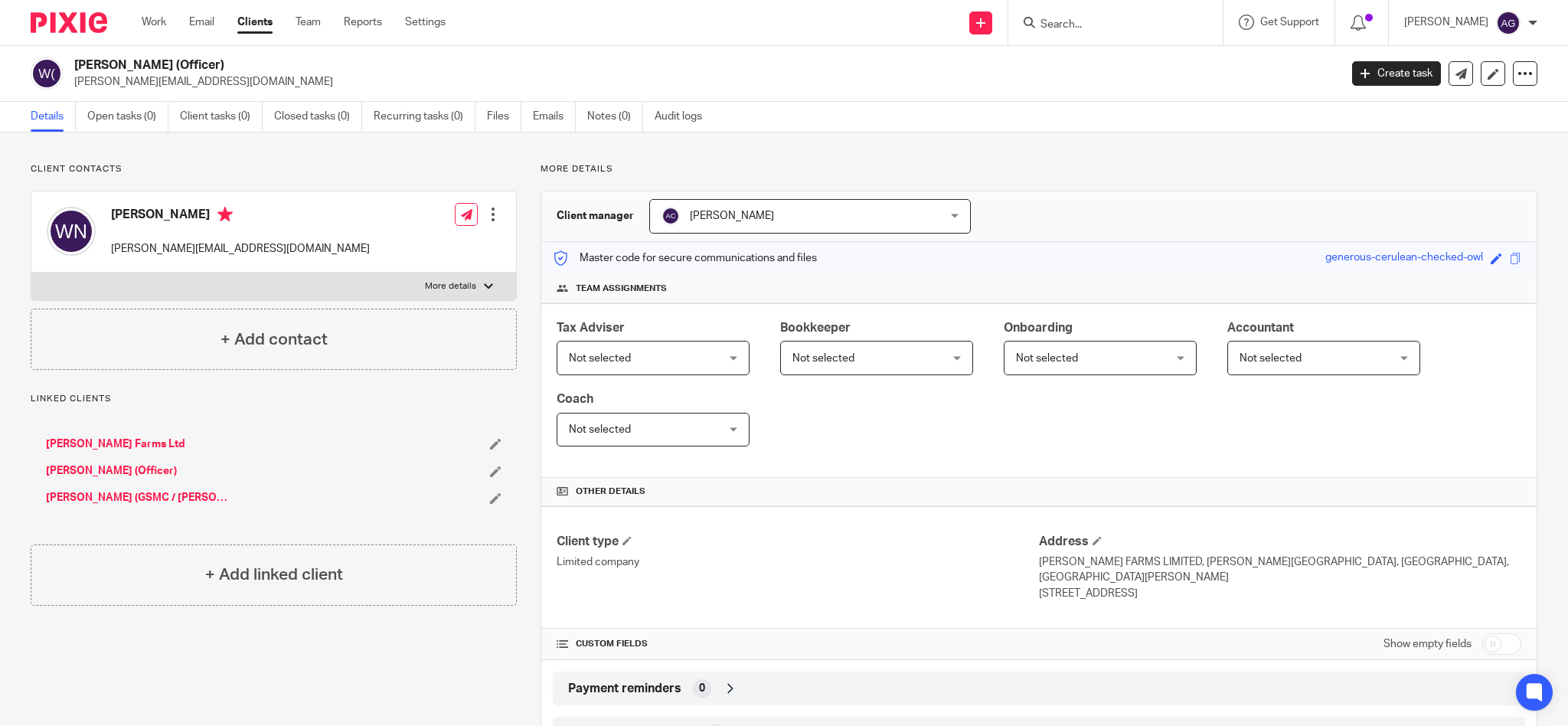
click at [1156, 20] on input "Search" at bounding box center [1107, 25] width 137 height 14
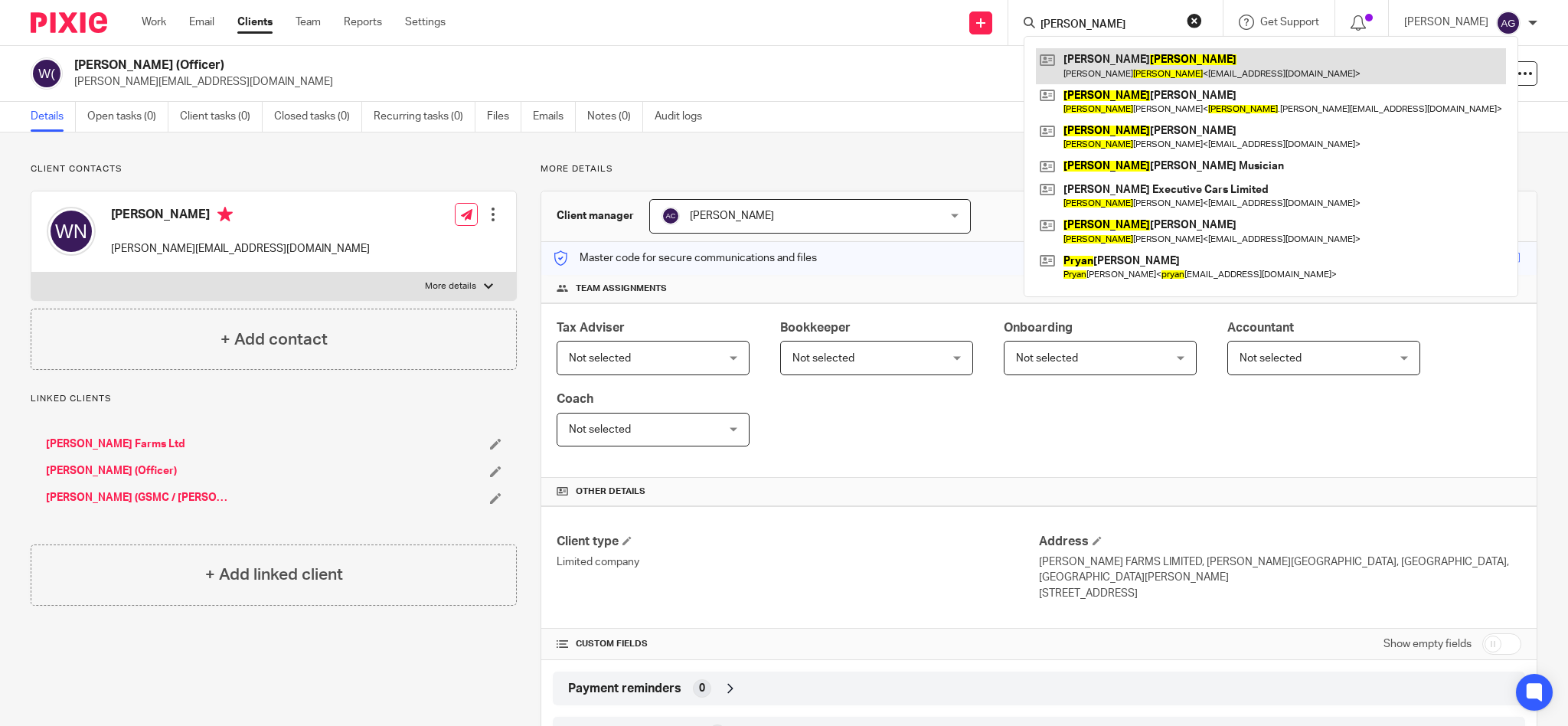
type input "[PERSON_NAME]"
click at [1155, 52] on link at bounding box center [1270, 66] width 470 height 35
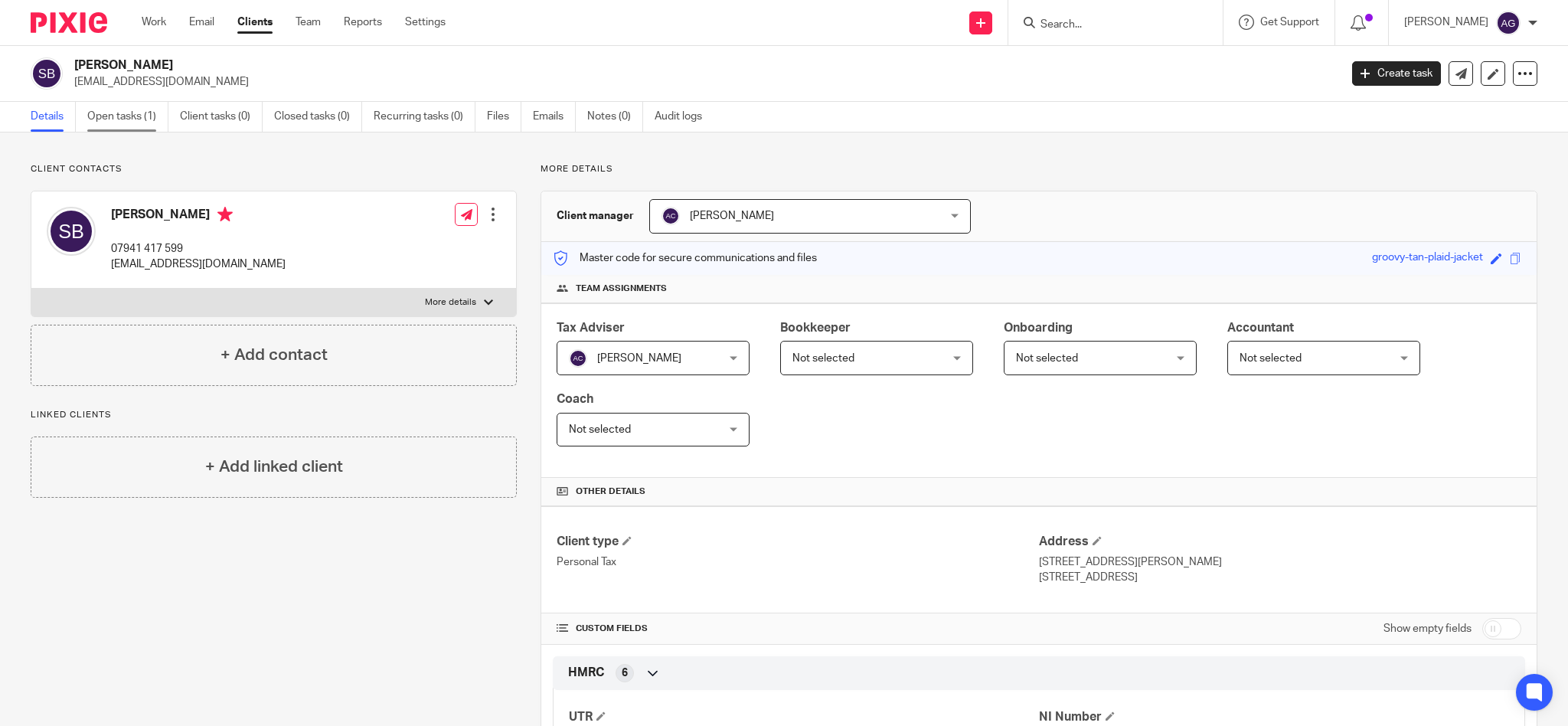
click at [139, 118] on link "Open tasks (1)" at bounding box center [128, 117] width 81 height 30
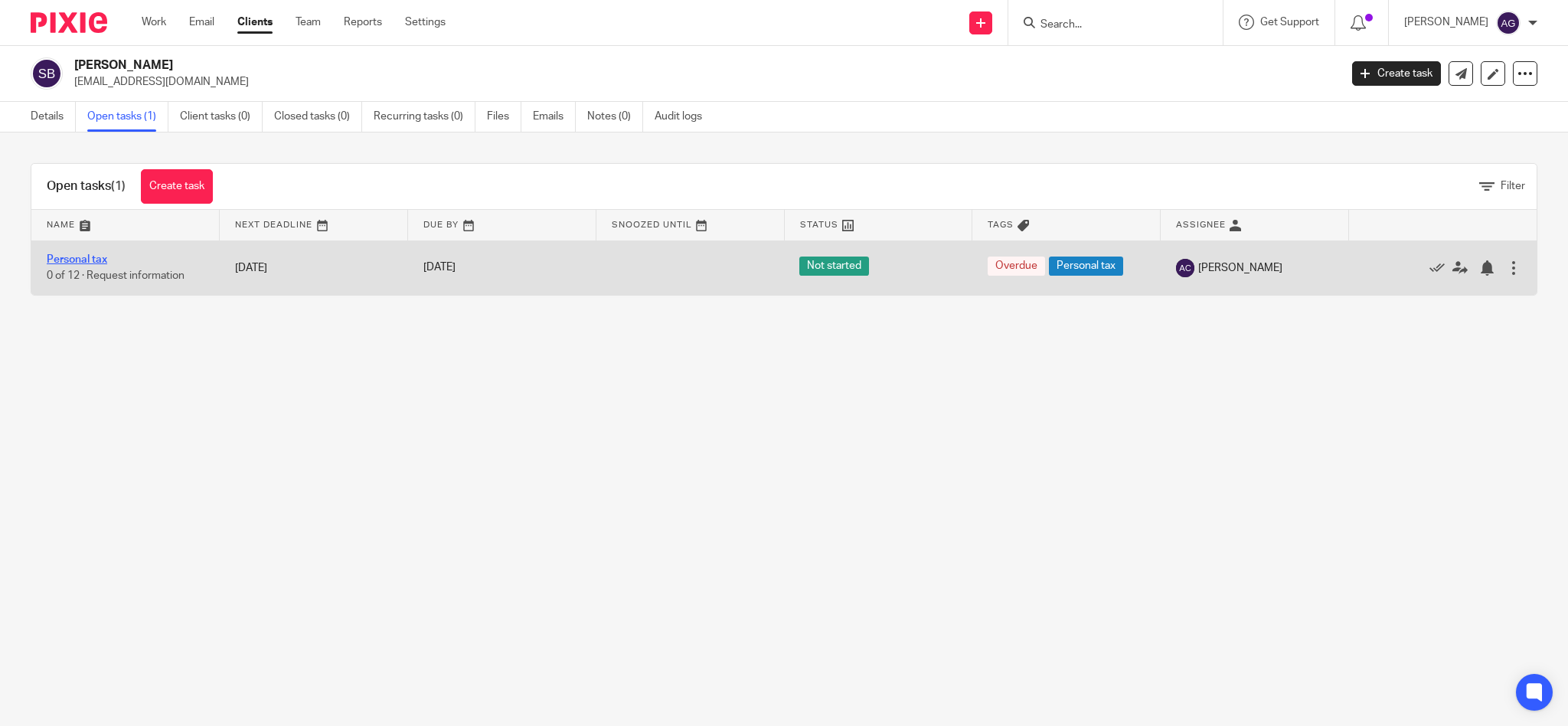
click at [83, 258] on link "Personal tax" at bounding box center [77, 259] width 60 height 10
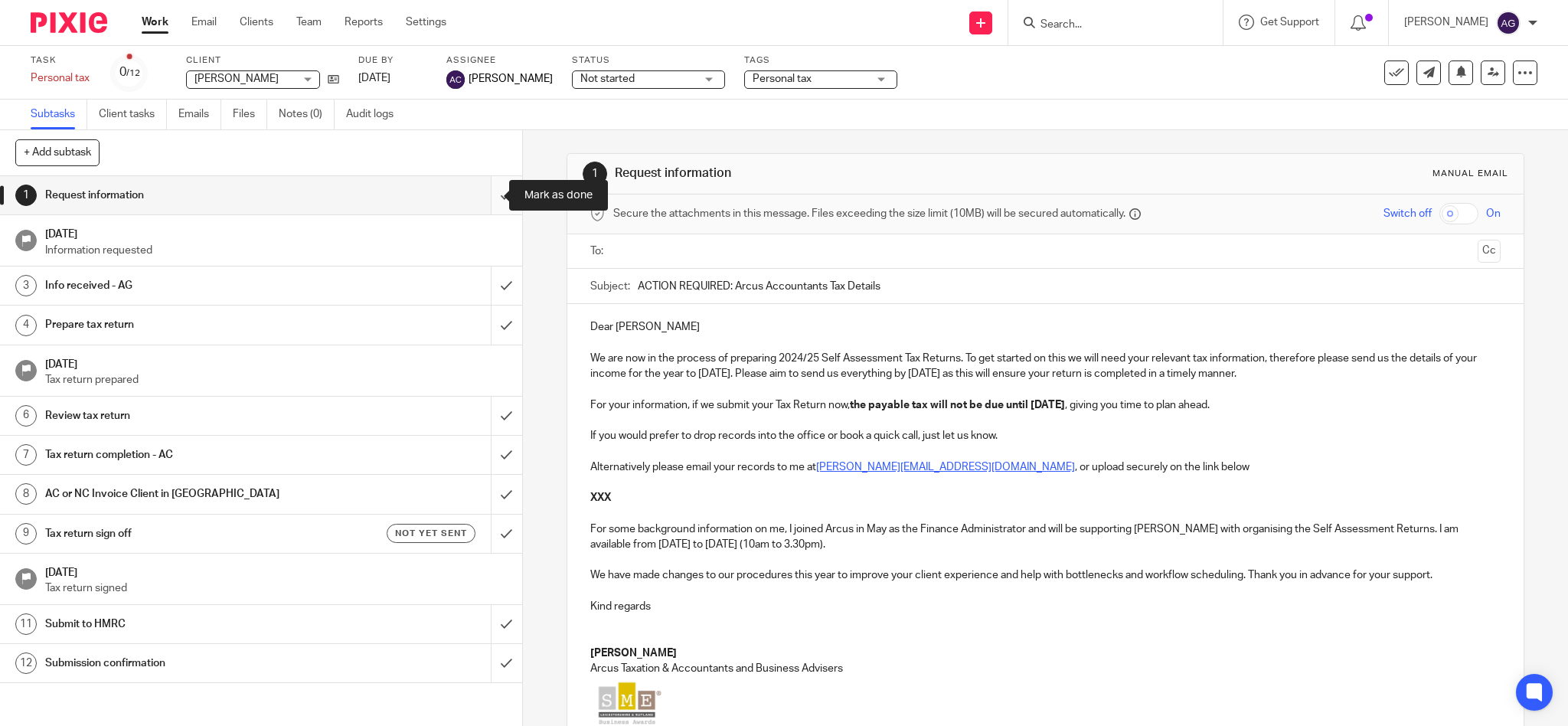
click at [482, 196] on input "submit" at bounding box center [261, 196] width 522 height 38
